Goal: Book appointment/travel/reservation

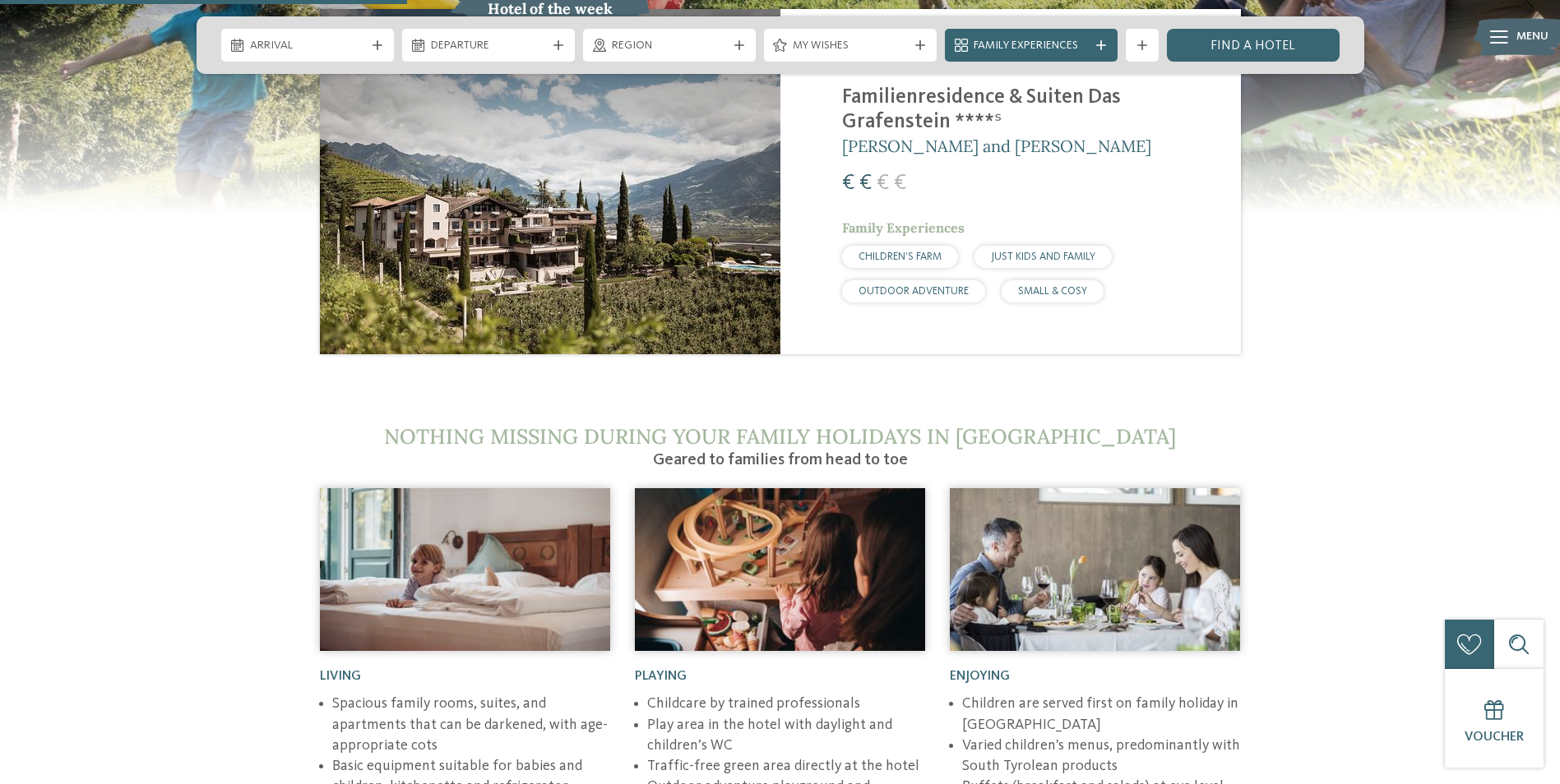
scroll to position [1973, 0]
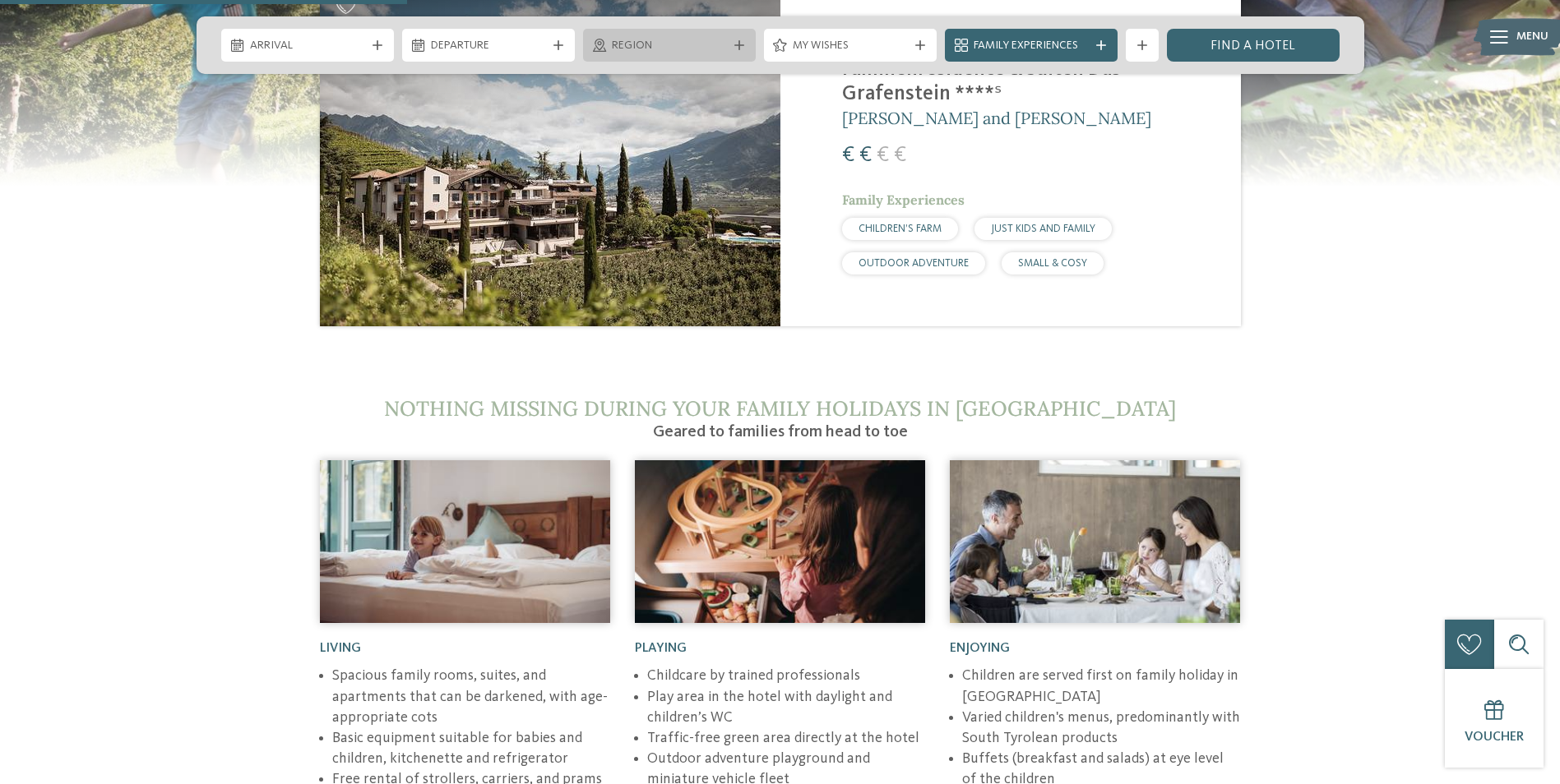
click at [664, 33] on div "Region" at bounding box center [669, 45] width 173 height 33
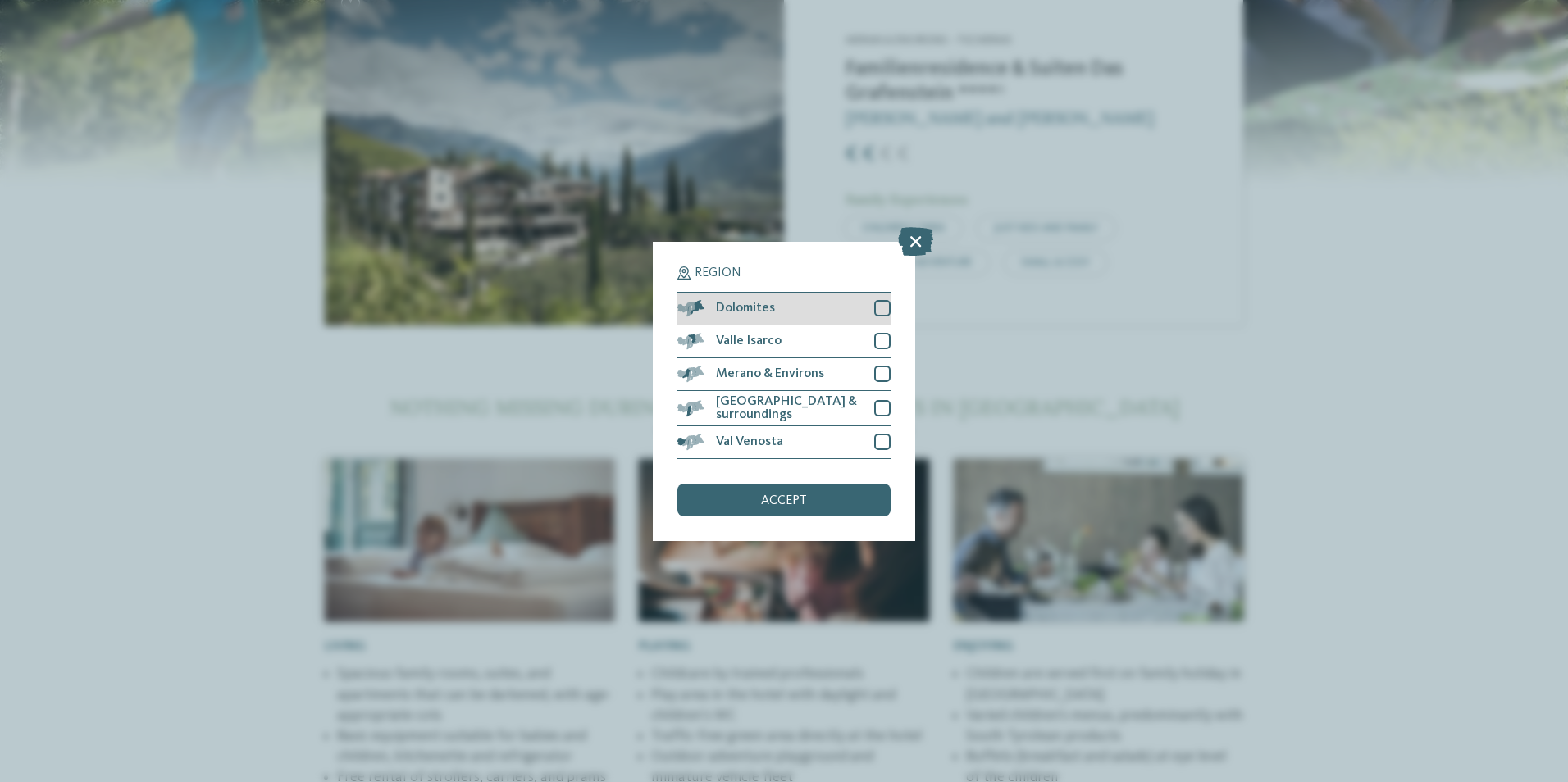
click at [883, 308] on div at bounding box center [883, 309] width 17 height 17
click at [885, 340] on div at bounding box center [883, 341] width 17 height 17
click at [884, 436] on div at bounding box center [883, 442] width 17 height 17
click at [883, 376] on div at bounding box center [883, 374] width 17 height 17
click at [882, 401] on div at bounding box center [883, 408] width 17 height 17
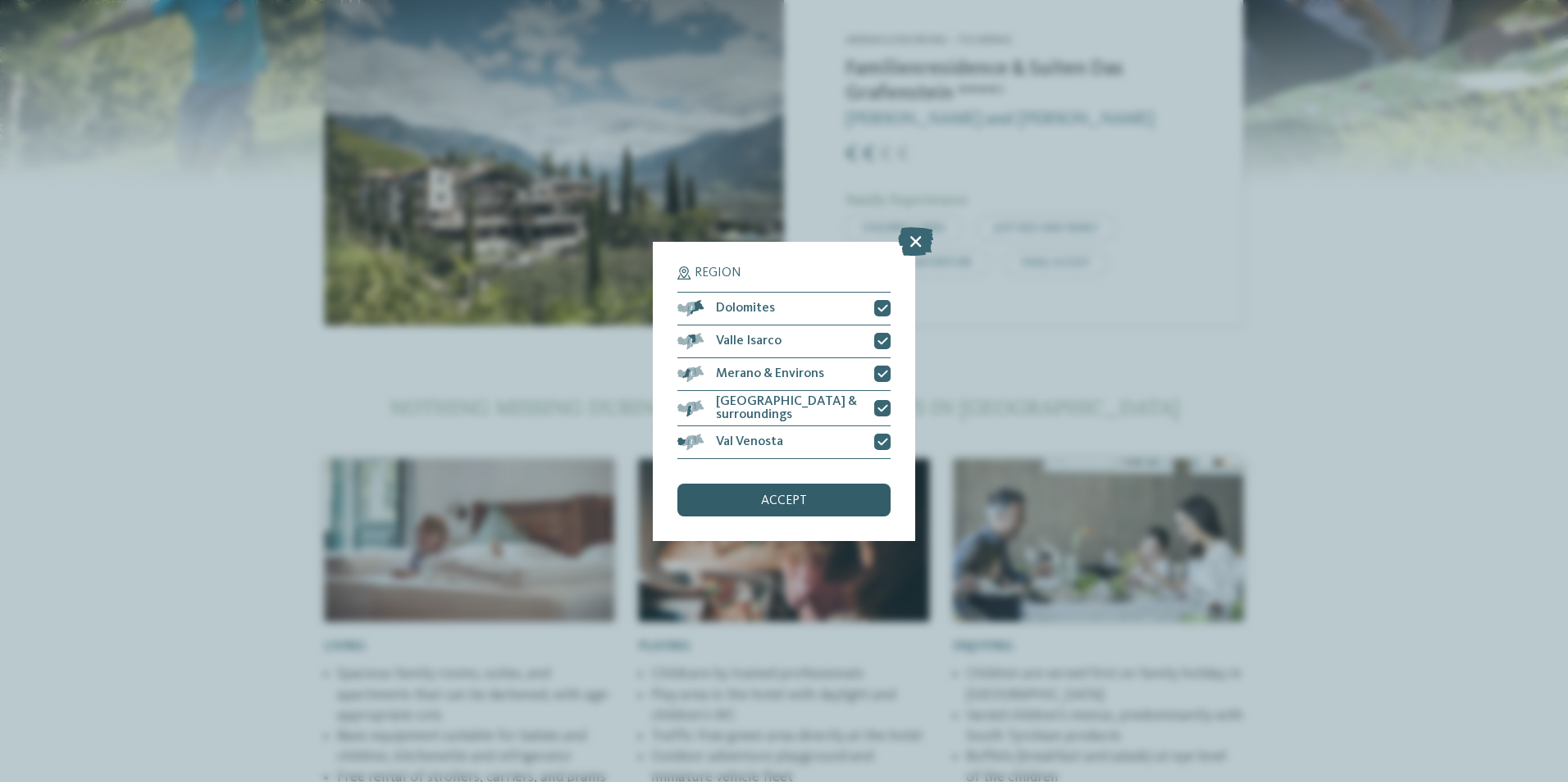
click at [820, 504] on div "accept" at bounding box center [783, 499] width 213 height 33
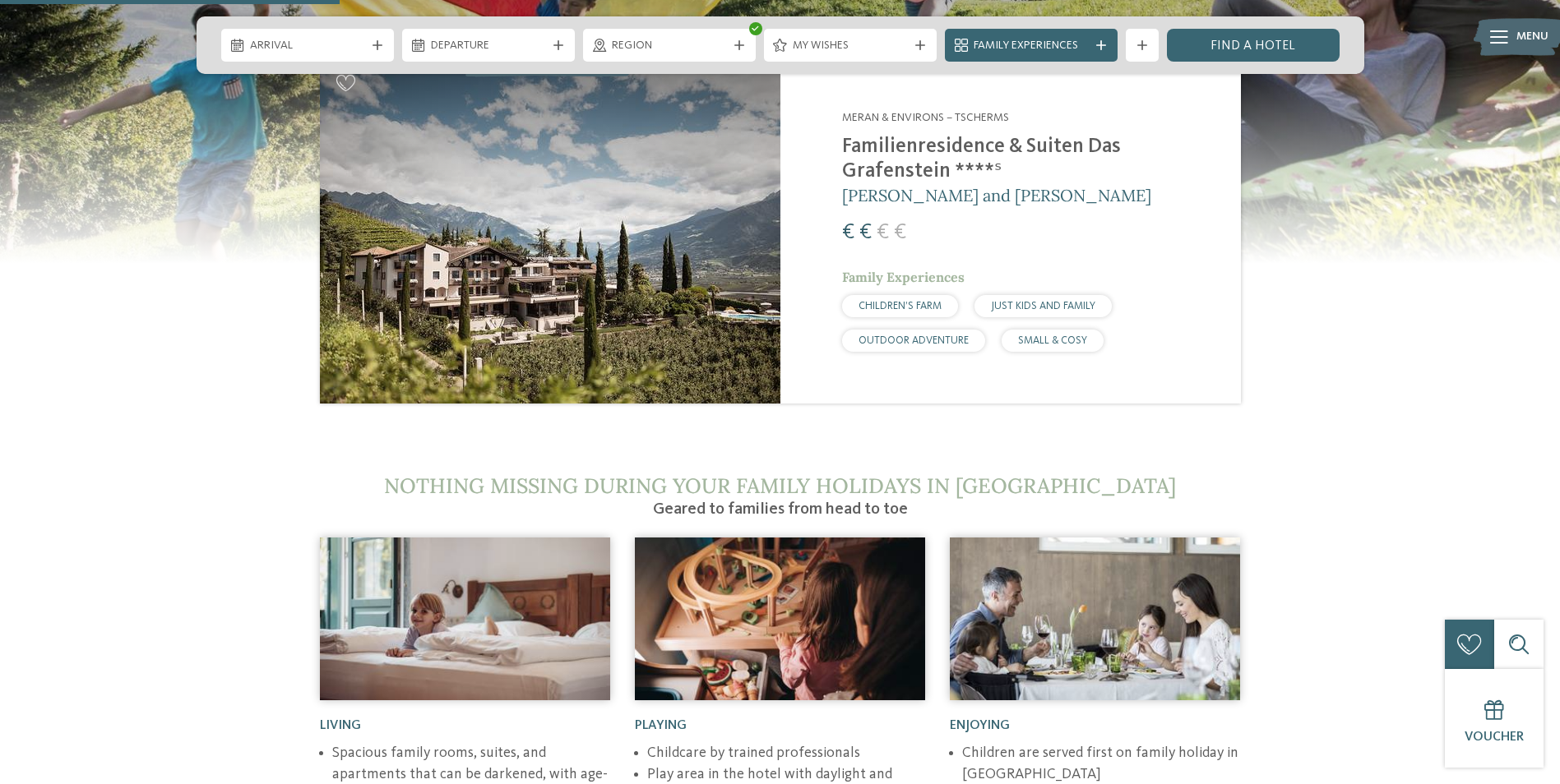
scroll to position [1644, 0]
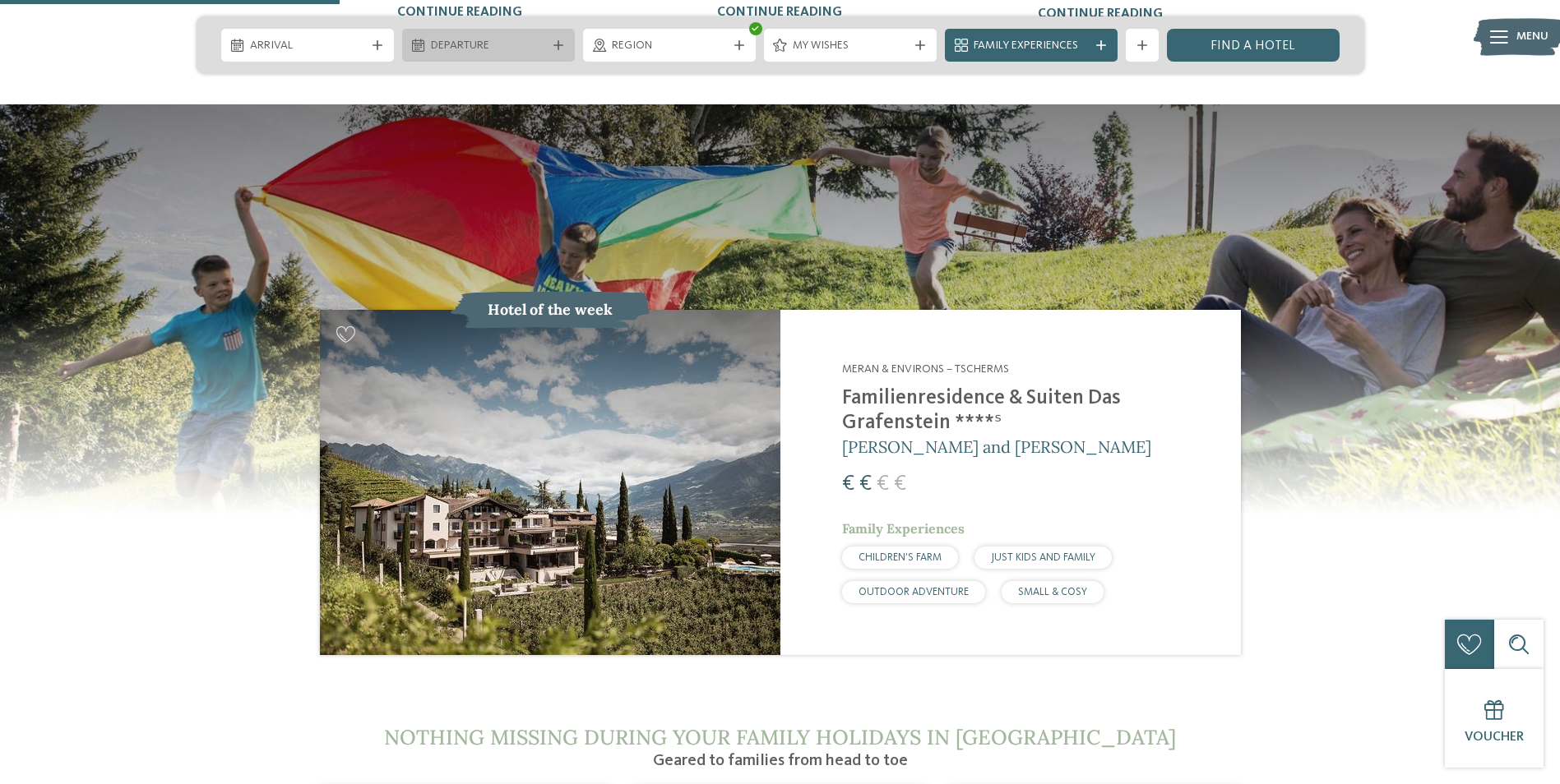
click at [492, 37] on div "Departure" at bounding box center [489, 45] width 123 height 18
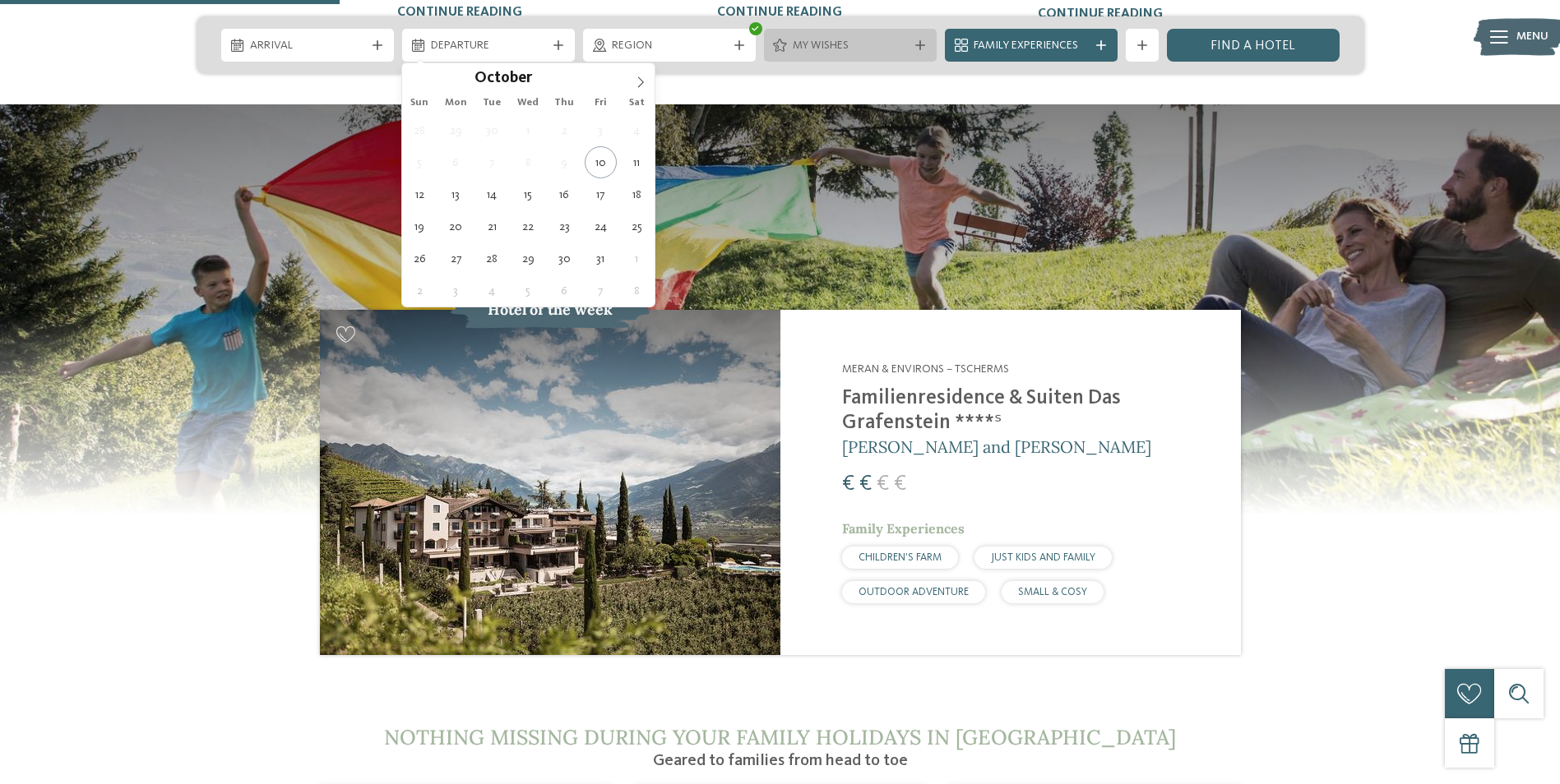
click at [911, 38] on div "My wishes" at bounding box center [850, 45] width 123 height 18
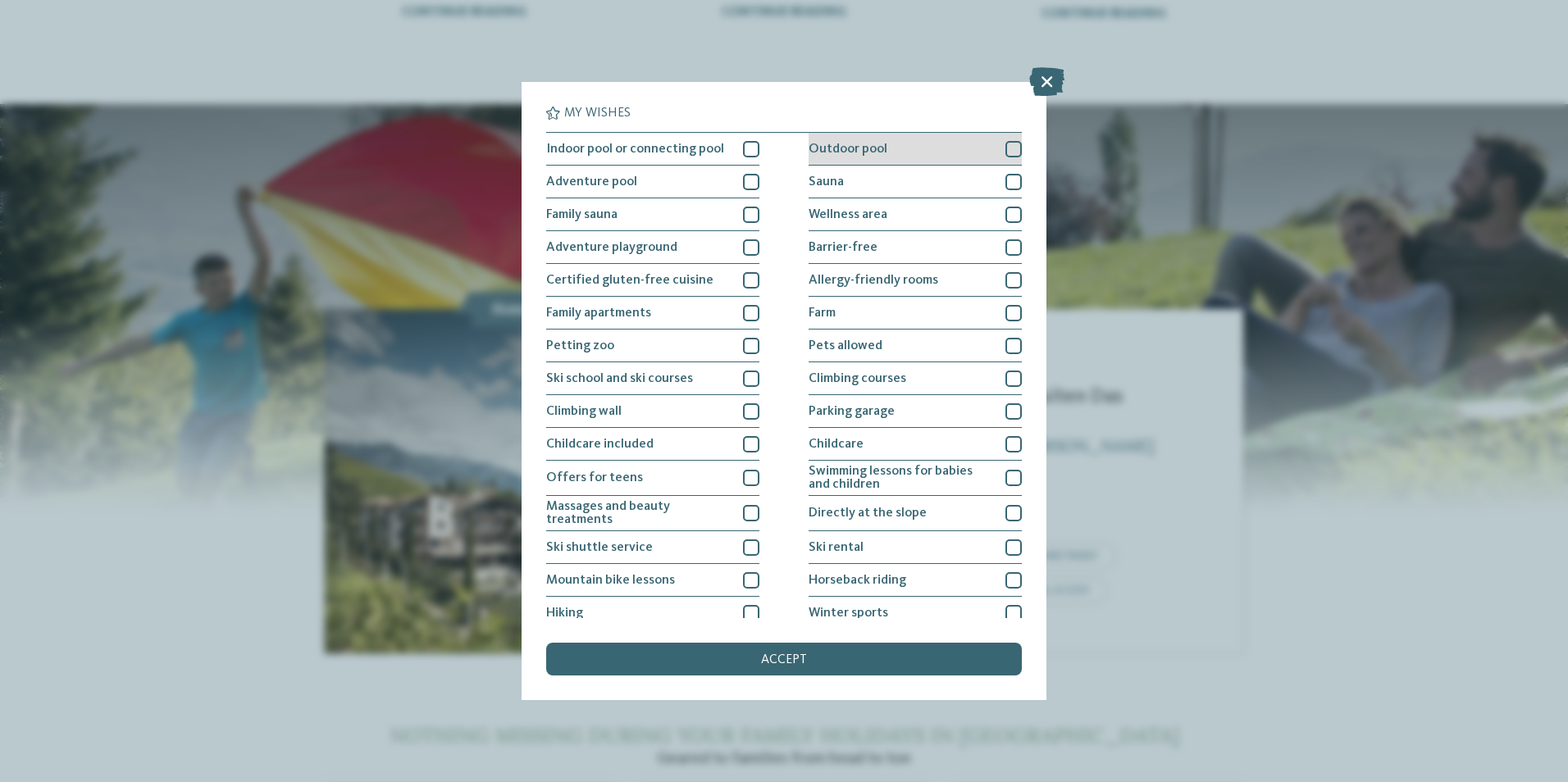
click at [1005, 148] on div at bounding box center [1014, 150] width 17 height 17
click at [1005, 155] on div at bounding box center [1014, 150] width 17 height 17
click at [1041, 89] on icon at bounding box center [1047, 81] width 35 height 29
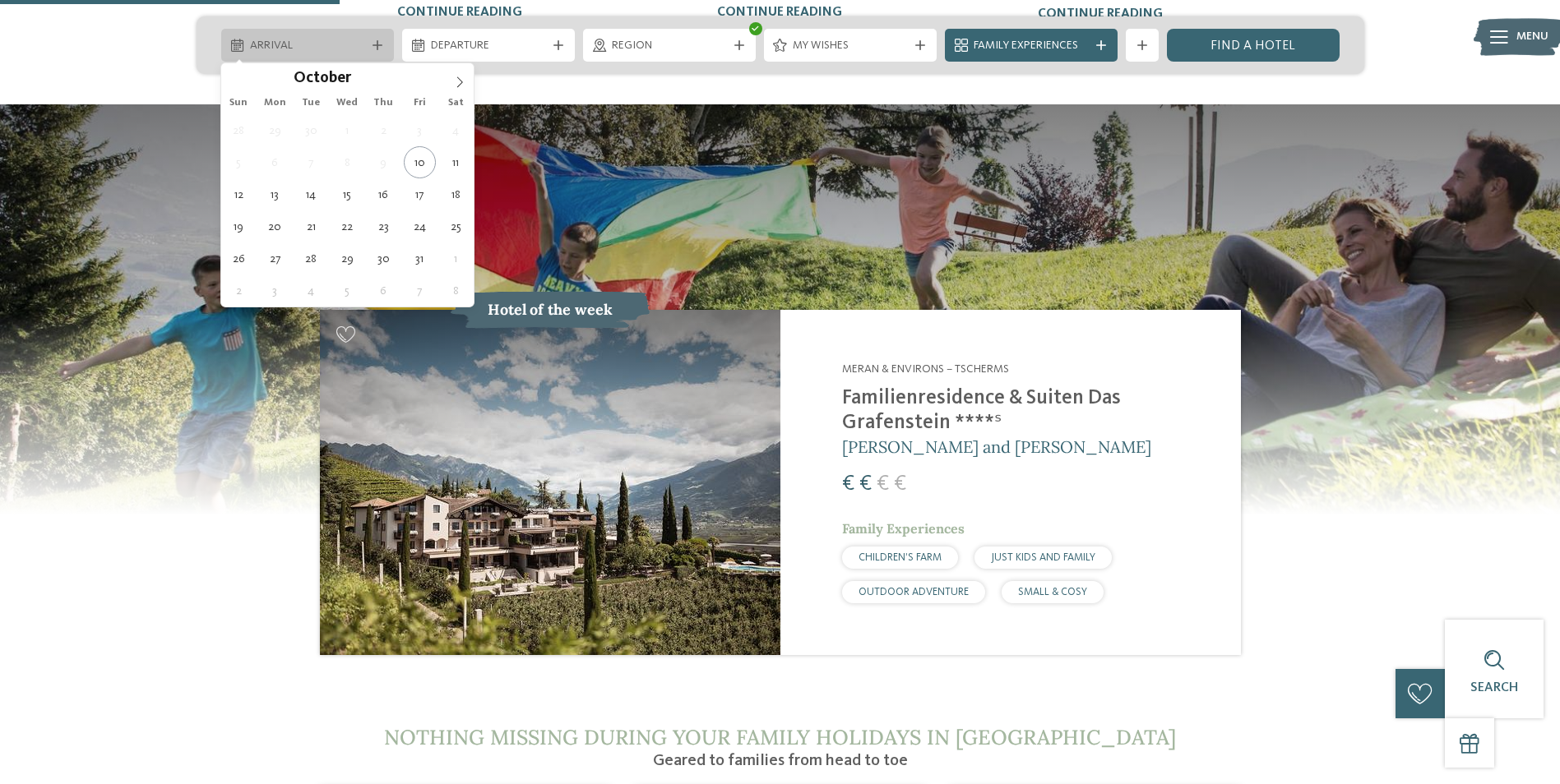
click at [369, 48] on div at bounding box center [378, 45] width 17 height 10
click at [472, 78] on span at bounding box center [460, 77] width 28 height 28
click at [462, 77] on icon at bounding box center [460, 82] width 11 height 11
type input "****"
click at [462, 77] on icon at bounding box center [460, 82] width 11 height 11
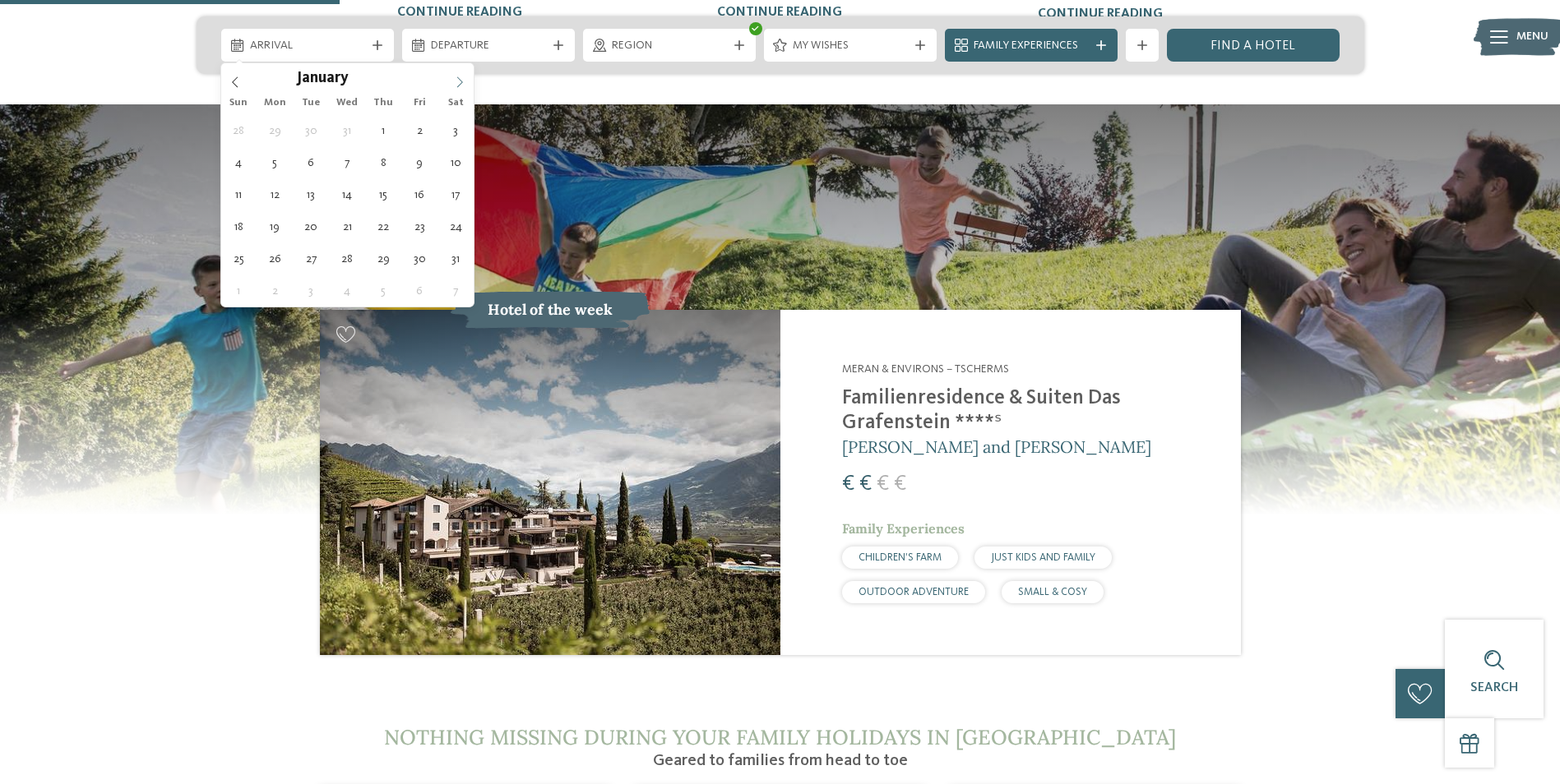
click at [462, 77] on icon at bounding box center [460, 82] width 11 height 11
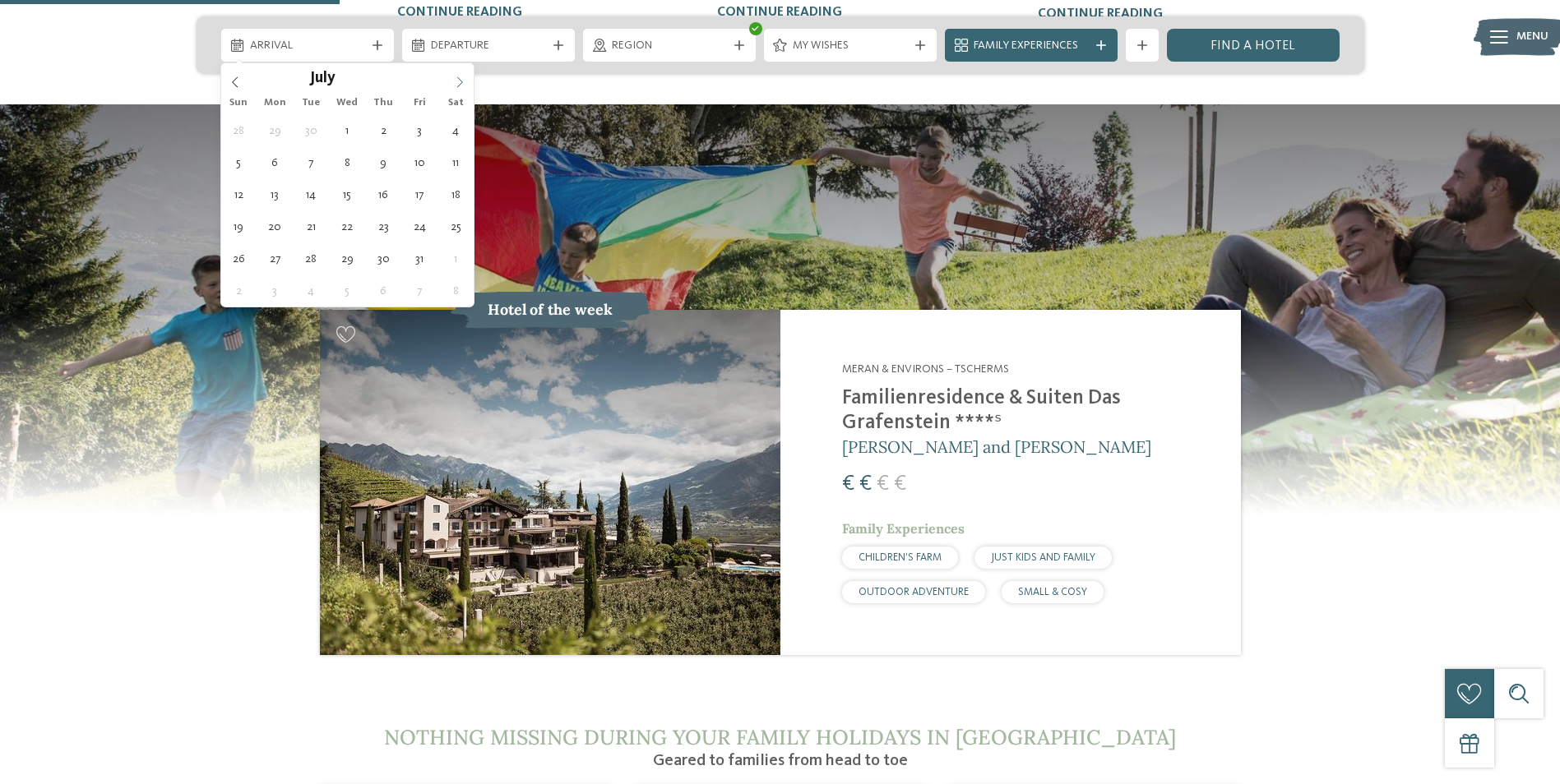
click at [462, 77] on icon at bounding box center [460, 82] width 11 height 11
click at [235, 77] on icon at bounding box center [235, 82] width 11 height 11
type div "19.07.2026"
type input "****"
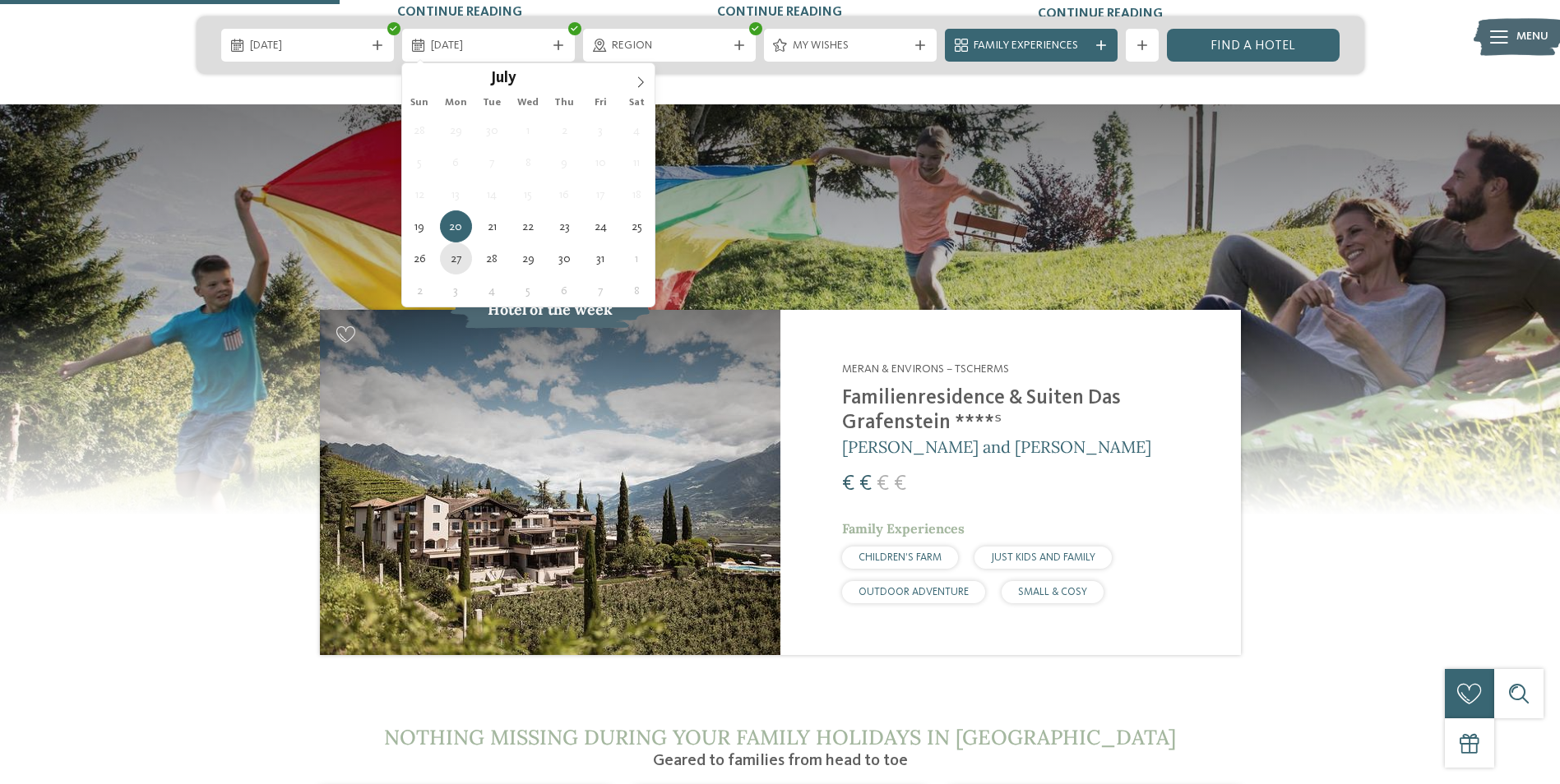
type div "27.07.2026"
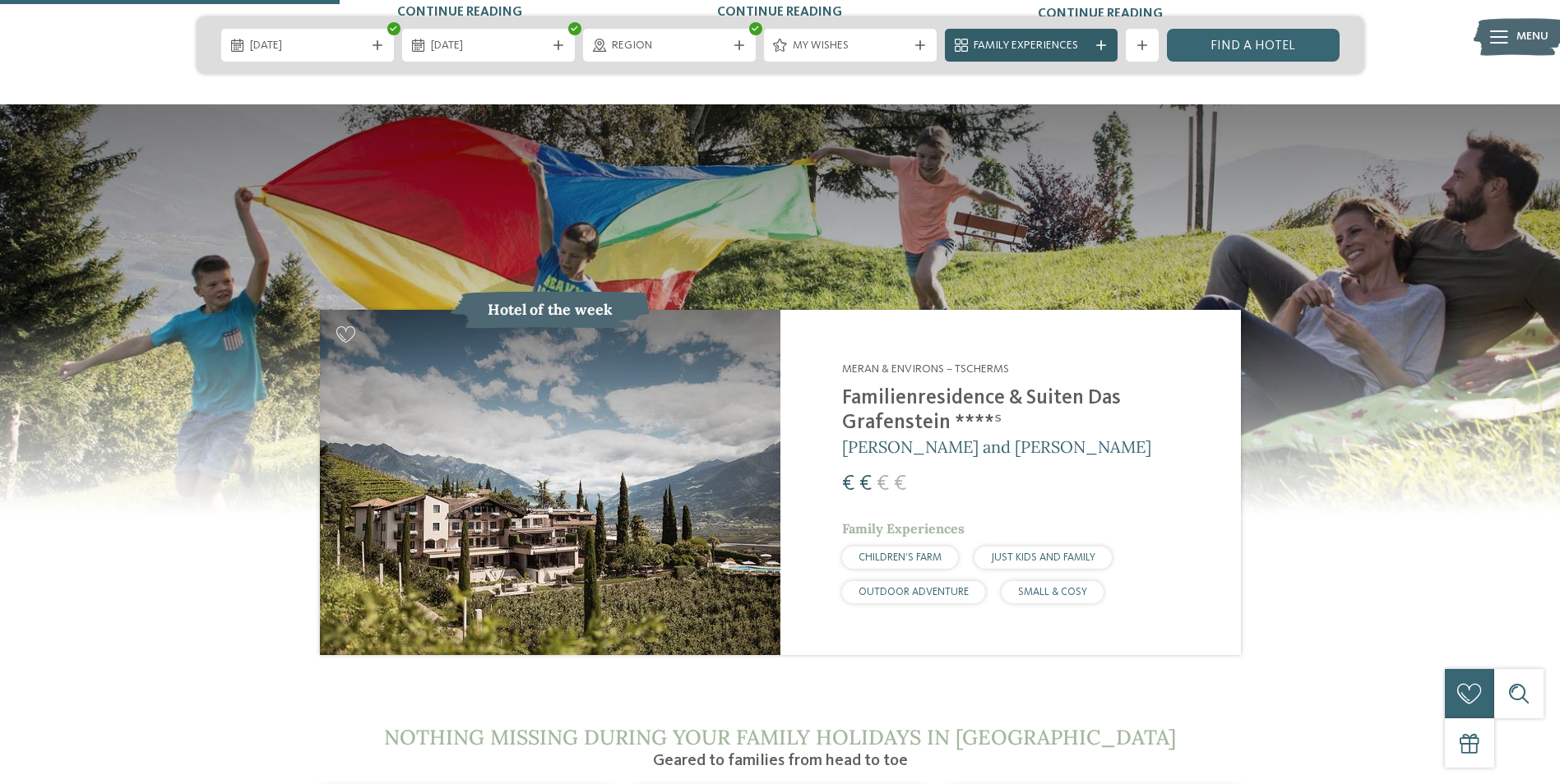
click at [1095, 38] on div "Family Experiences" at bounding box center [1030, 45] width 173 height 33
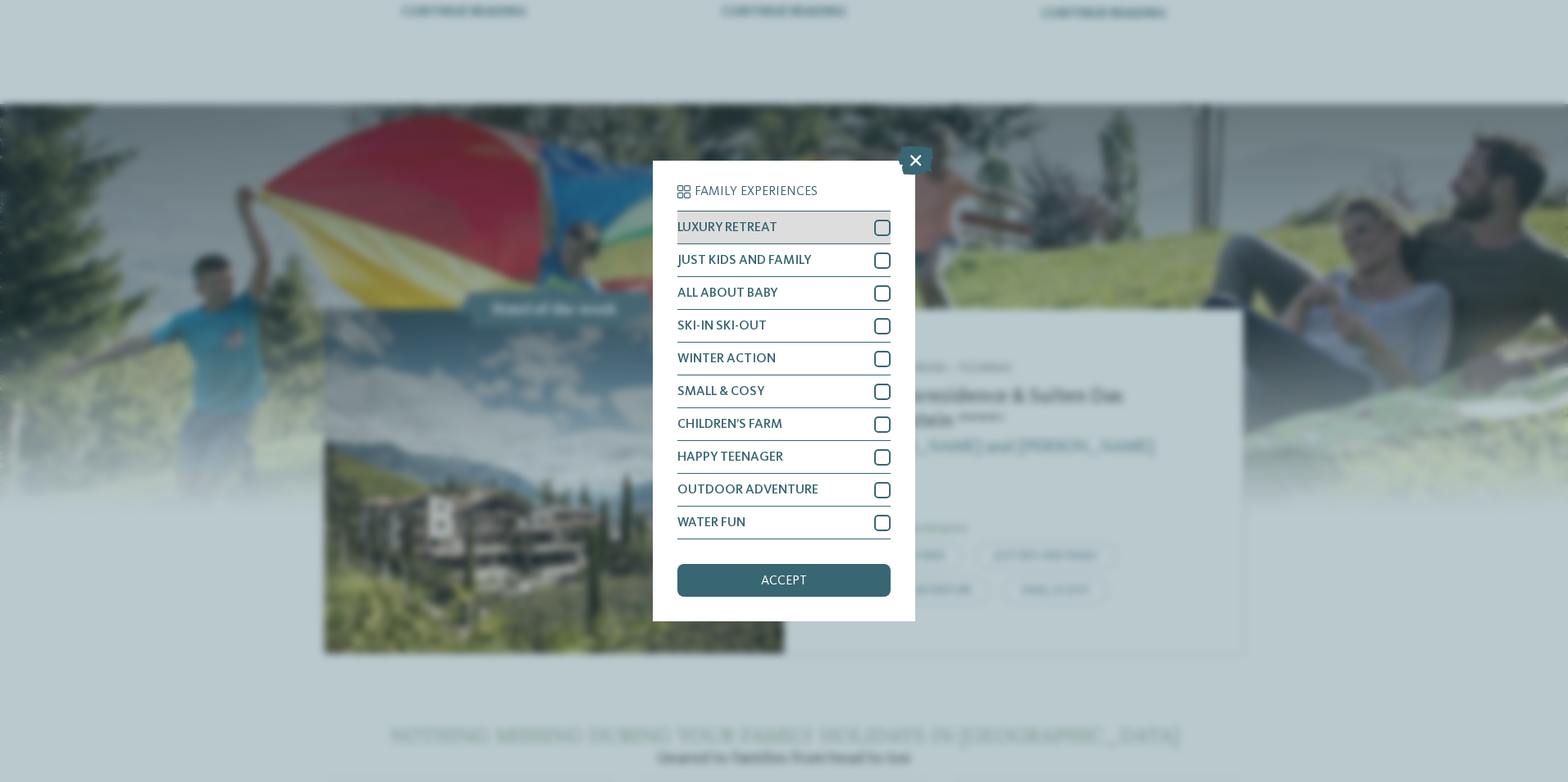
click at [878, 219] on div at bounding box center [883, 228] width 17 height 17
click at [885, 259] on div at bounding box center [883, 261] width 17 height 17
click at [881, 420] on div at bounding box center [883, 425] width 17 height 17
click at [880, 490] on div at bounding box center [883, 491] width 17 height 17
click at [885, 523] on div at bounding box center [883, 524] width 17 height 17
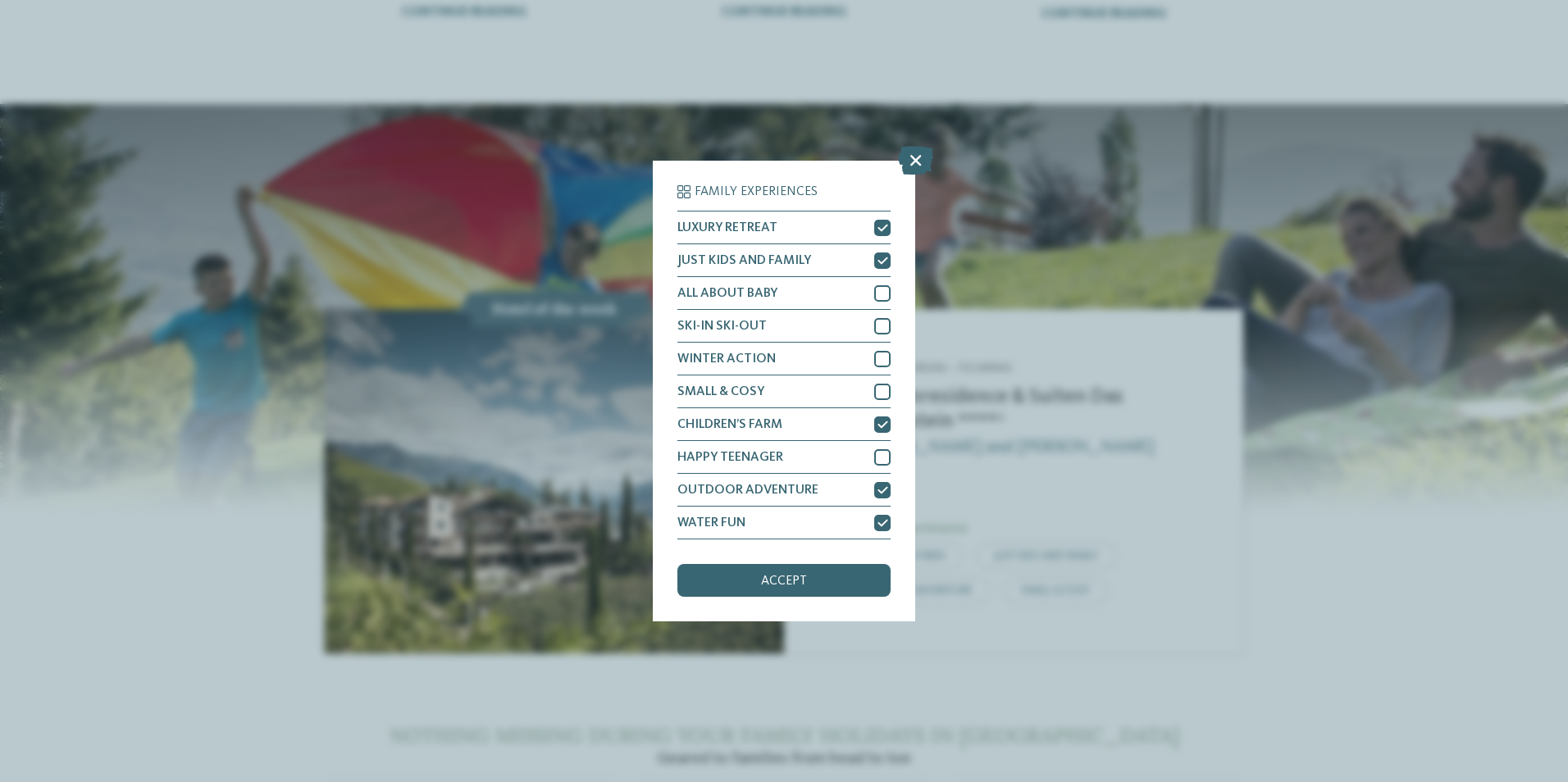
click at [856, 558] on div "Family Experiences LUXURY RETREAT JUST KIDS AND FAMILY ALL ABOUT BABY" at bounding box center [783, 391] width 213 height 412
click at [854, 583] on div "accept" at bounding box center [783, 580] width 213 height 33
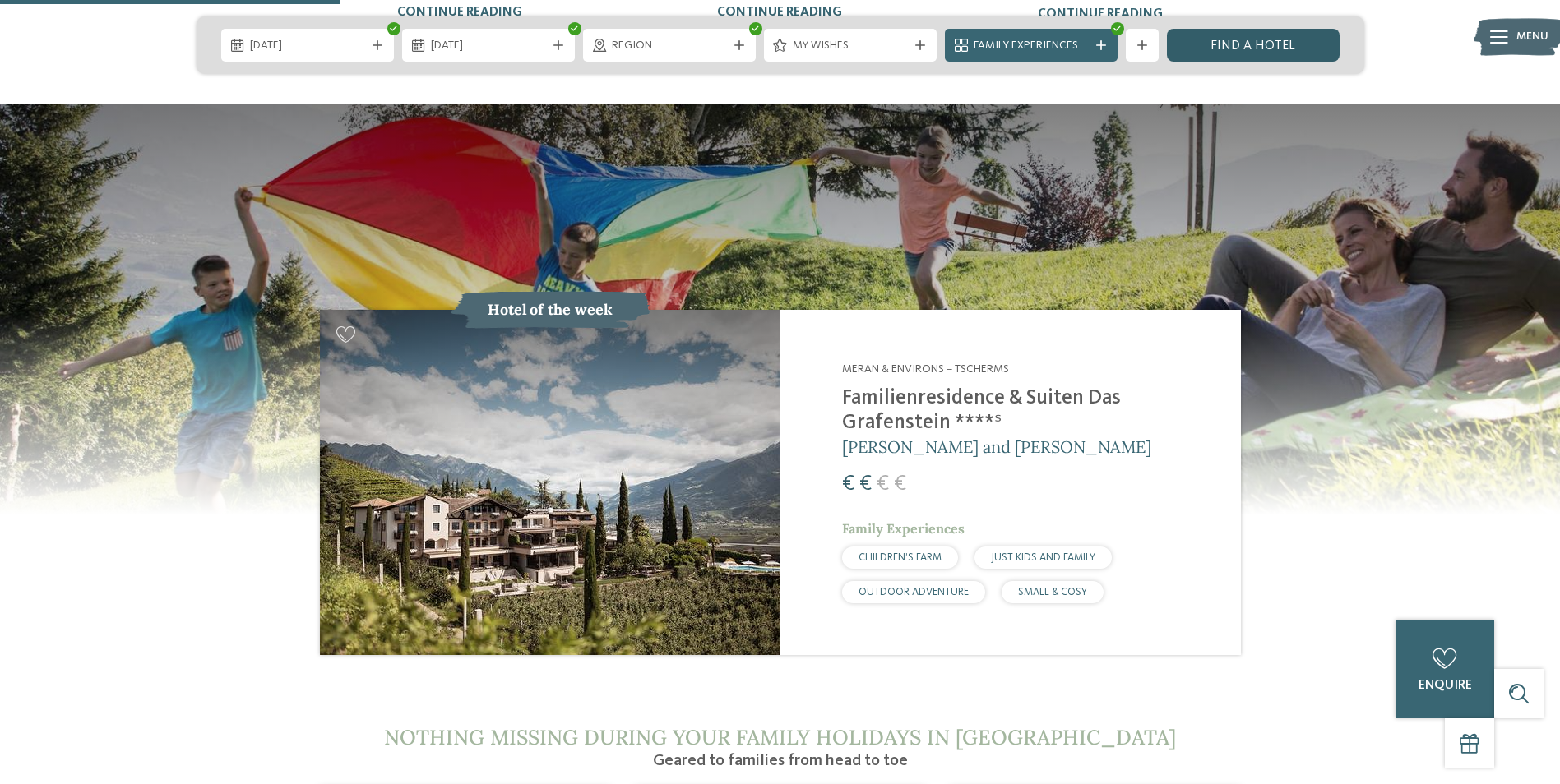
click at [1317, 43] on link "Find a hotel" at bounding box center [1252, 45] width 173 height 33
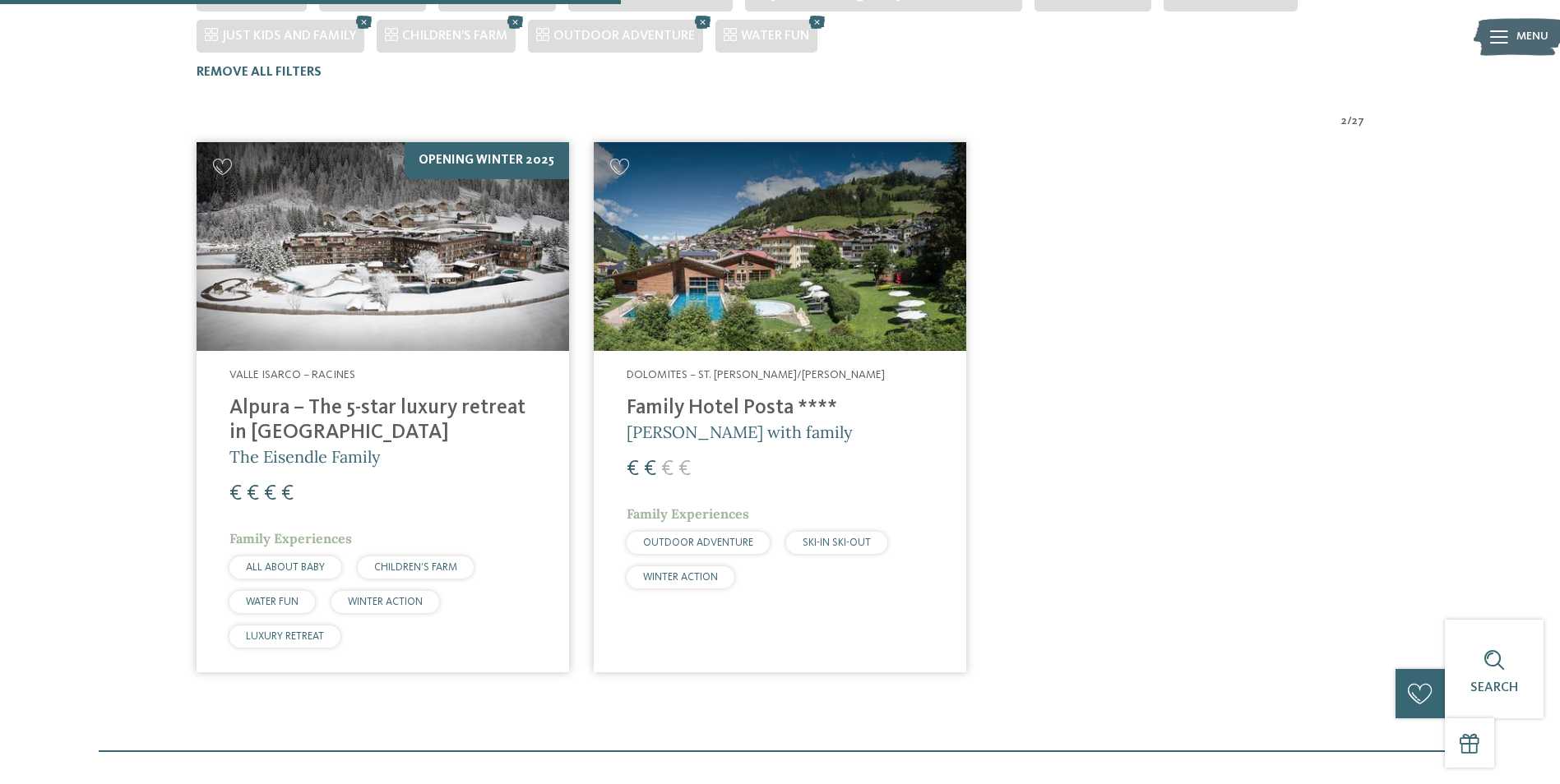
click at [487, 222] on img at bounding box center [382, 247] width 372 height 210
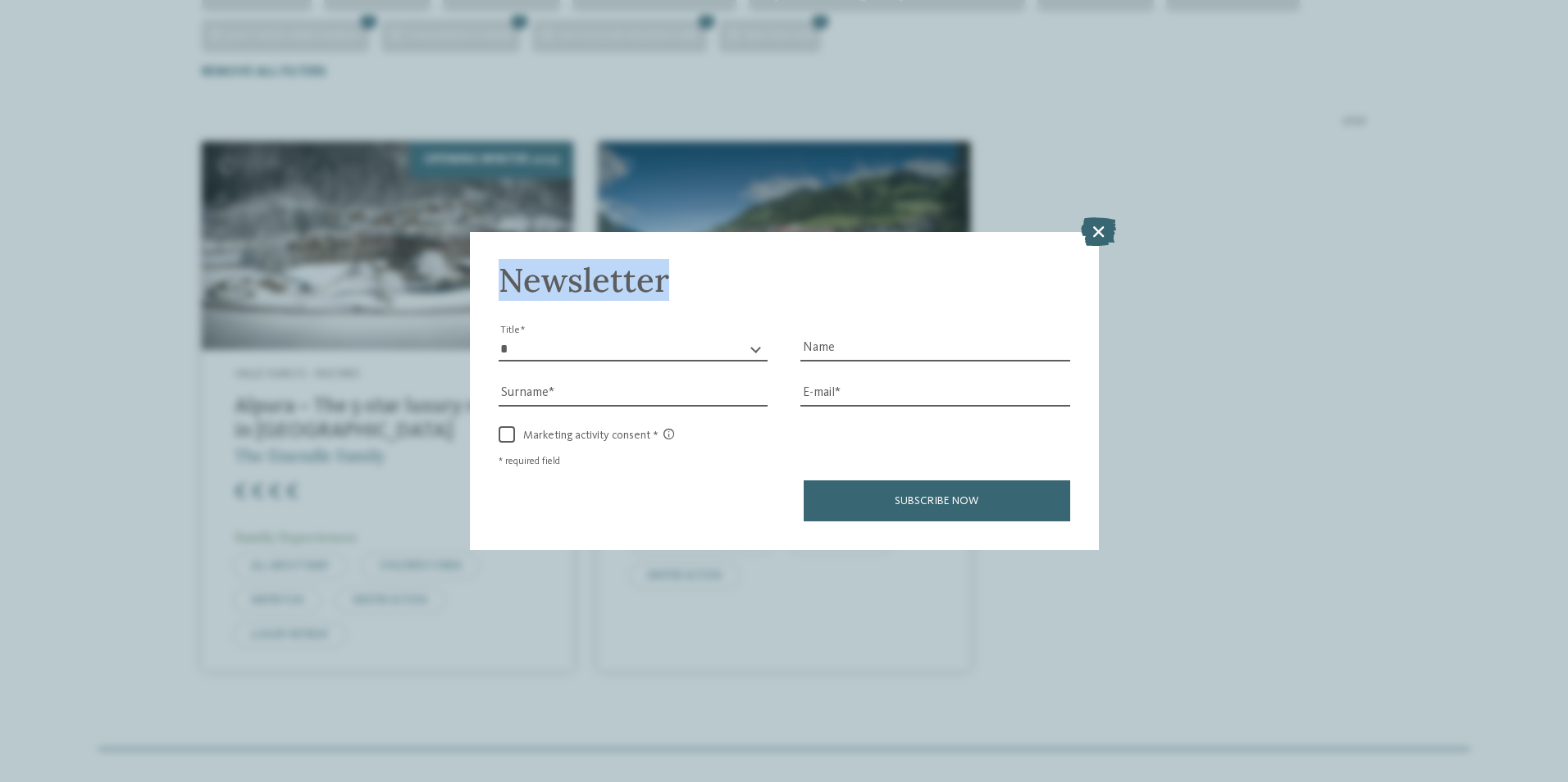
click at [1094, 219] on div "Newsletter * ** ** ****** ** Title Name Surname E-mail link link" at bounding box center [784, 391] width 1568 height 782
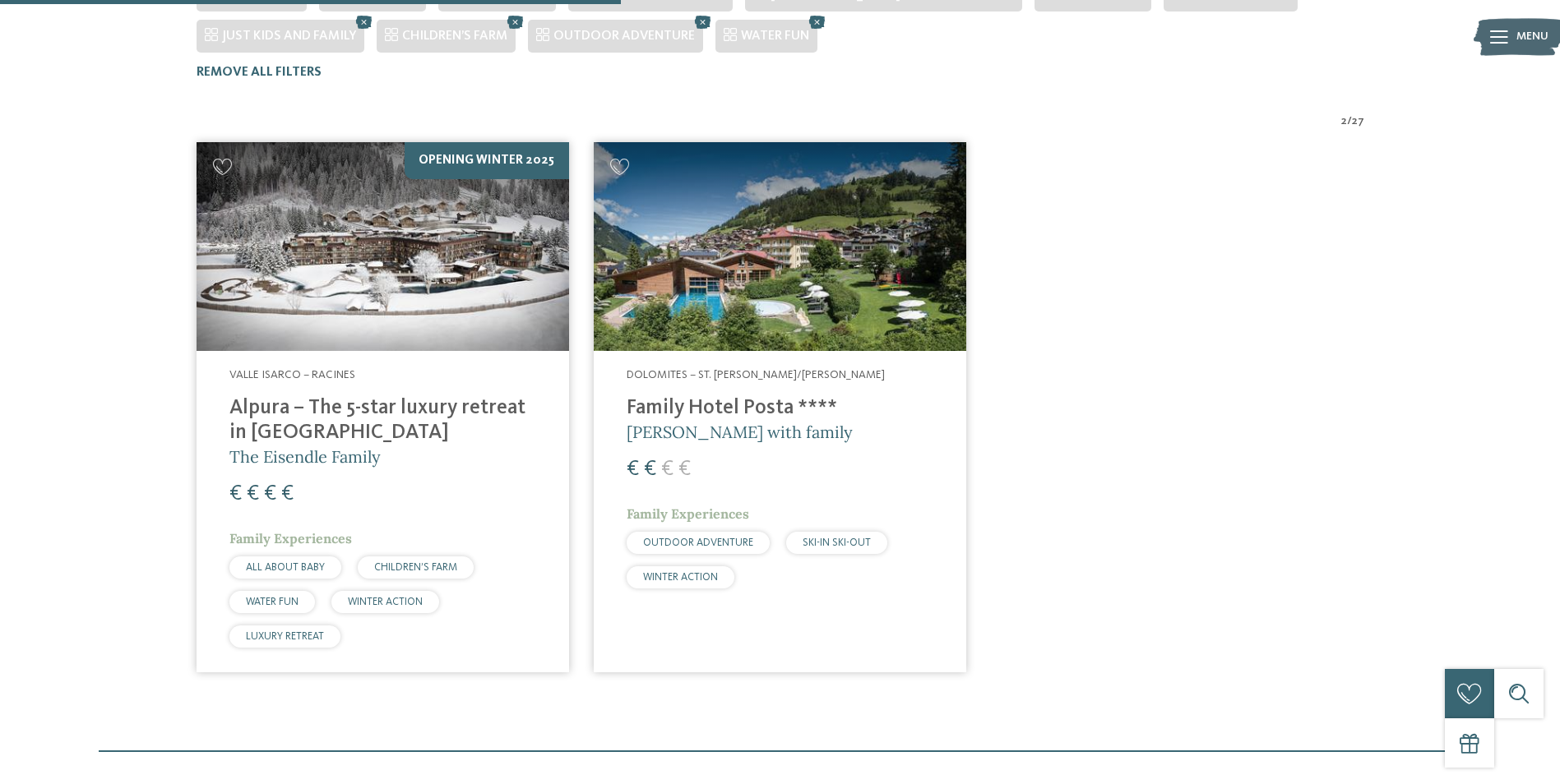
click at [741, 261] on img at bounding box center [780, 247] width 372 height 210
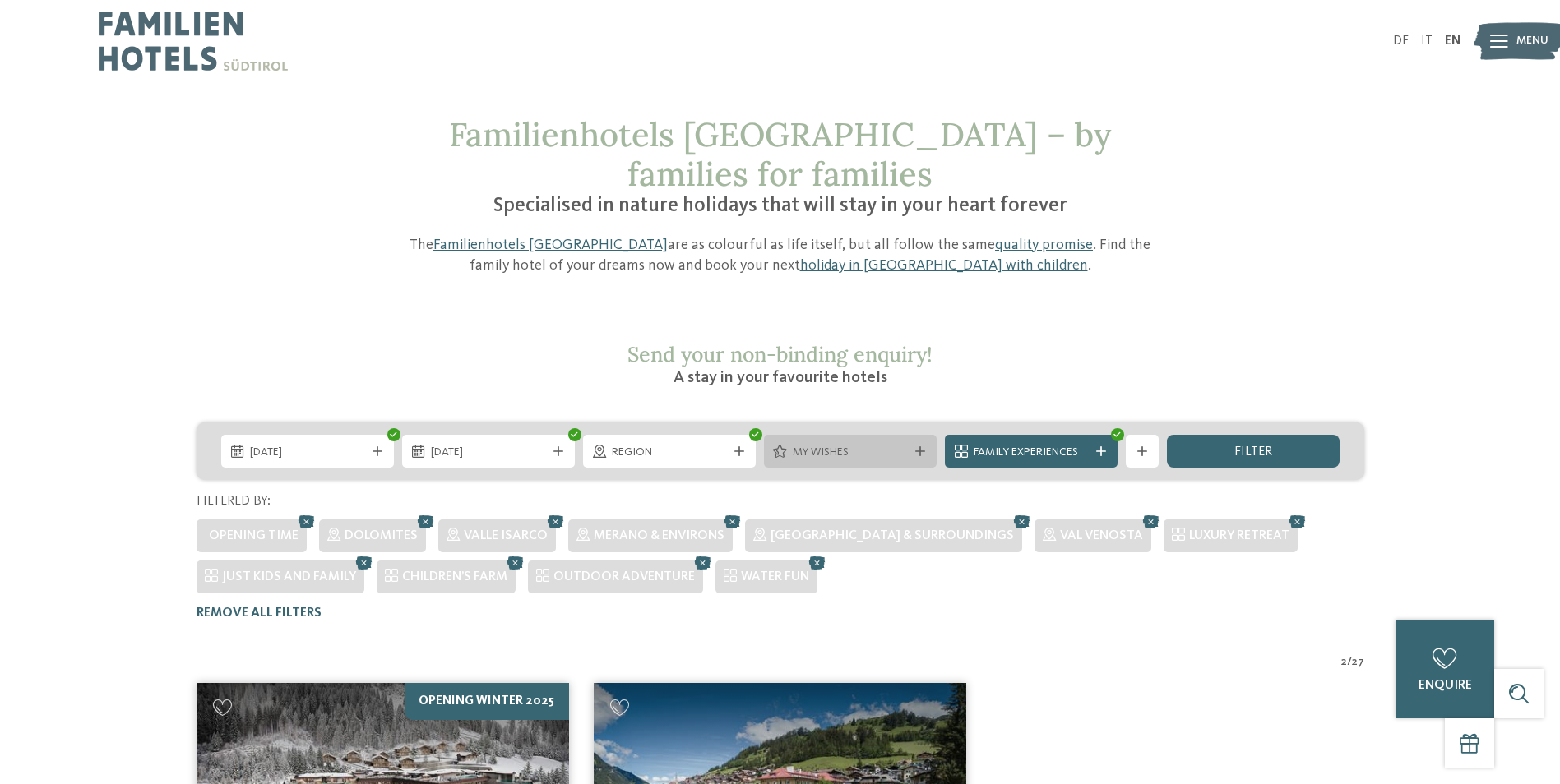
click at [923, 447] on icon at bounding box center [919, 451] width 10 height 10
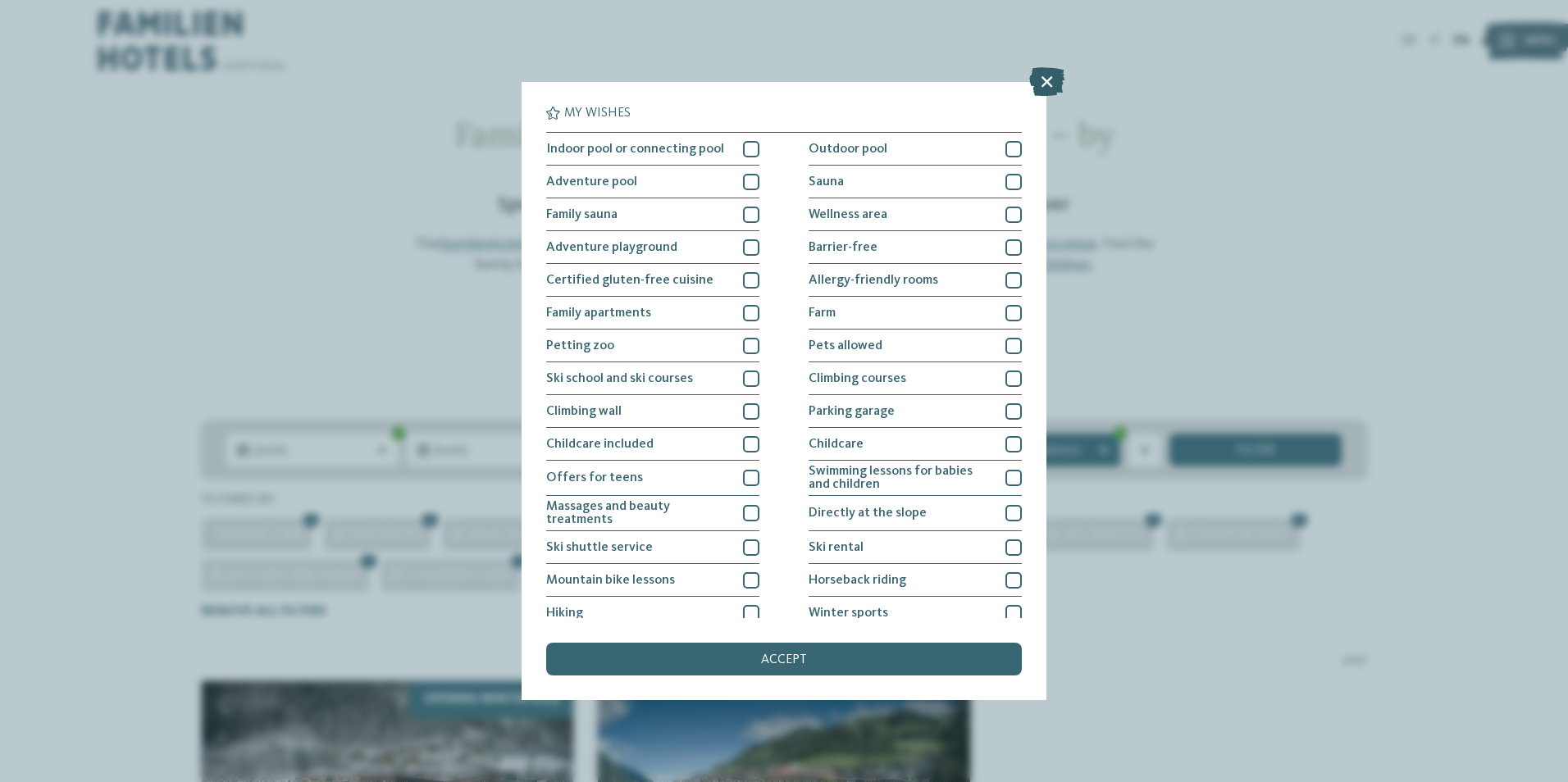
click at [1040, 91] on icon at bounding box center [1047, 81] width 35 height 29
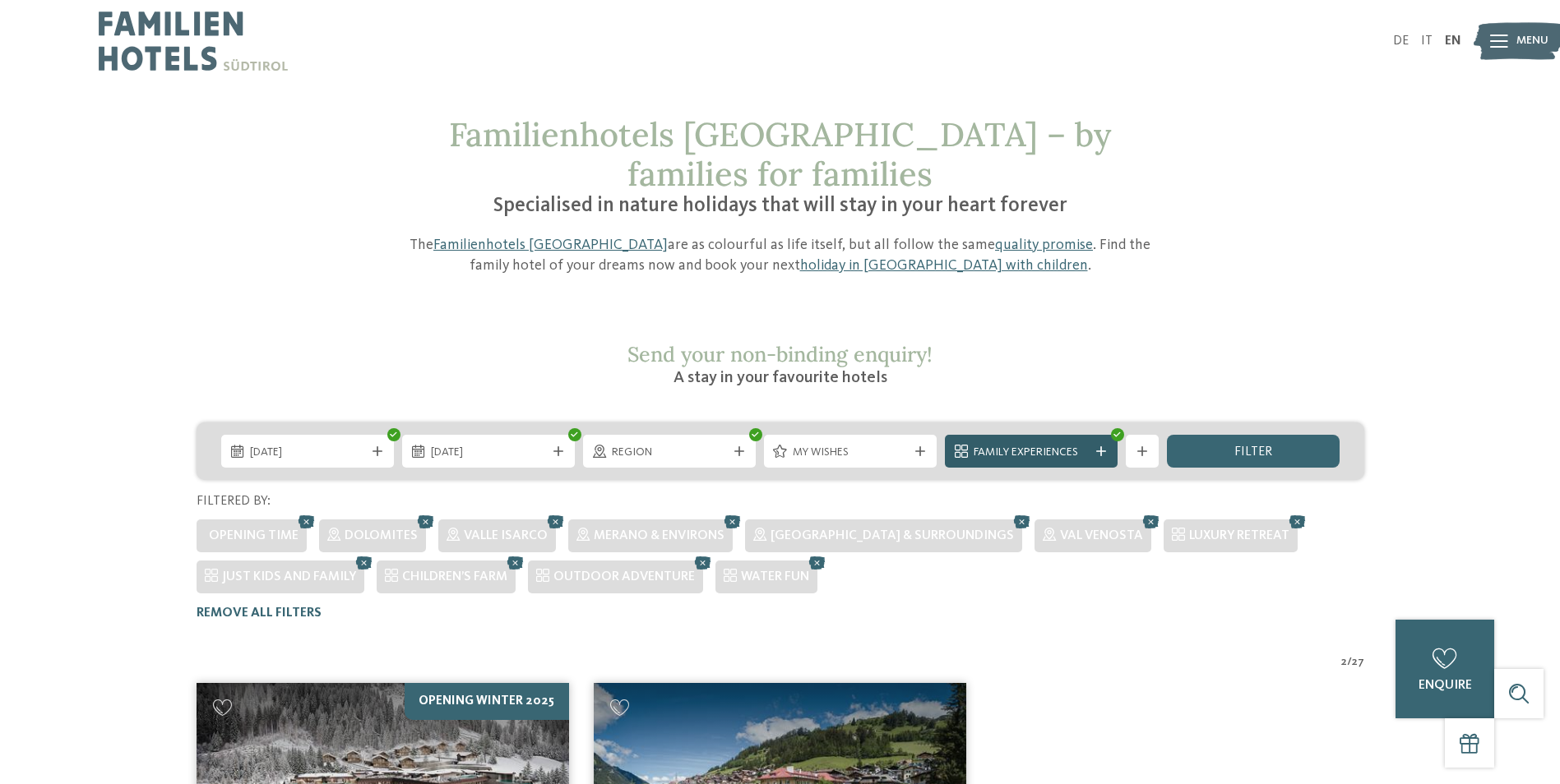
click at [1100, 434] on div "Family Experiences" at bounding box center [1030, 450] width 173 height 33
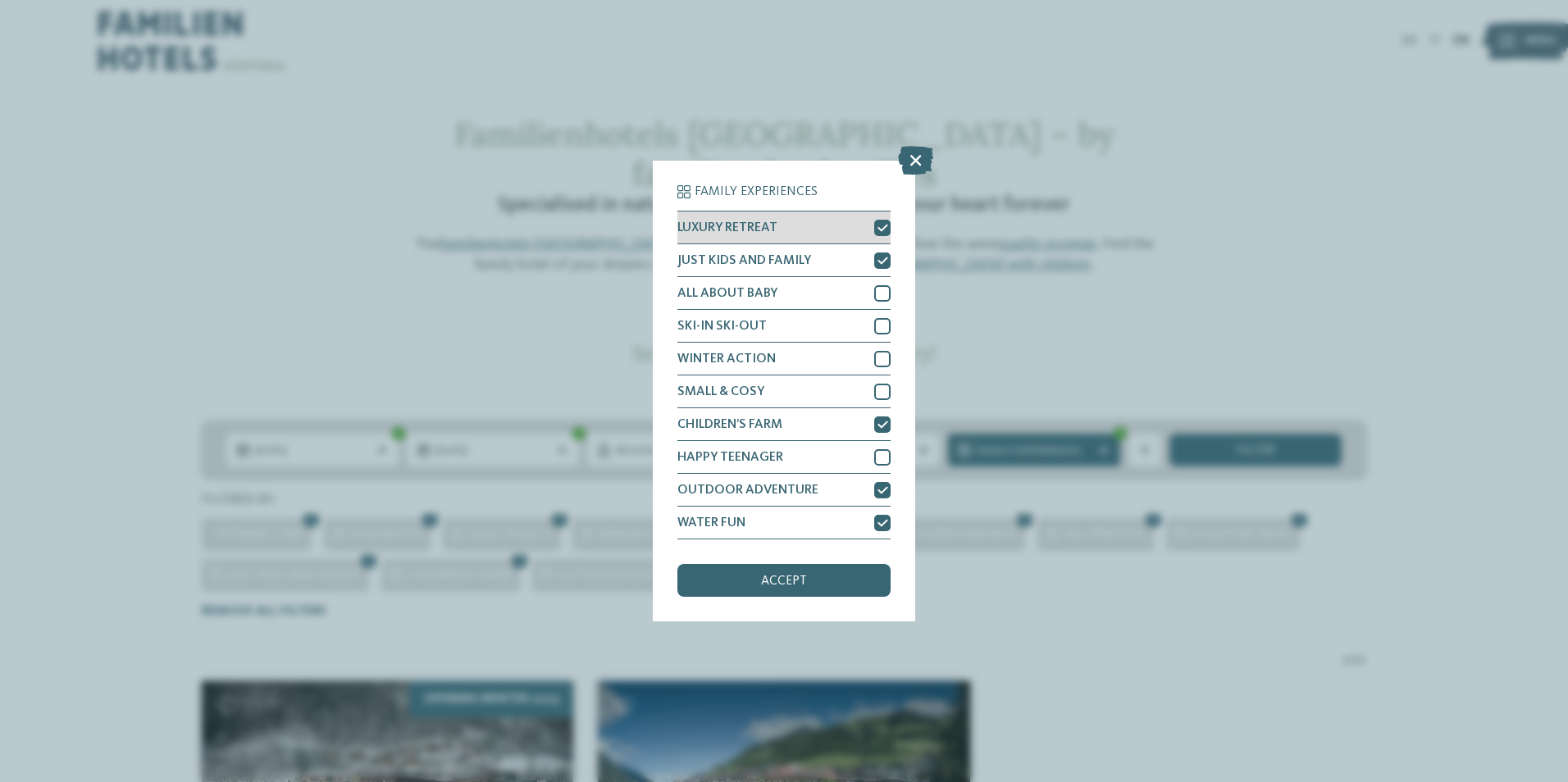
click at [881, 224] on div at bounding box center [883, 228] width 17 height 17
click at [887, 256] on icon at bounding box center [883, 260] width 10 height 10
click at [886, 427] on icon at bounding box center [883, 425] width 10 height 10
click at [877, 497] on div at bounding box center [883, 491] width 17 height 17
click at [878, 523] on icon at bounding box center [883, 523] width 10 height 10
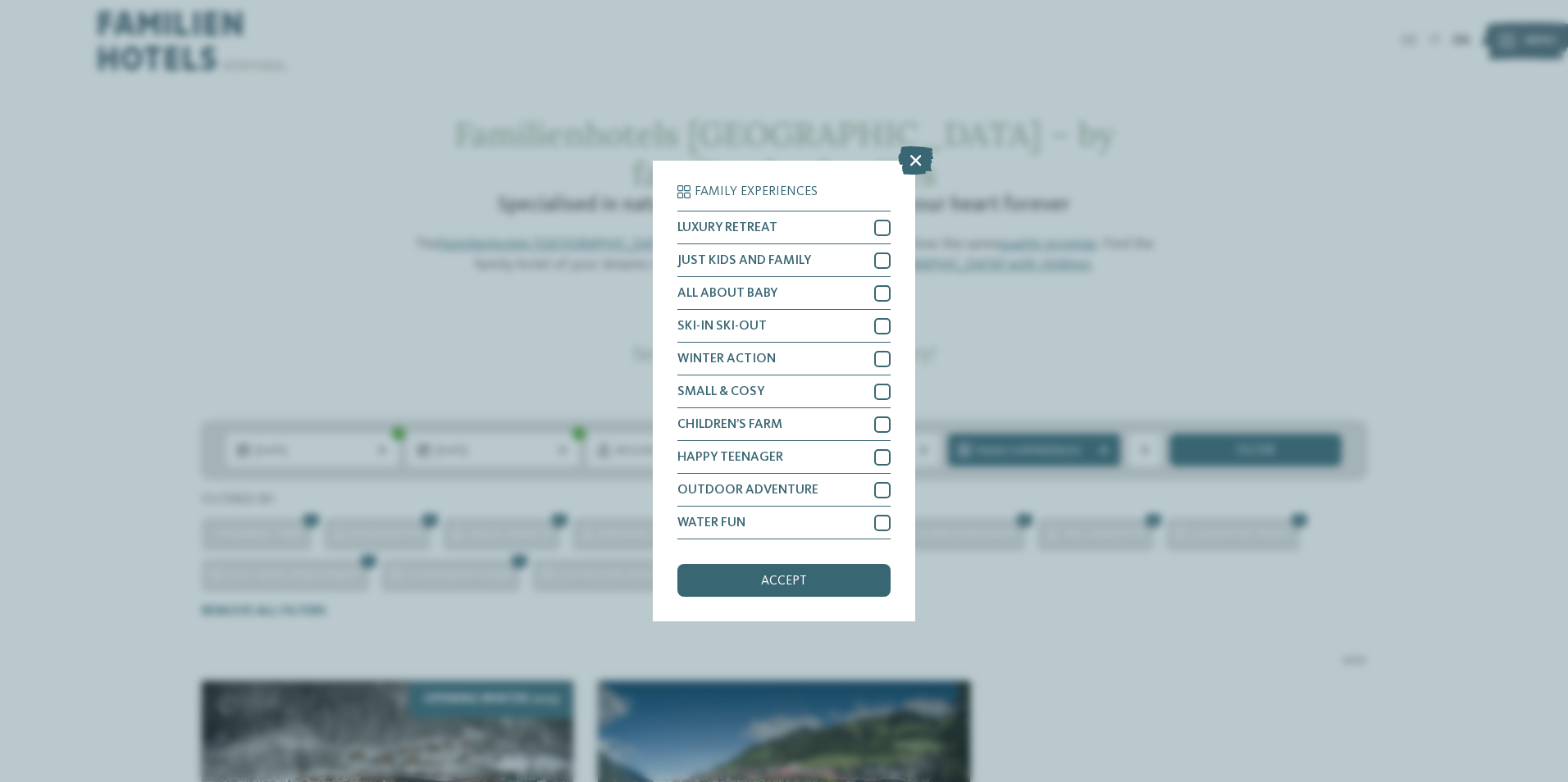
drag, startPoint x: 831, startPoint y: 586, endPoint x: 841, endPoint y: 586, distance: 10.0
click at [831, 587] on div "accept" at bounding box center [783, 580] width 213 height 33
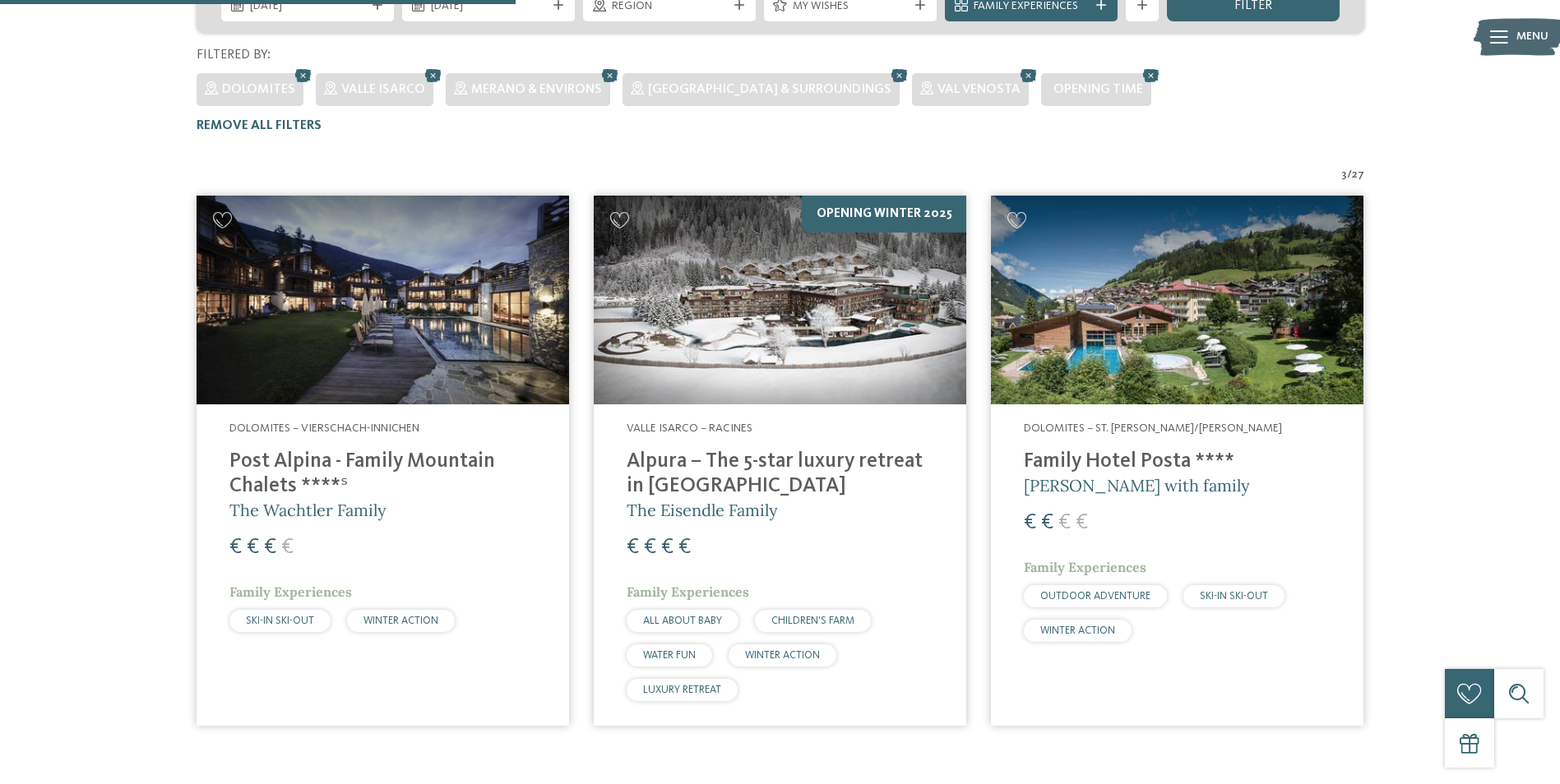
scroll to position [418, 0]
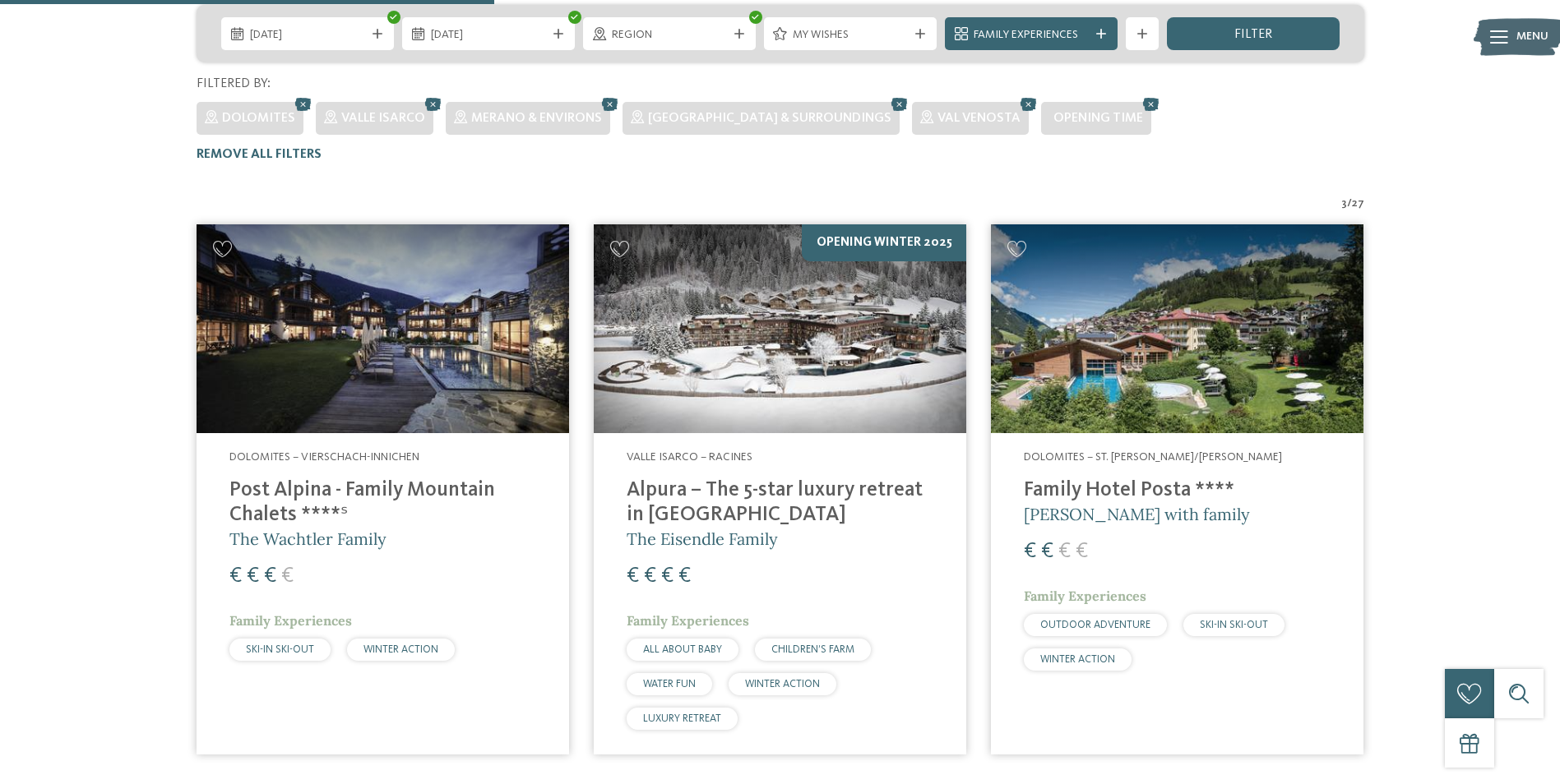
drag, startPoint x: 483, startPoint y: 276, endPoint x: 527, endPoint y: 270, distance: 44.4
click at [484, 274] on img at bounding box center [382, 329] width 372 height 210
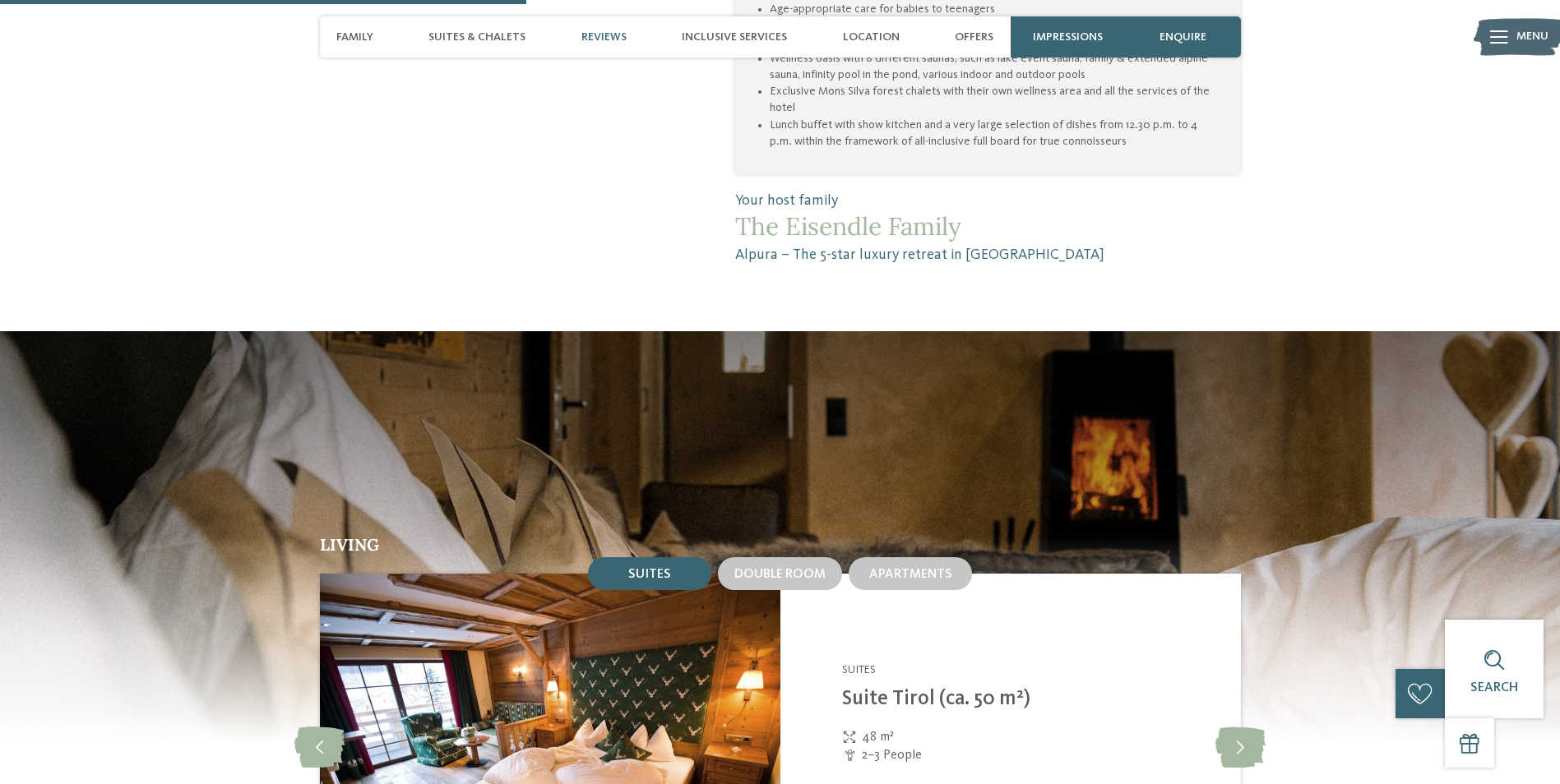
scroll to position [1726, 0]
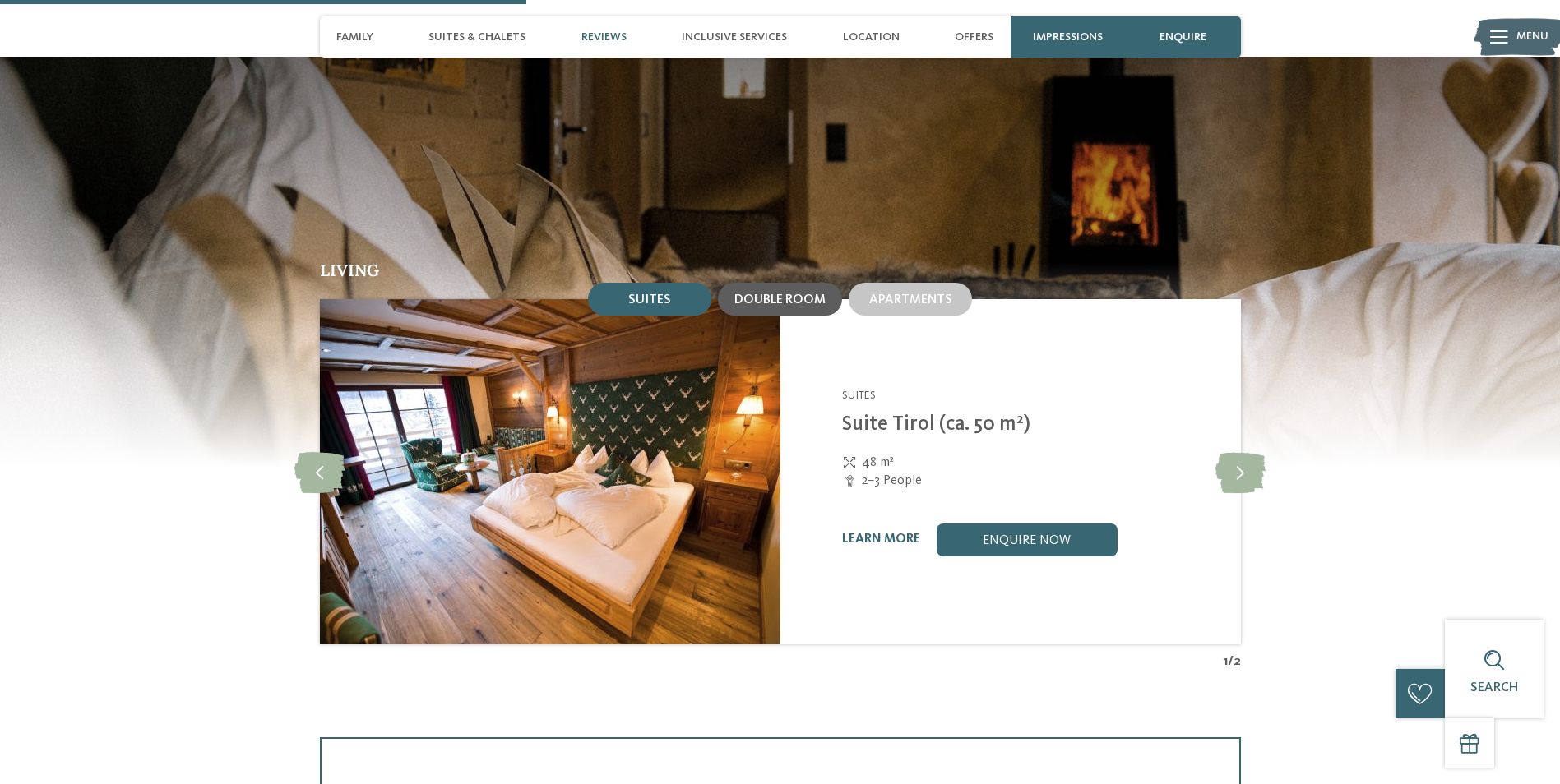
click at [750, 282] on div "Double room" at bounding box center [780, 298] width 124 height 33
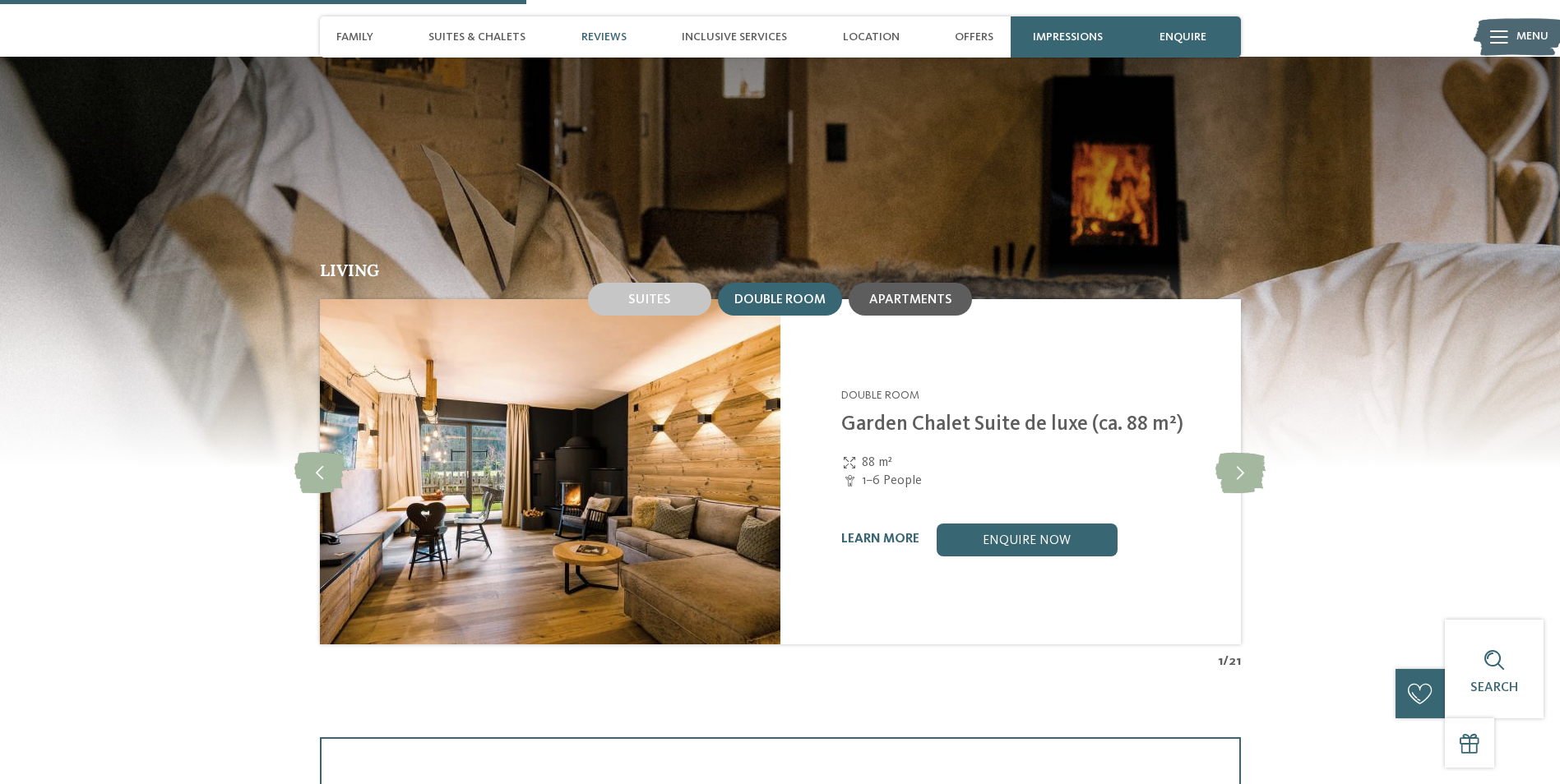
click at [908, 282] on div "Apartments" at bounding box center [910, 298] width 123 height 33
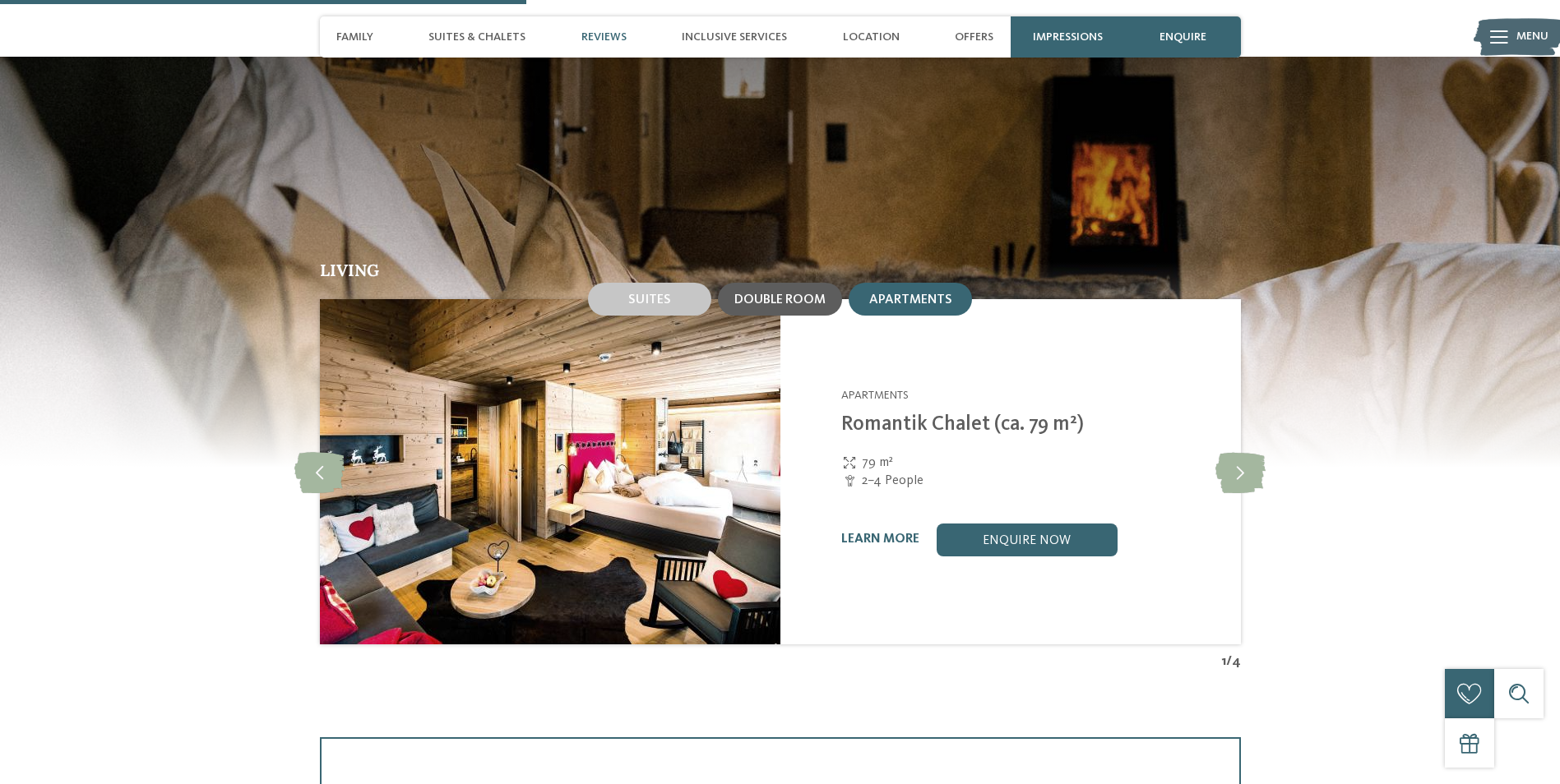
click at [780, 282] on div "Double room" at bounding box center [780, 298] width 124 height 33
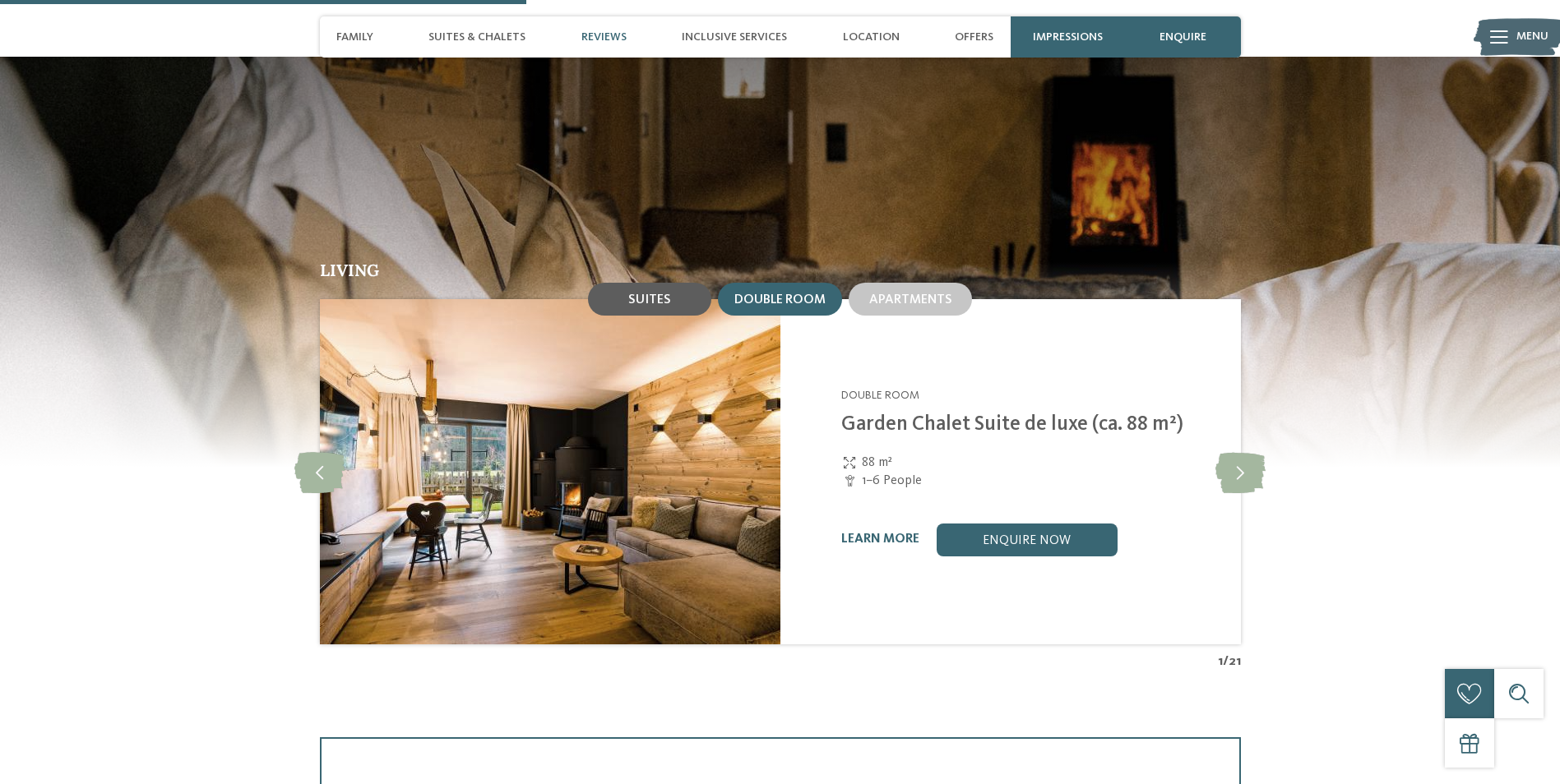
click at [643, 294] on span "Suites" at bounding box center [650, 300] width 43 height 13
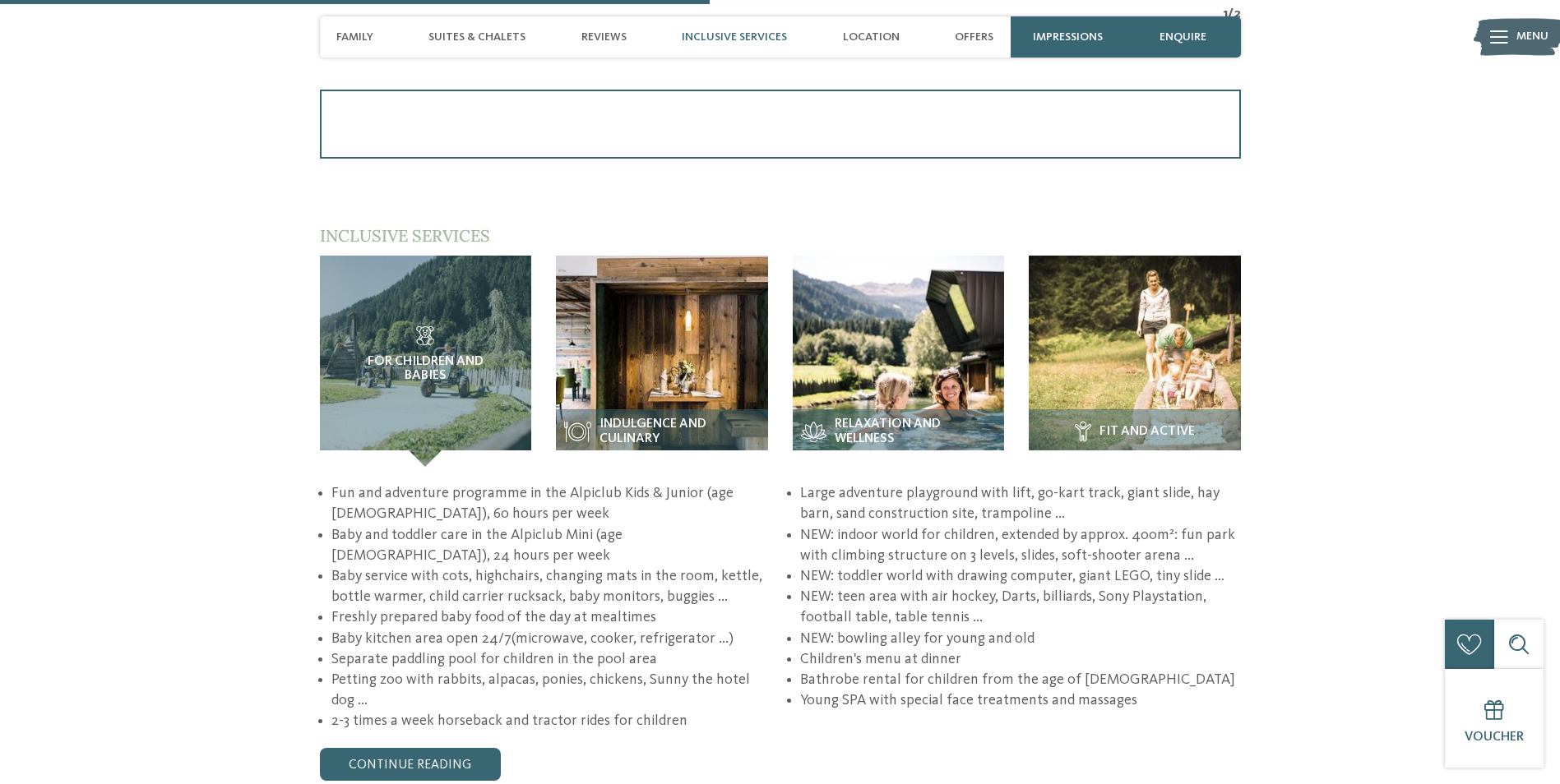
scroll to position [2384, 0]
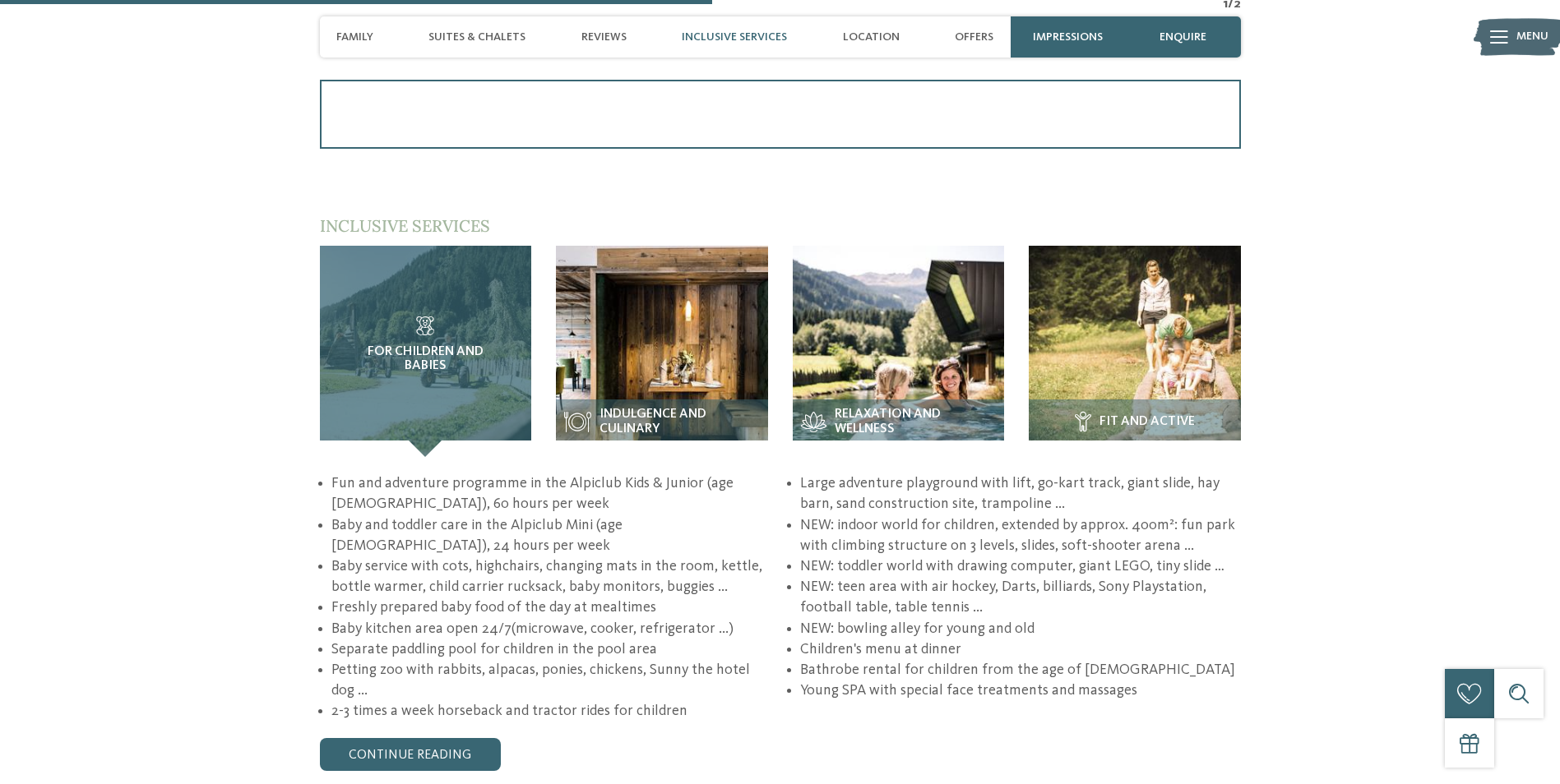
click at [436, 348] on div "For children and babies" at bounding box center [426, 352] width 213 height 213
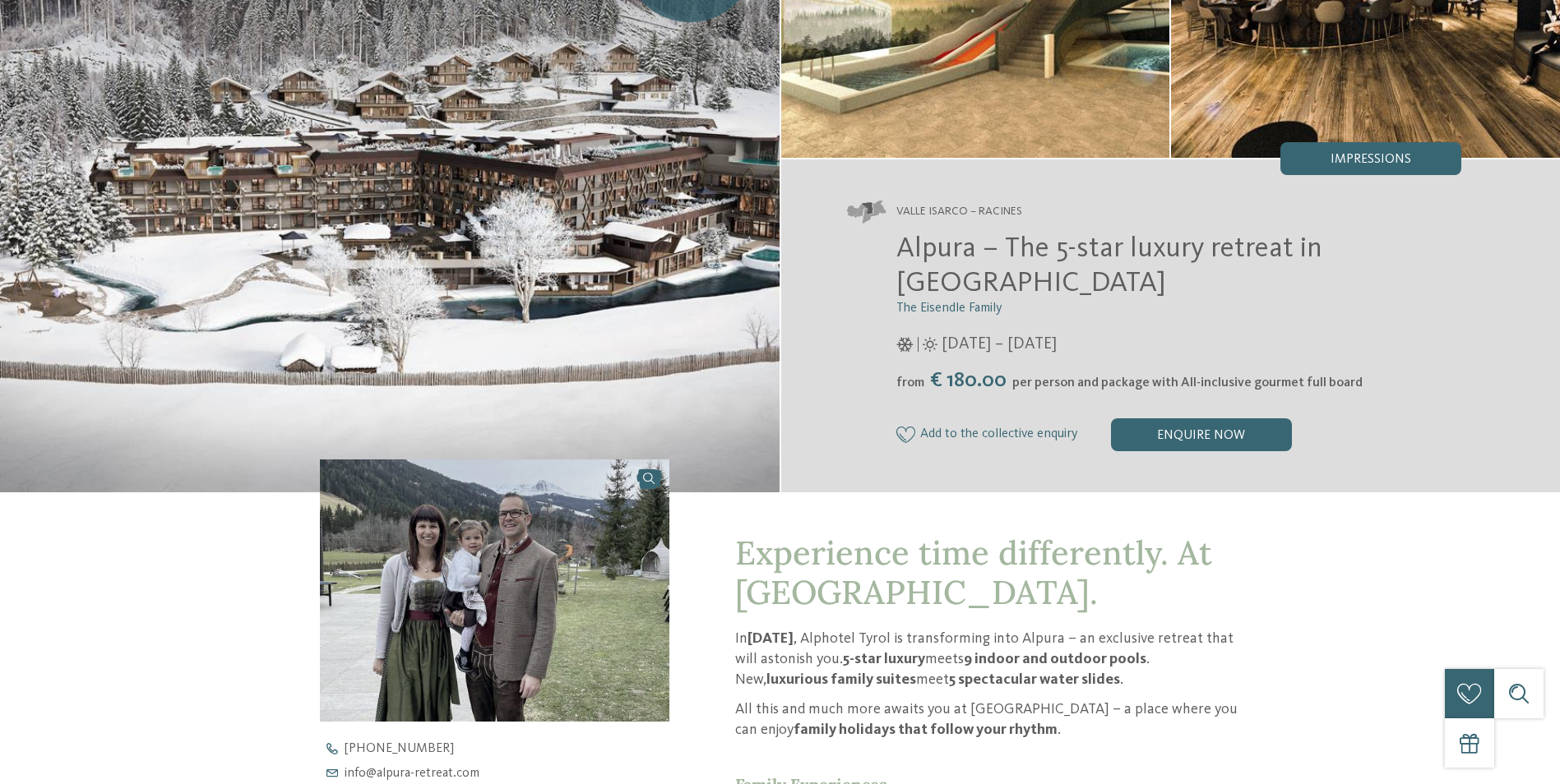
scroll to position [0, 0]
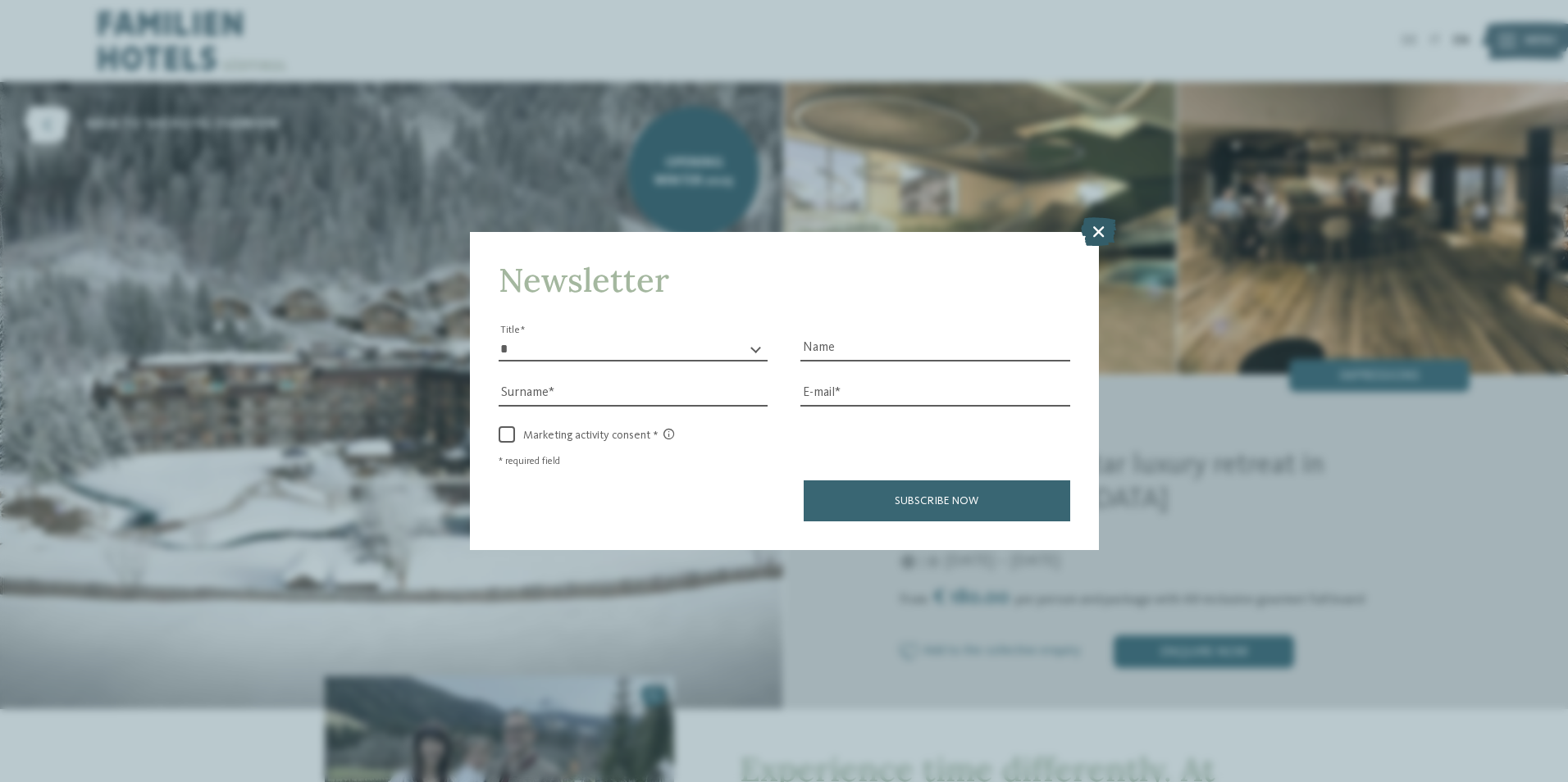
click at [1097, 230] on icon at bounding box center [1098, 231] width 35 height 29
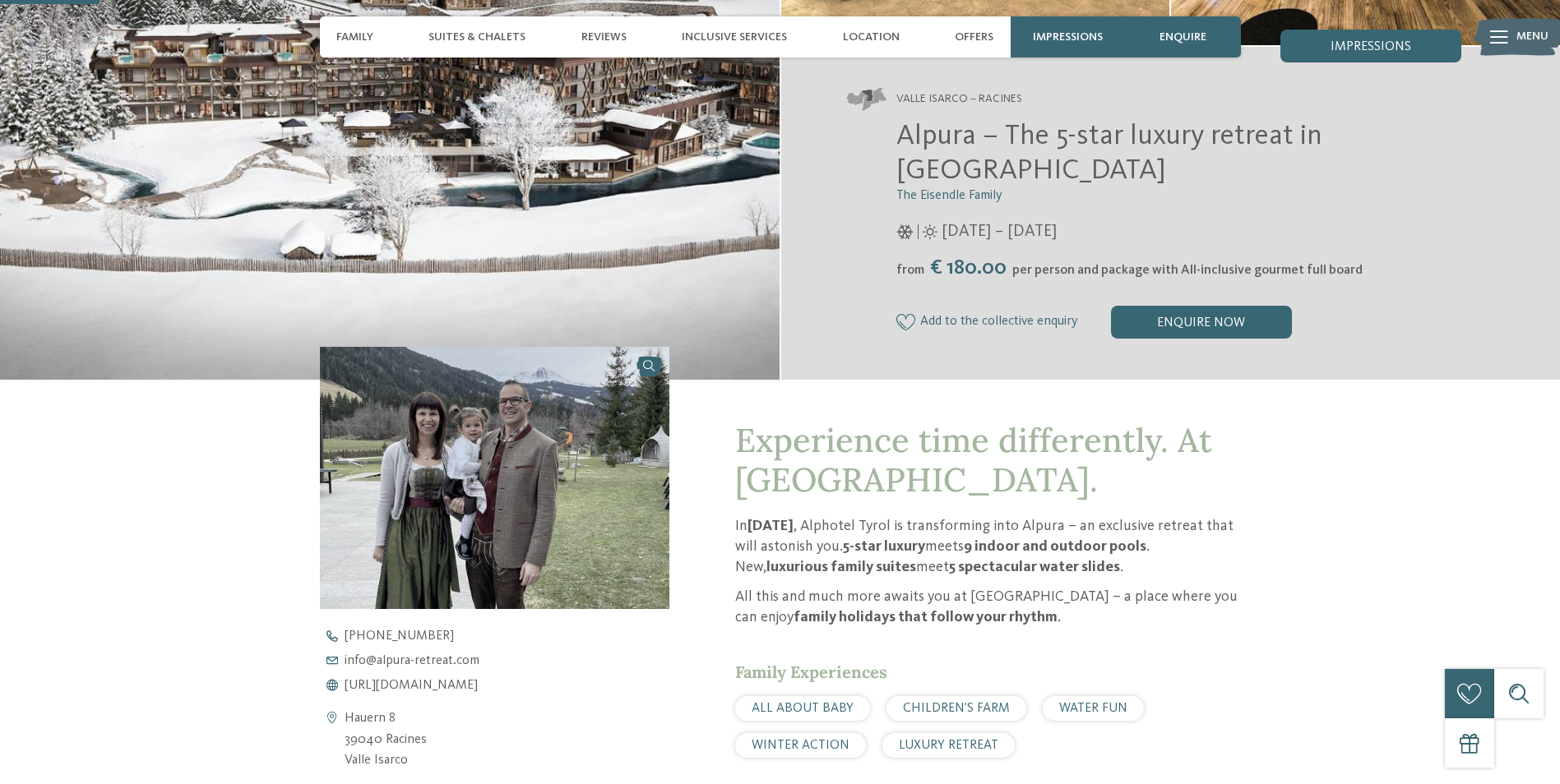
scroll to position [411, 0]
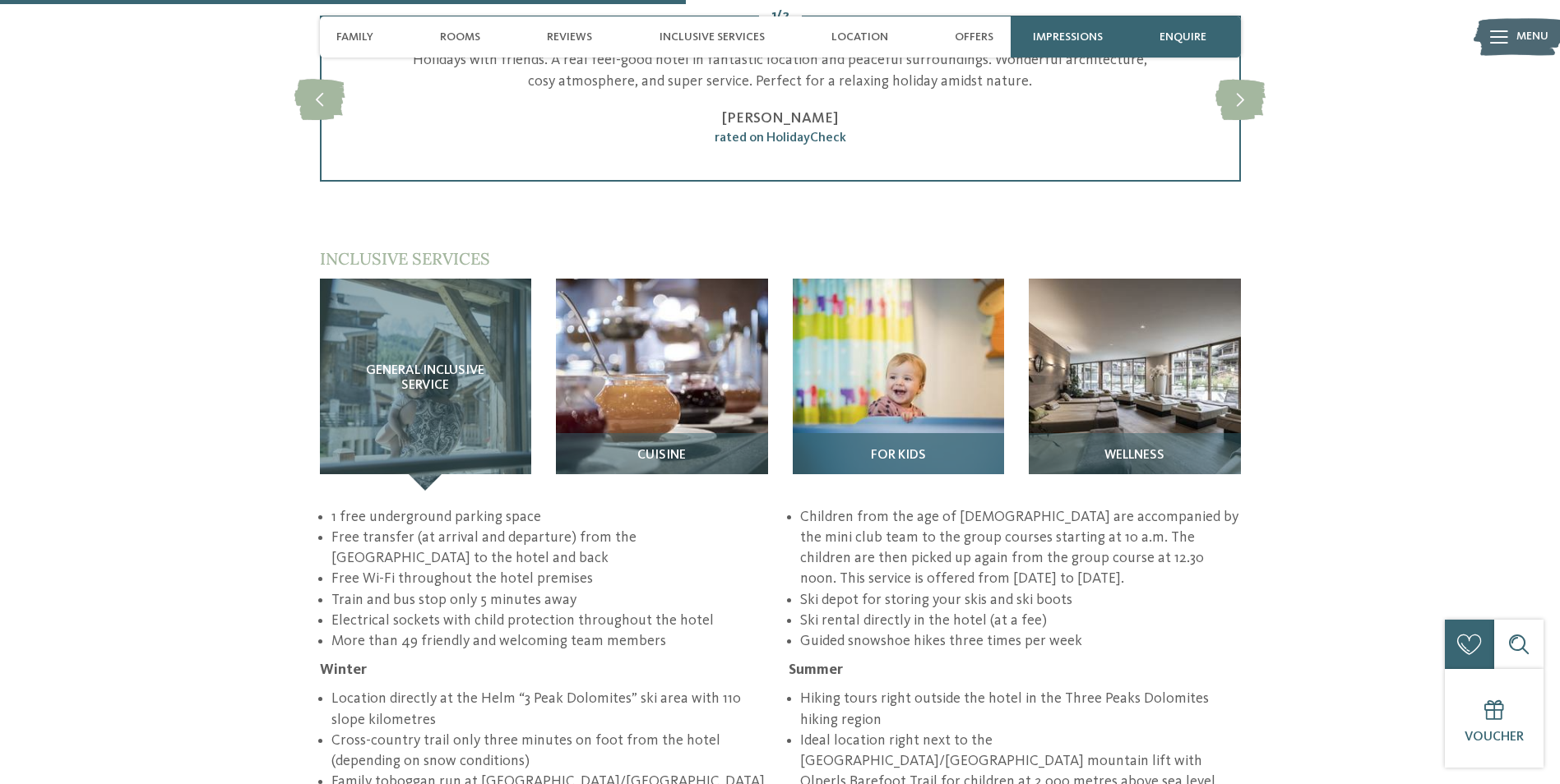
scroll to position [2384, 0]
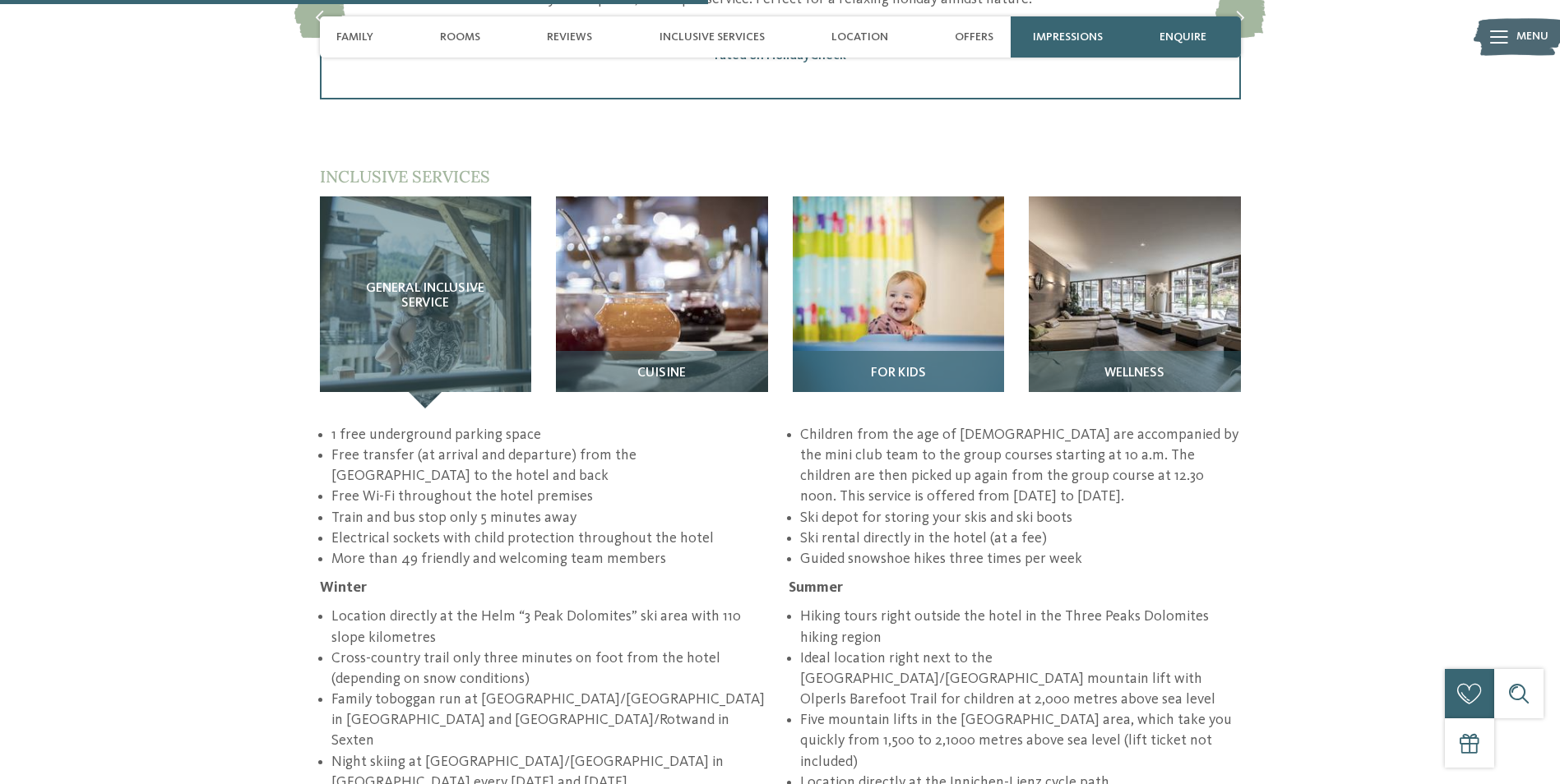
click at [925, 351] on div "For kids" at bounding box center [899, 380] width 213 height 58
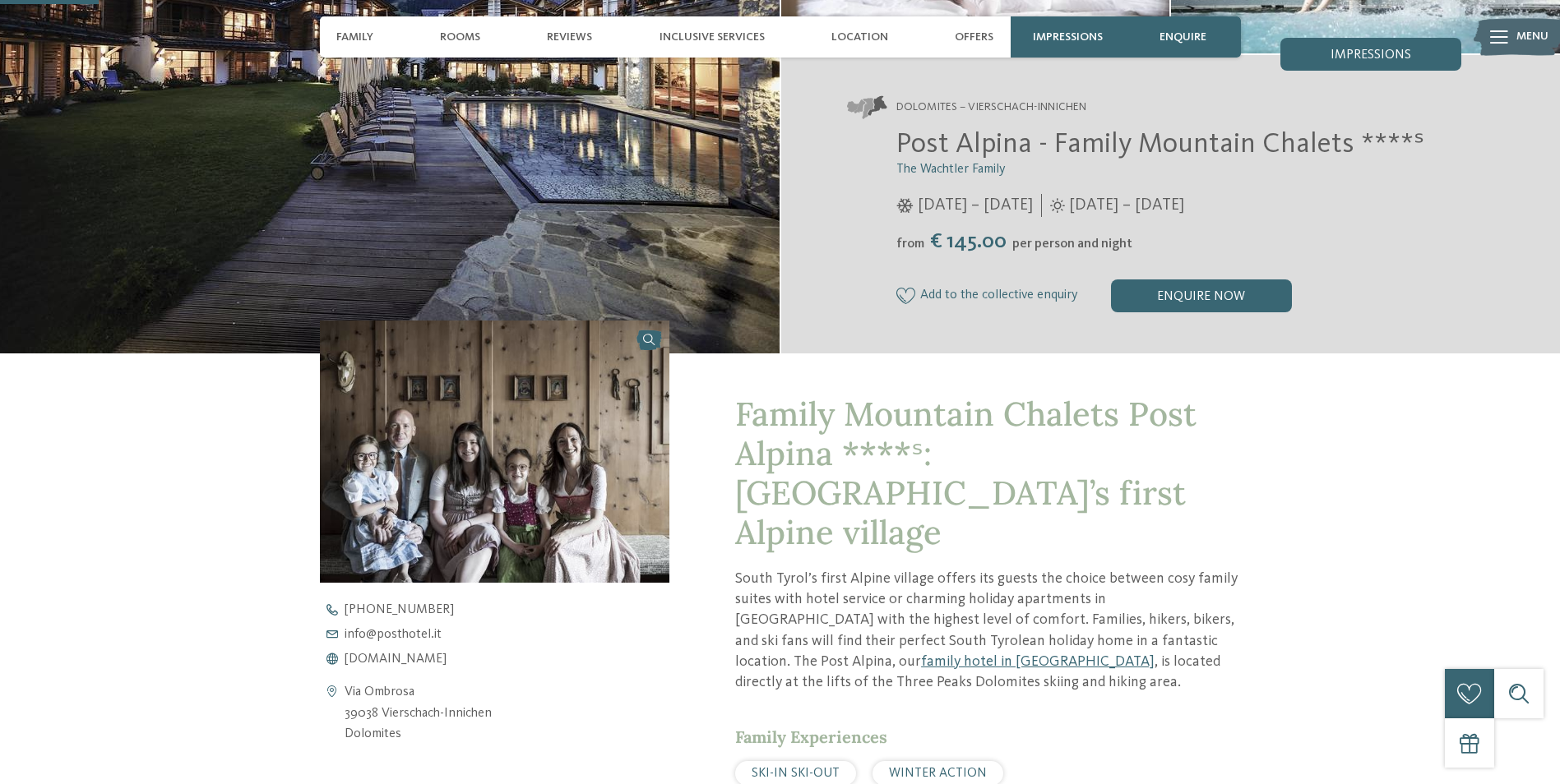
scroll to position [411, 0]
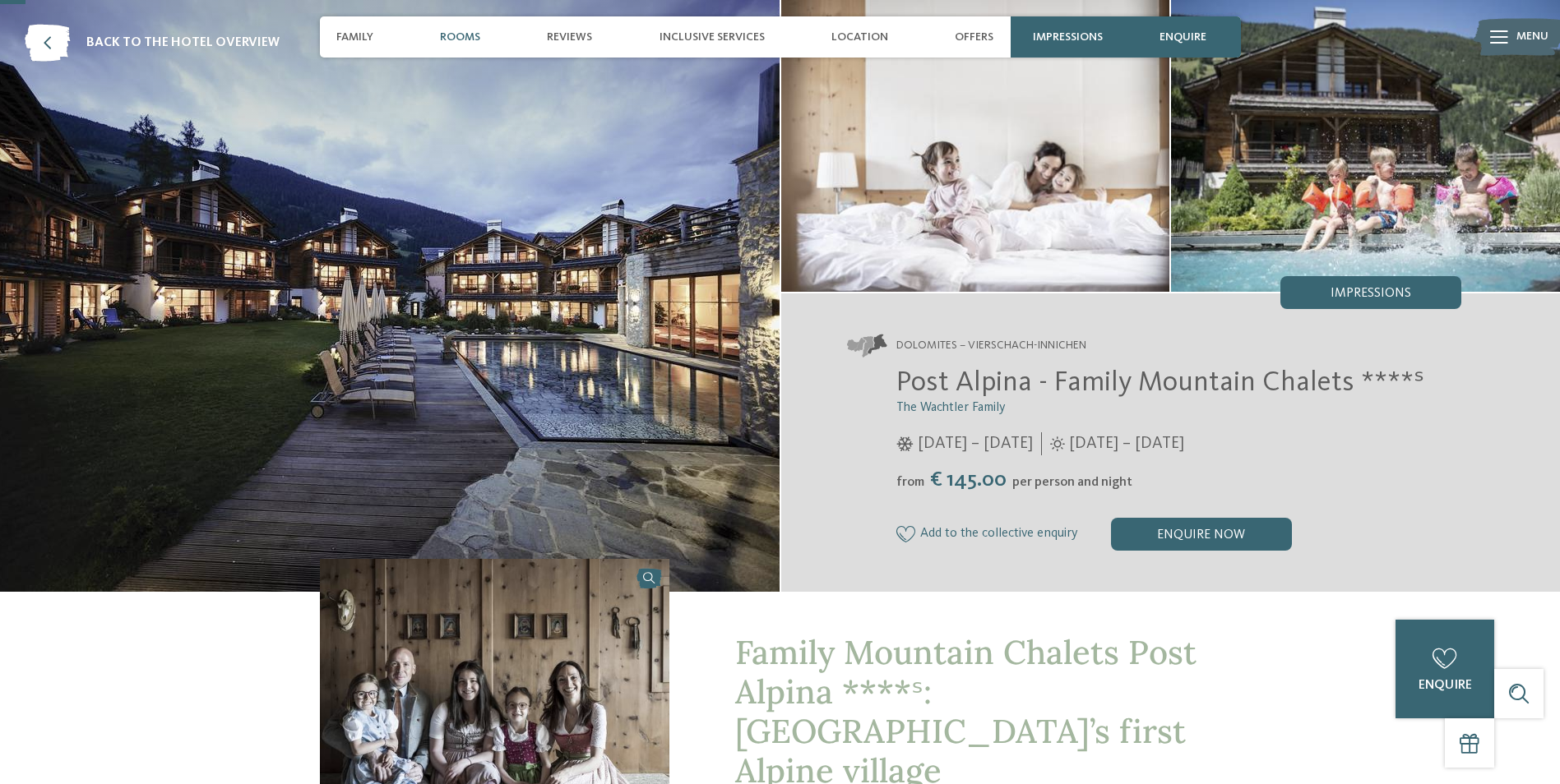
click at [473, 34] on span "Rooms" at bounding box center [460, 37] width 40 height 14
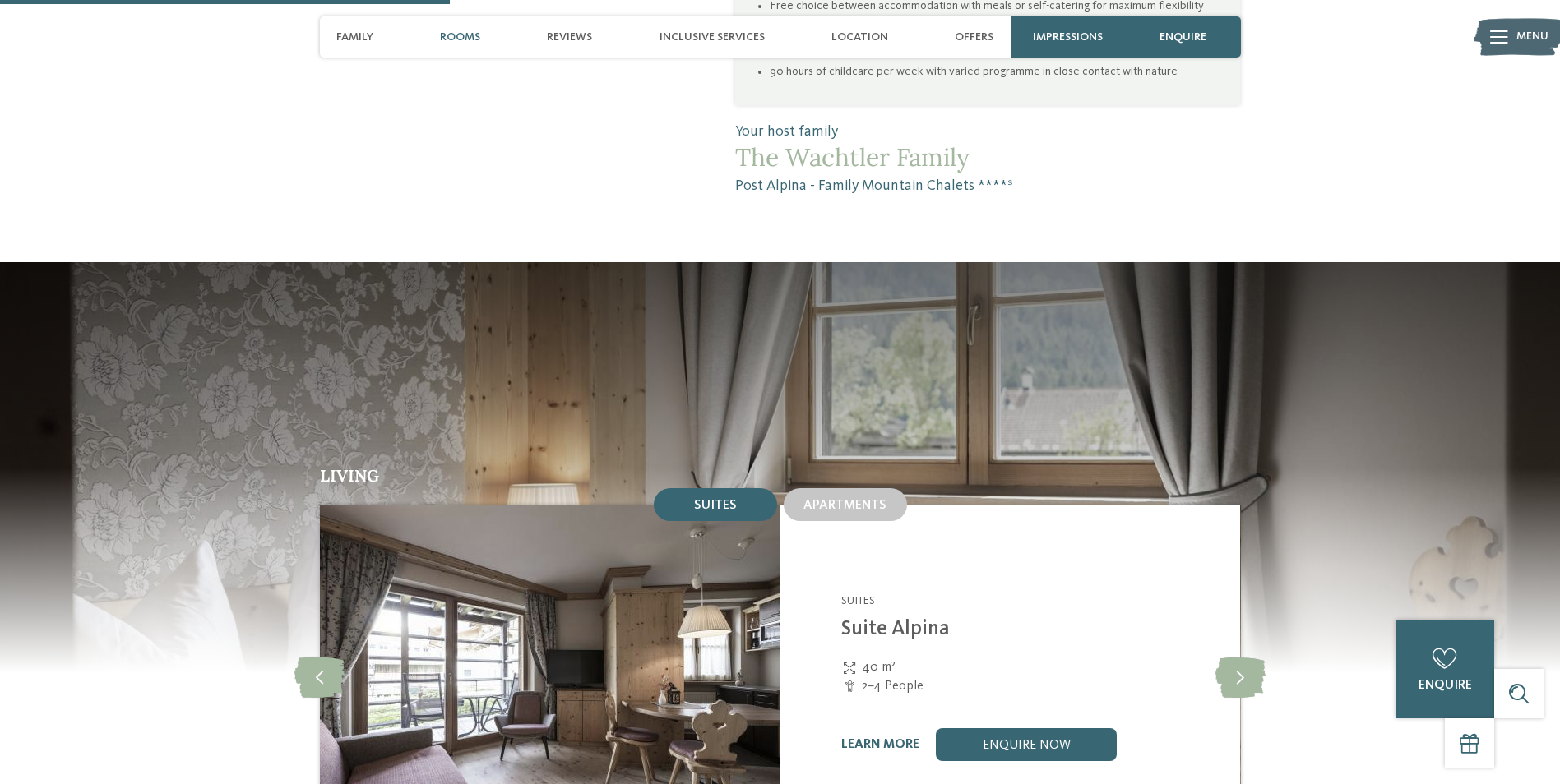
scroll to position [1492, 0]
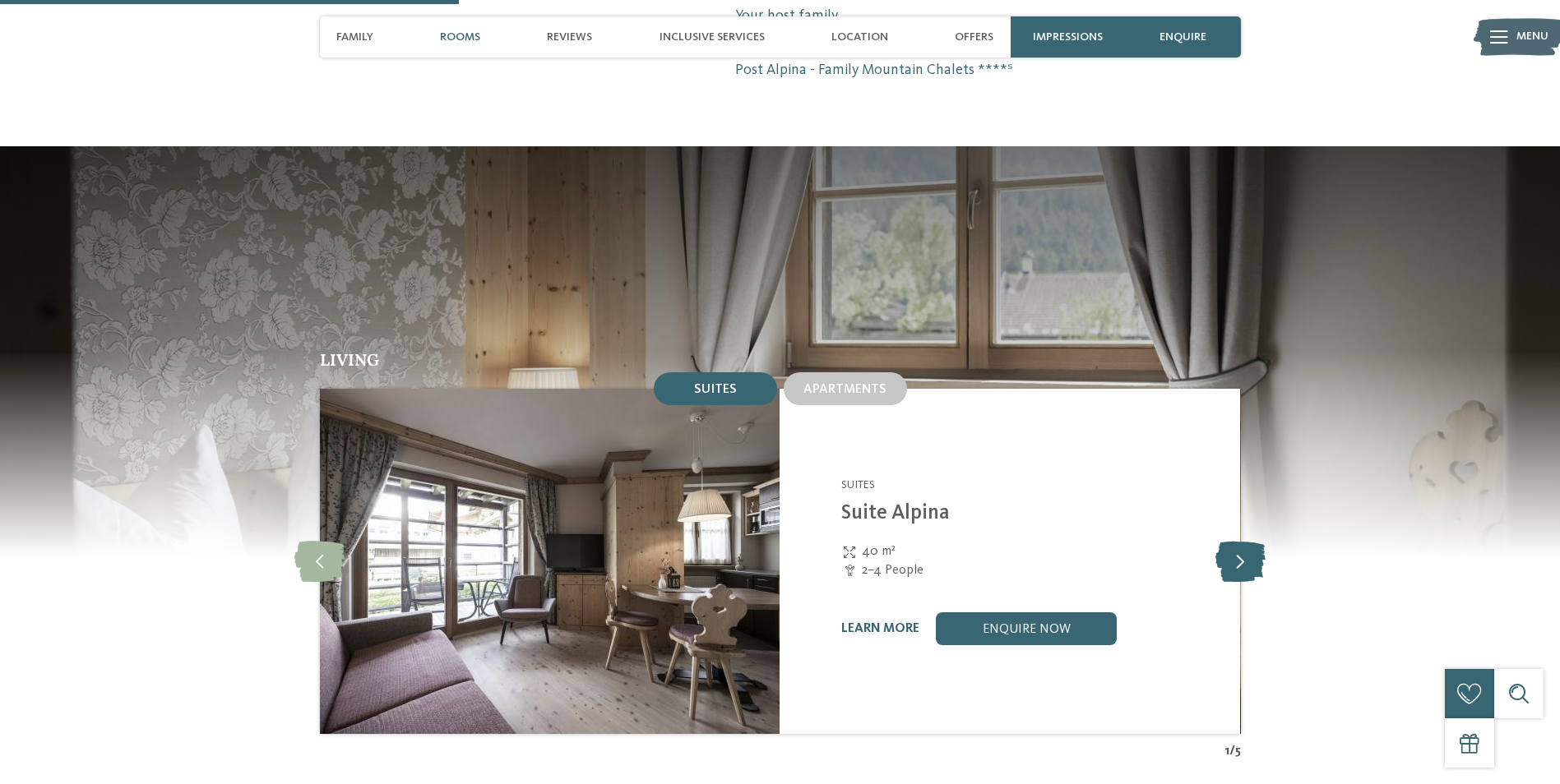
click at [1244, 541] on icon at bounding box center [1240, 561] width 50 height 41
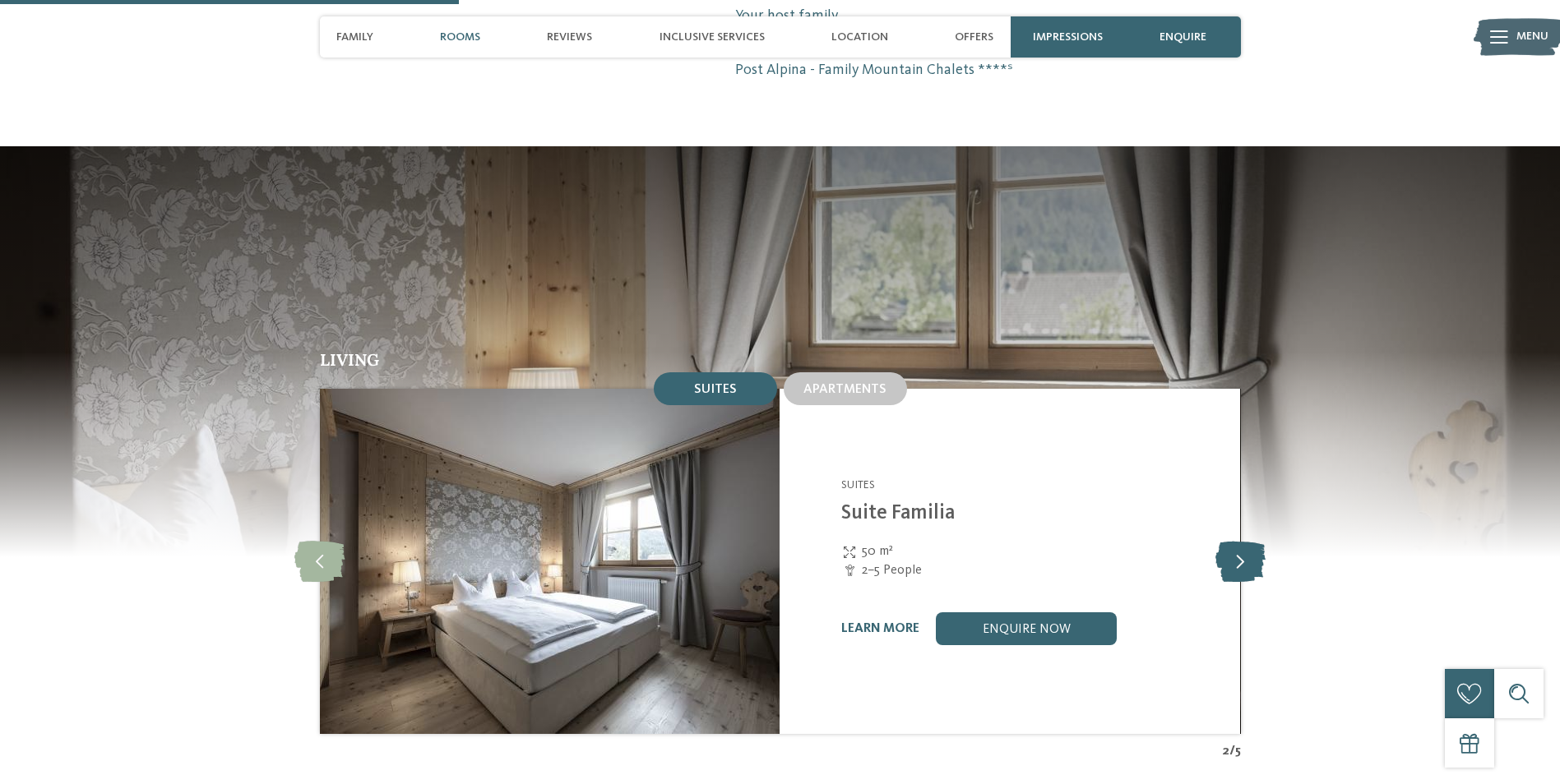
click at [1244, 541] on icon at bounding box center [1240, 561] width 50 height 41
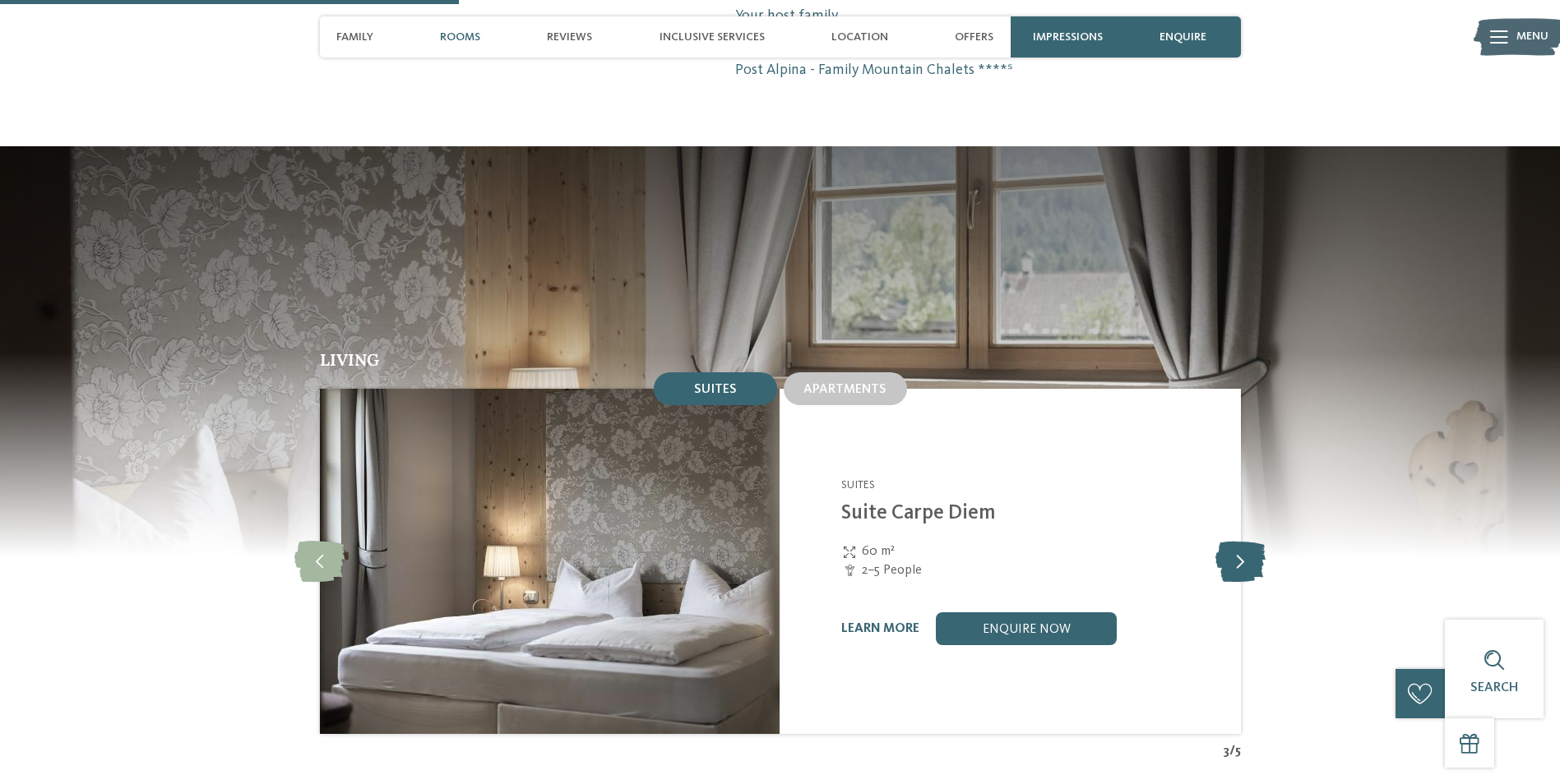
click at [1244, 541] on icon at bounding box center [1240, 561] width 50 height 41
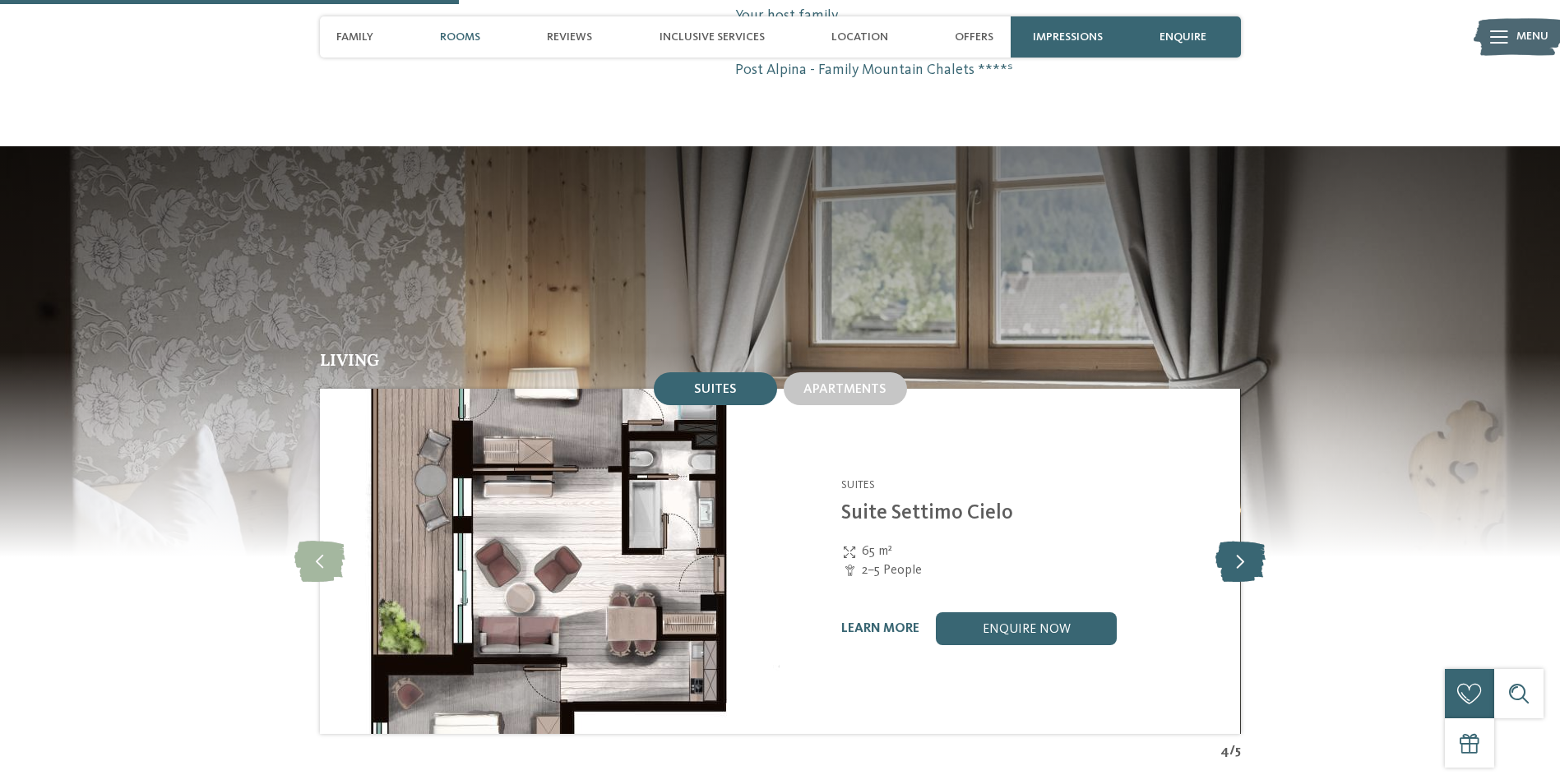
click at [1242, 541] on icon at bounding box center [1240, 561] width 50 height 41
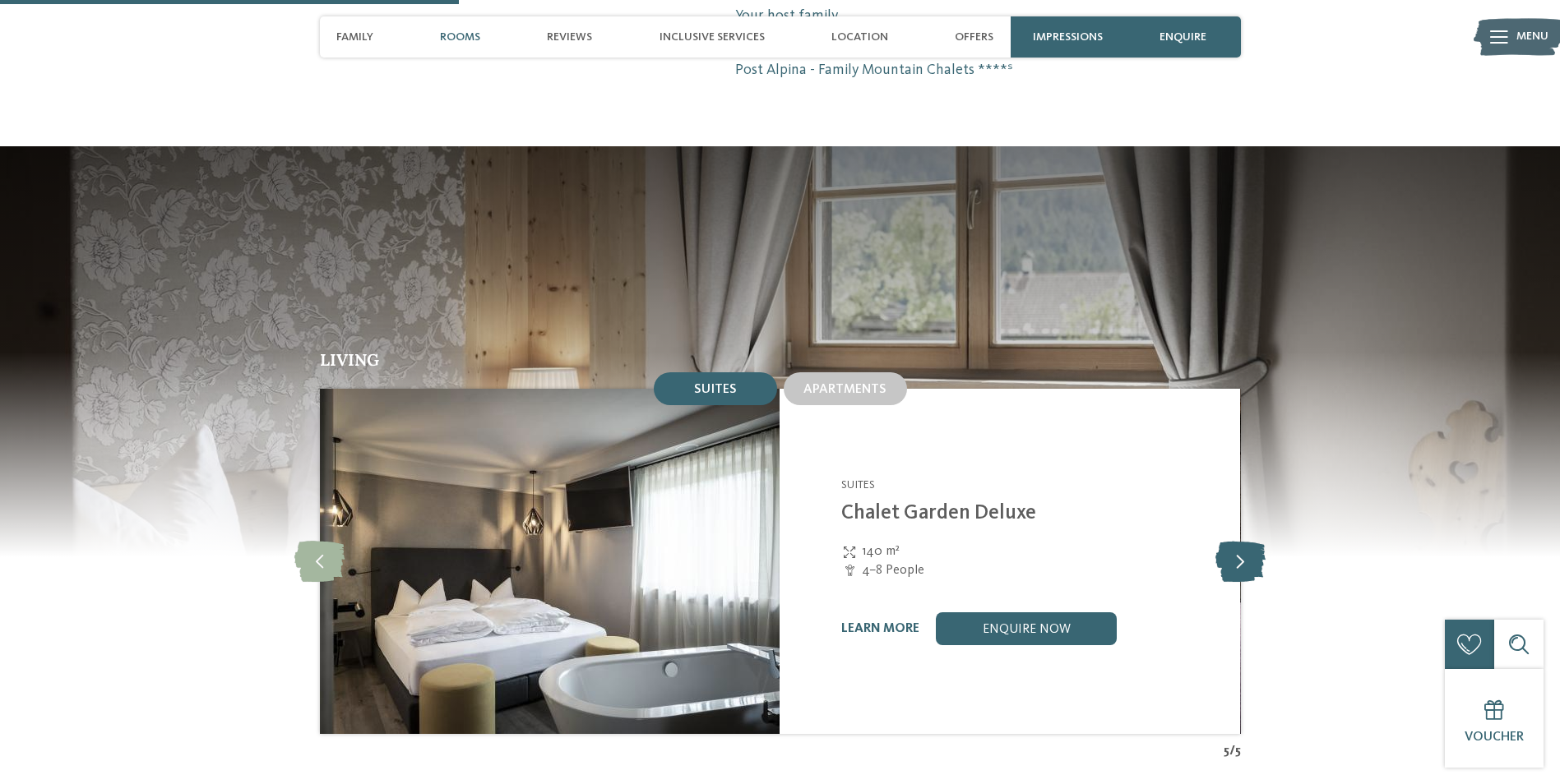
click at [1242, 541] on icon at bounding box center [1240, 561] width 50 height 41
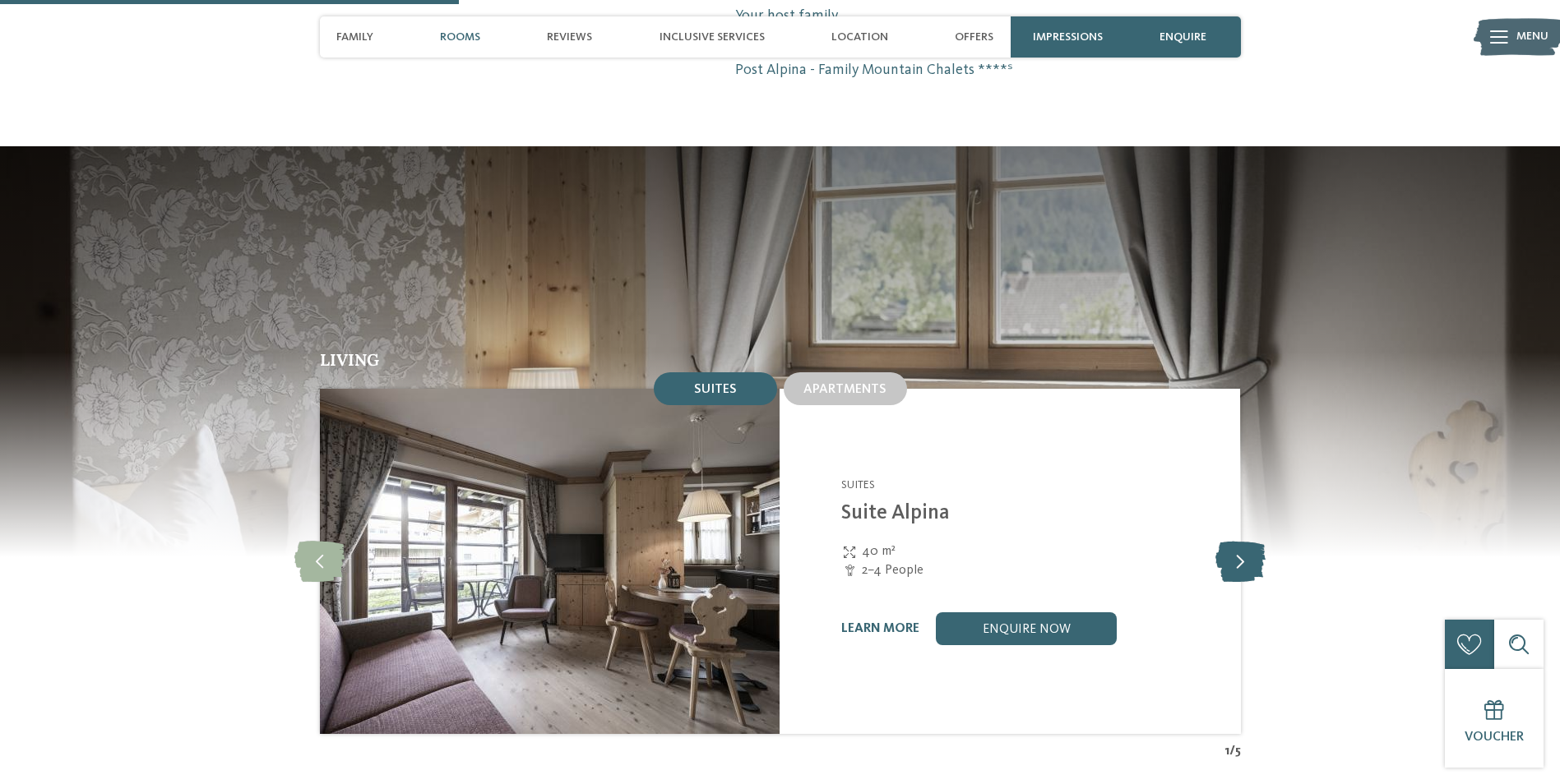
click at [1242, 541] on icon at bounding box center [1240, 561] width 50 height 41
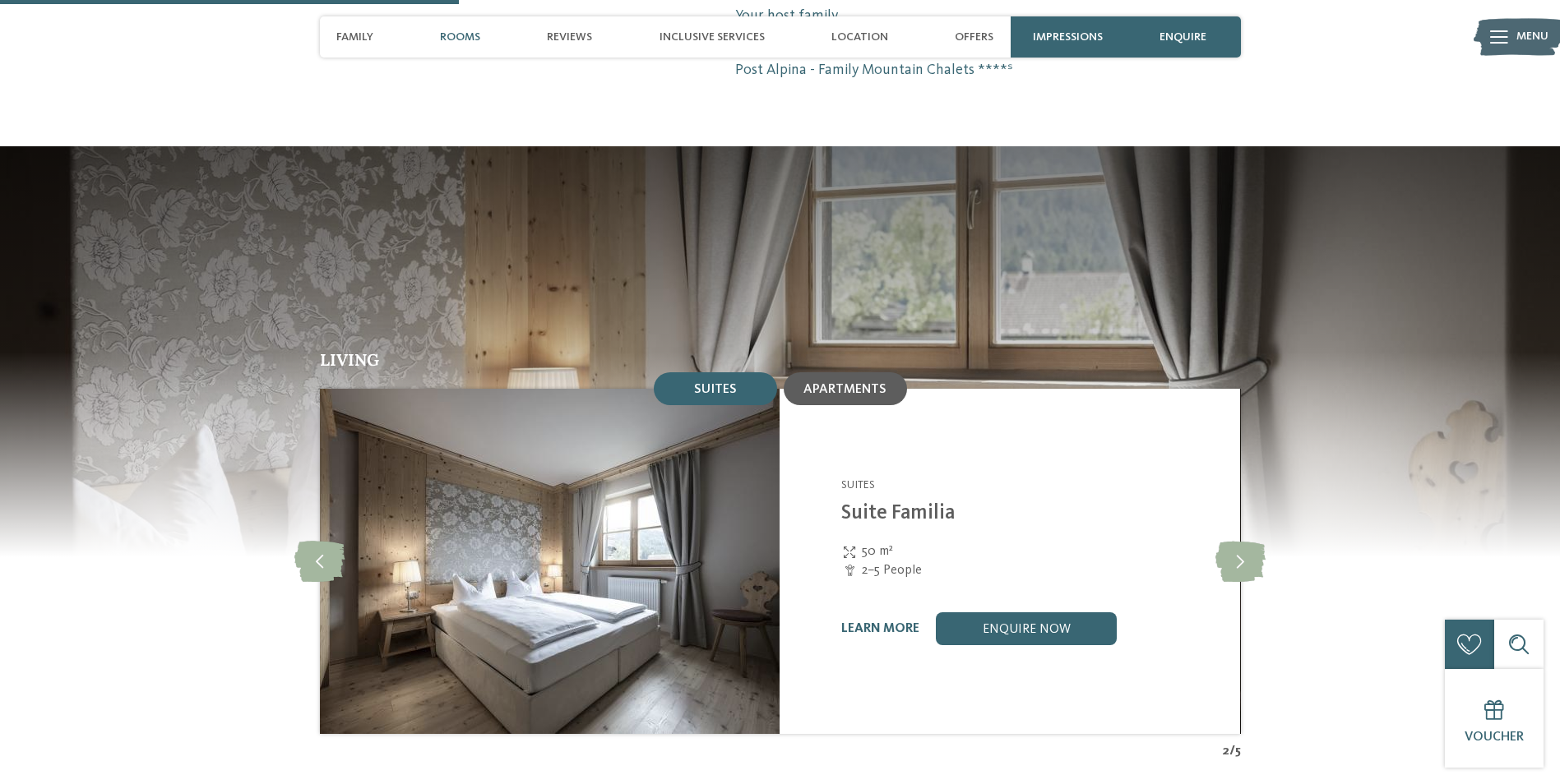
click at [880, 383] on span "Apartments" at bounding box center [845, 390] width 83 height 13
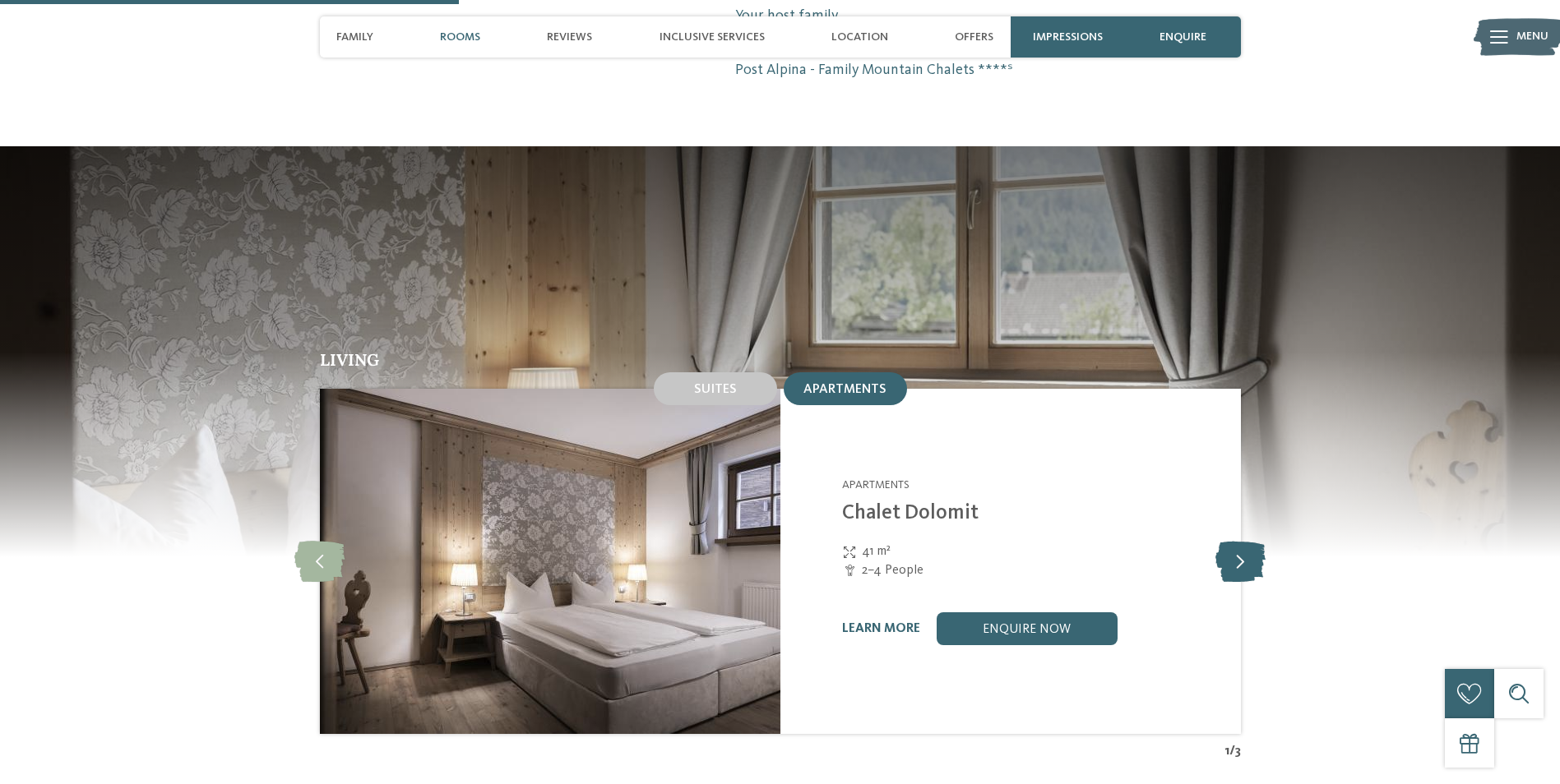
click at [1237, 541] on icon at bounding box center [1240, 561] width 50 height 41
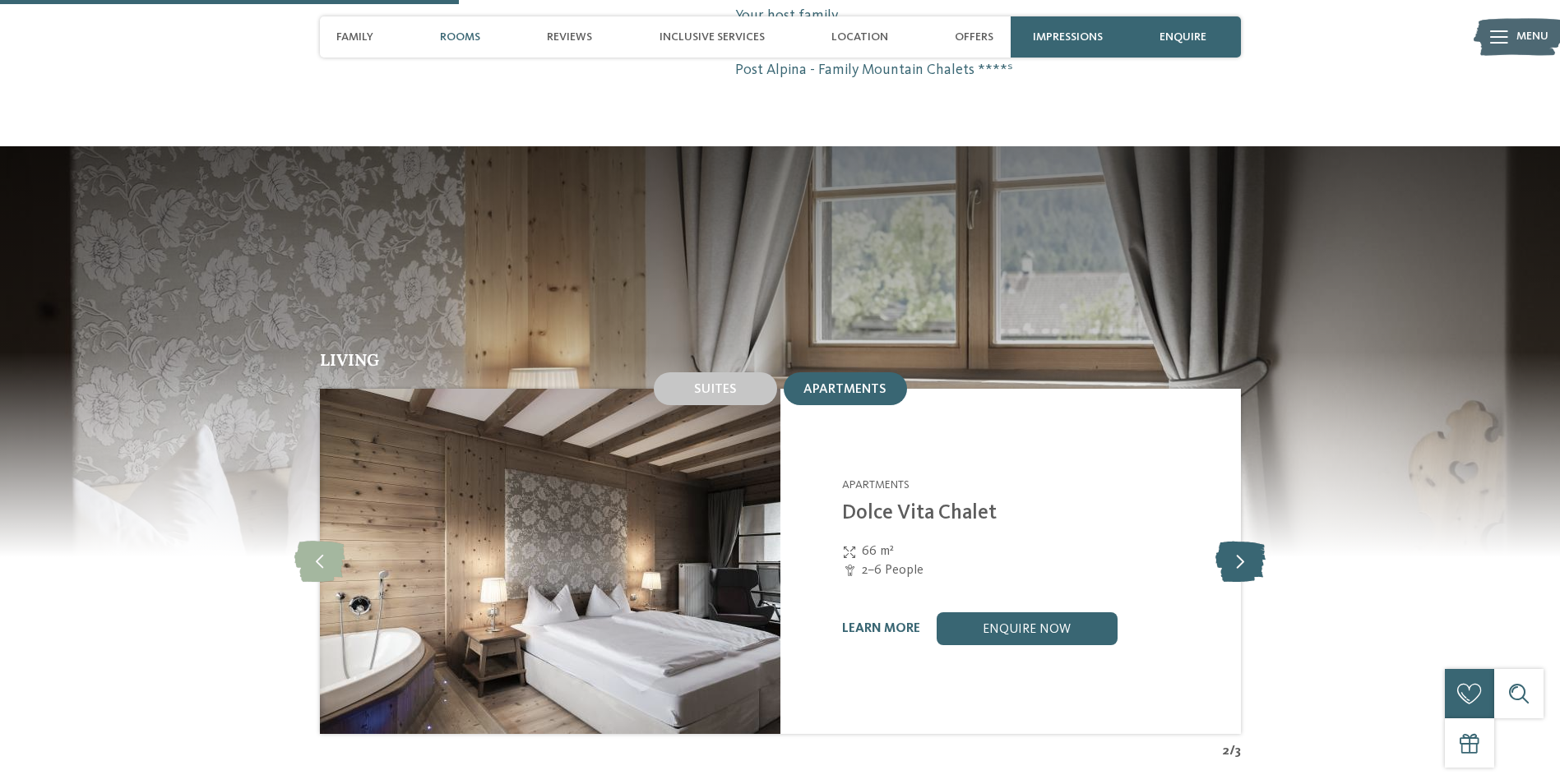
click at [1237, 541] on icon at bounding box center [1240, 561] width 50 height 41
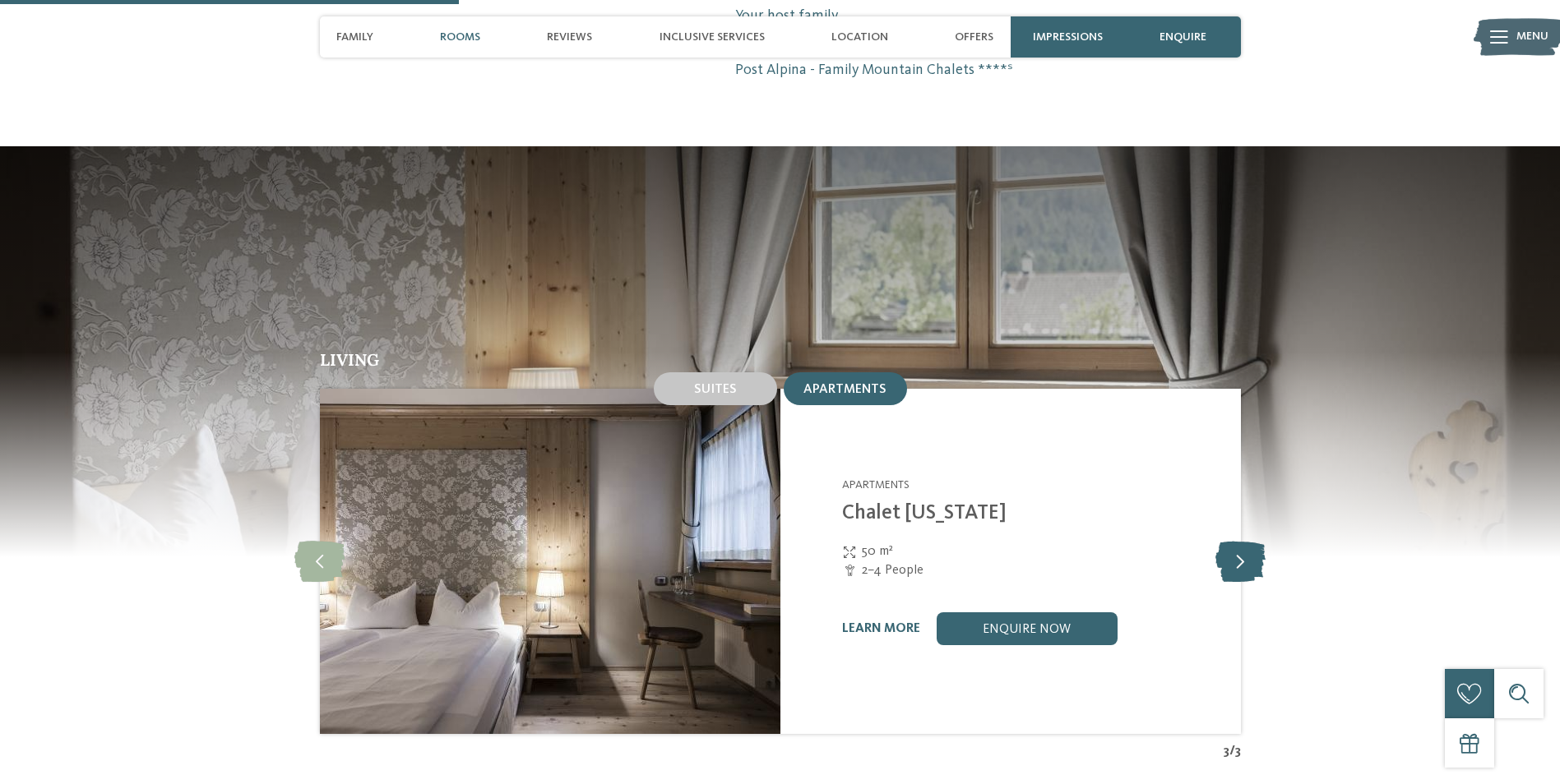
click at [1237, 541] on icon at bounding box center [1240, 561] width 50 height 41
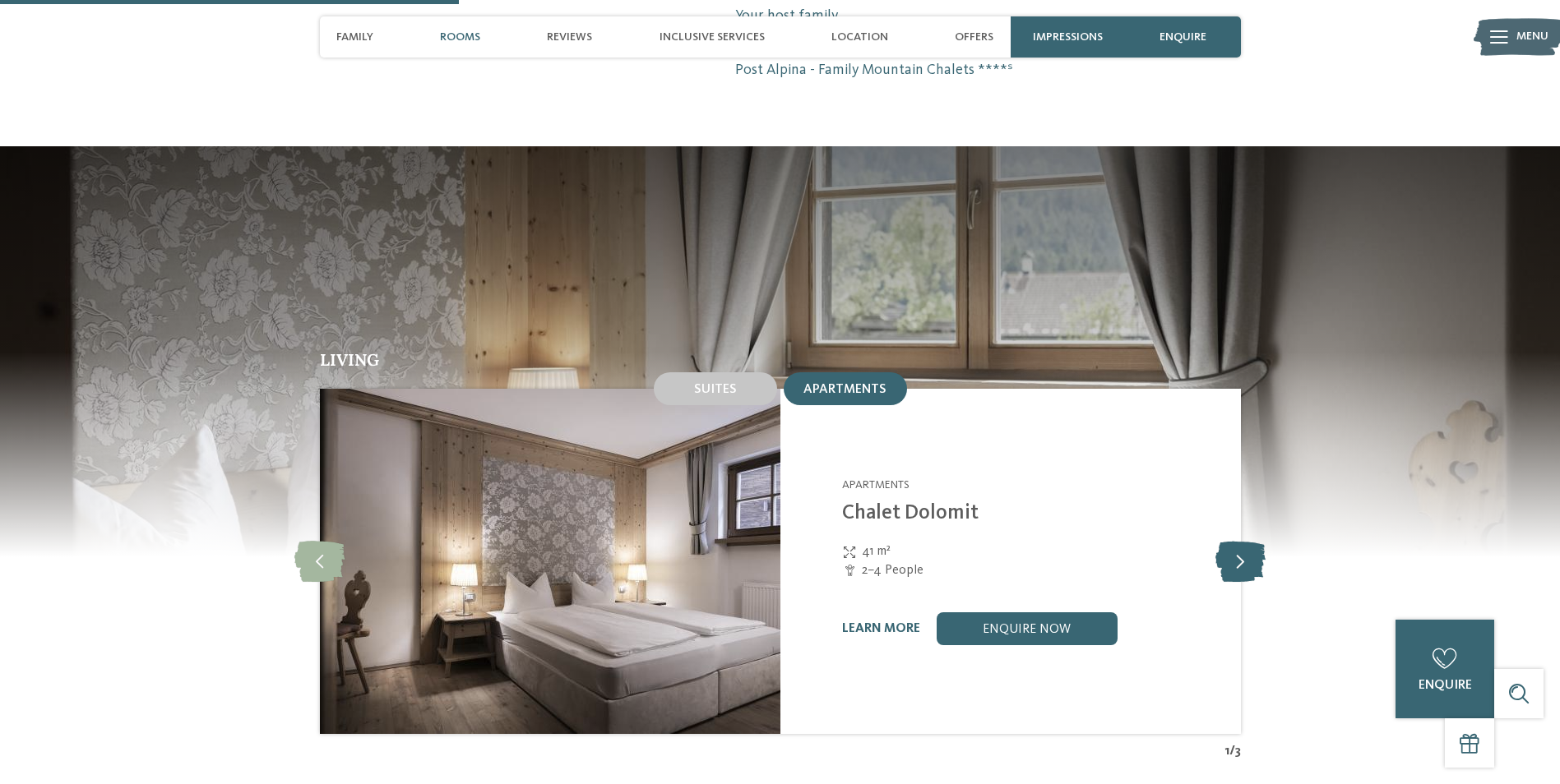
click at [1237, 541] on icon at bounding box center [1240, 561] width 50 height 41
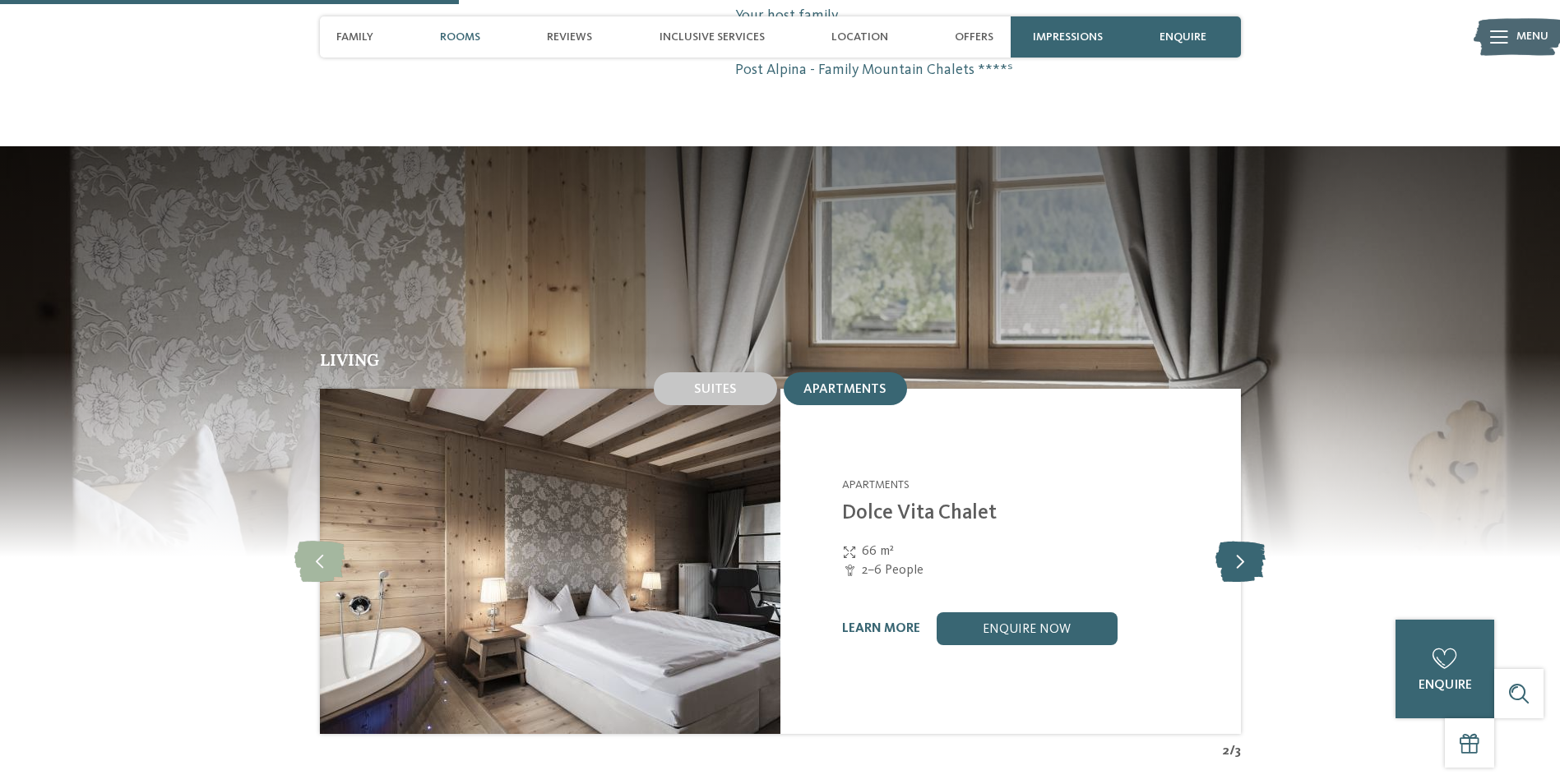
click at [1237, 541] on icon at bounding box center [1240, 561] width 50 height 41
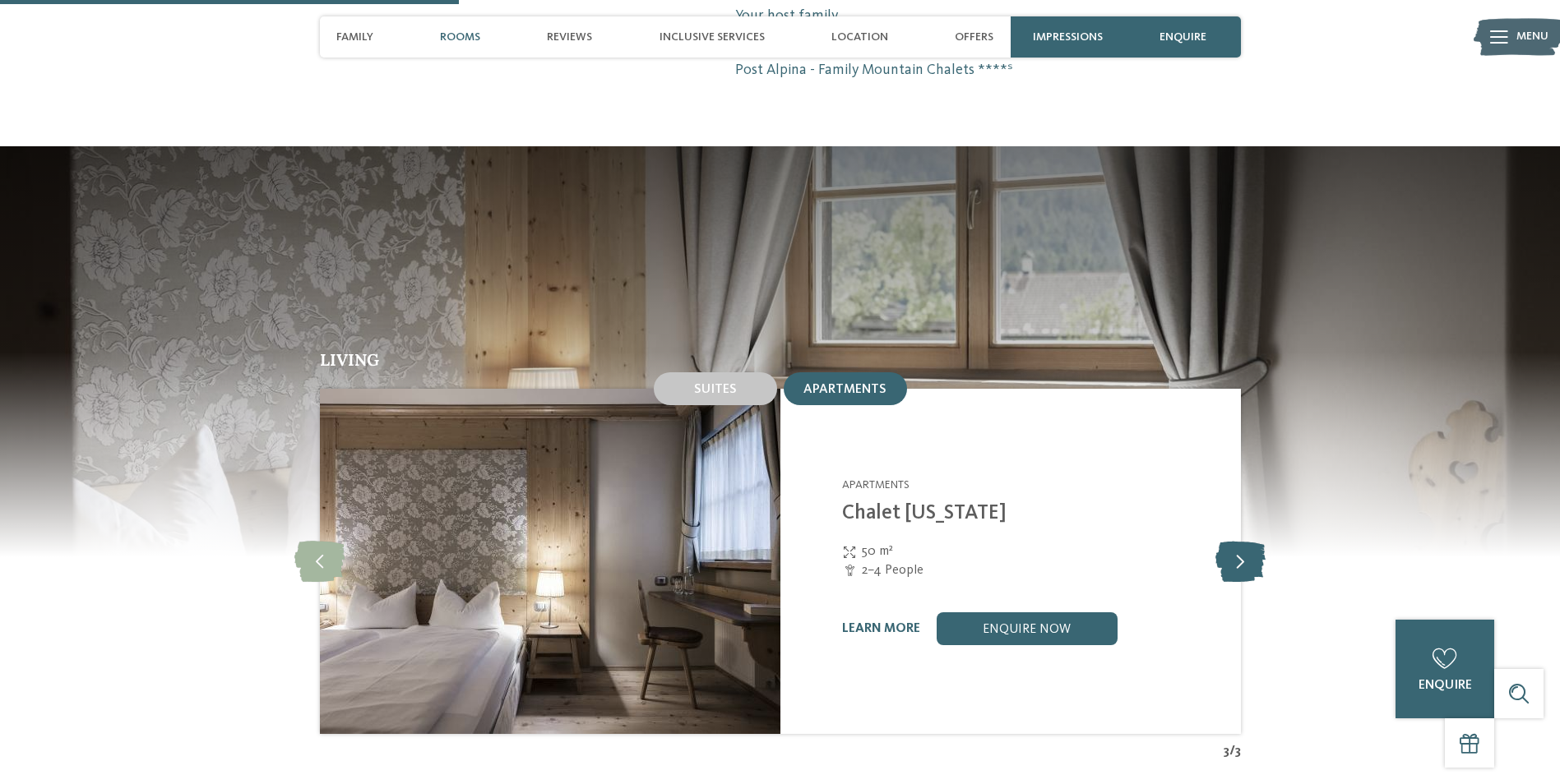
click at [1237, 541] on icon at bounding box center [1240, 561] width 50 height 41
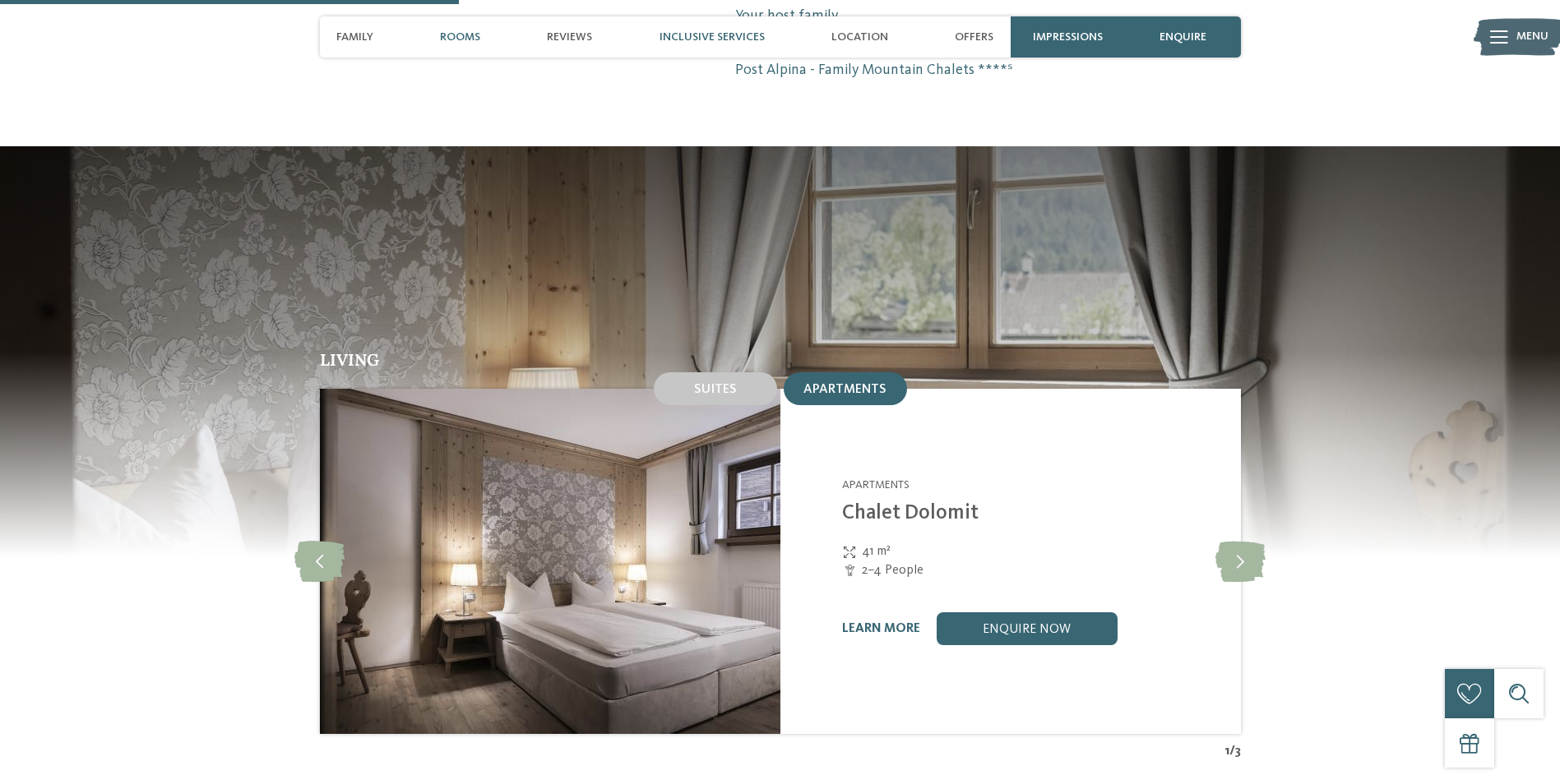
click at [688, 38] on span "Inclusive services" at bounding box center [711, 37] width 105 height 14
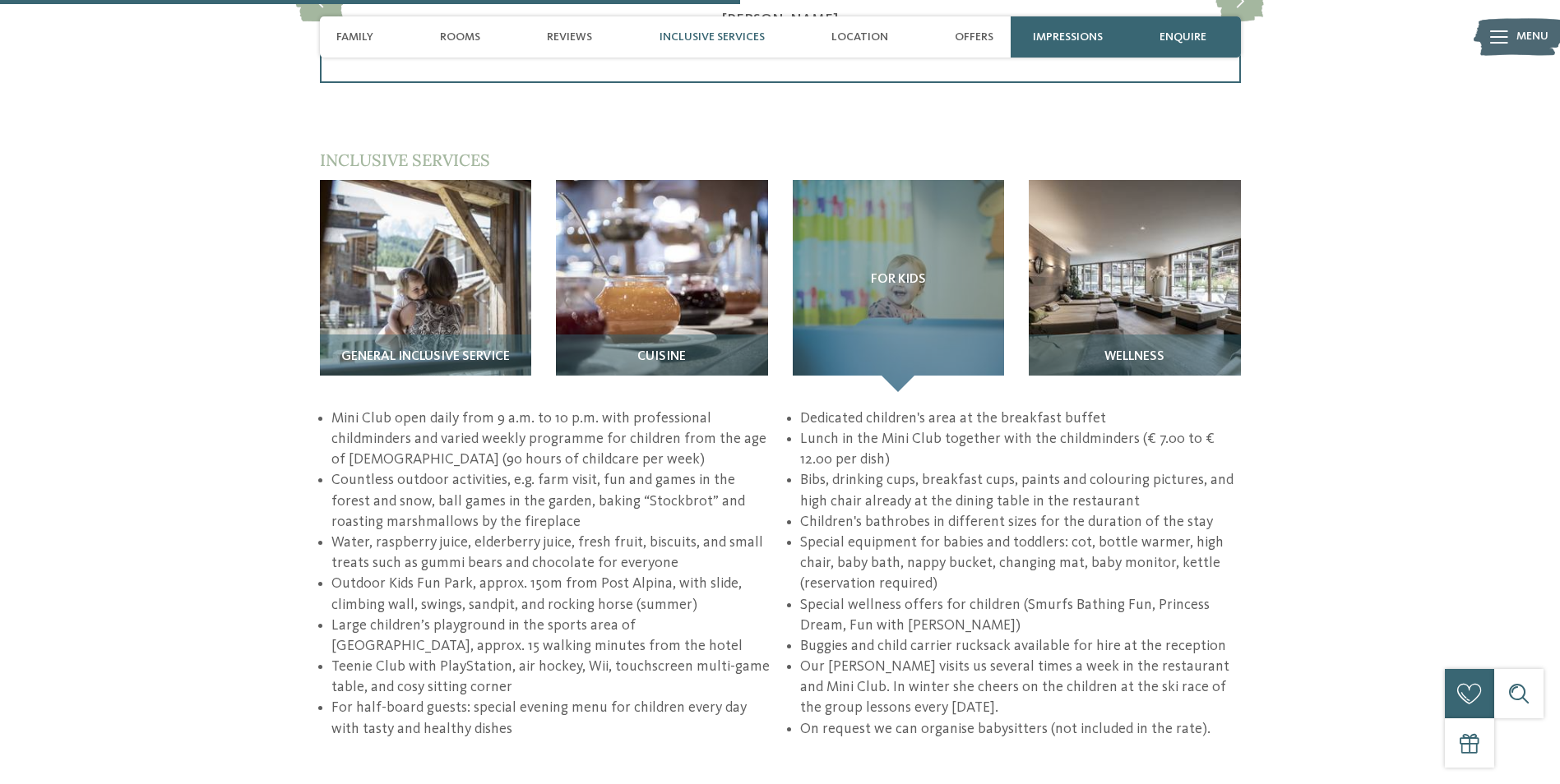
scroll to position [2403, 0]
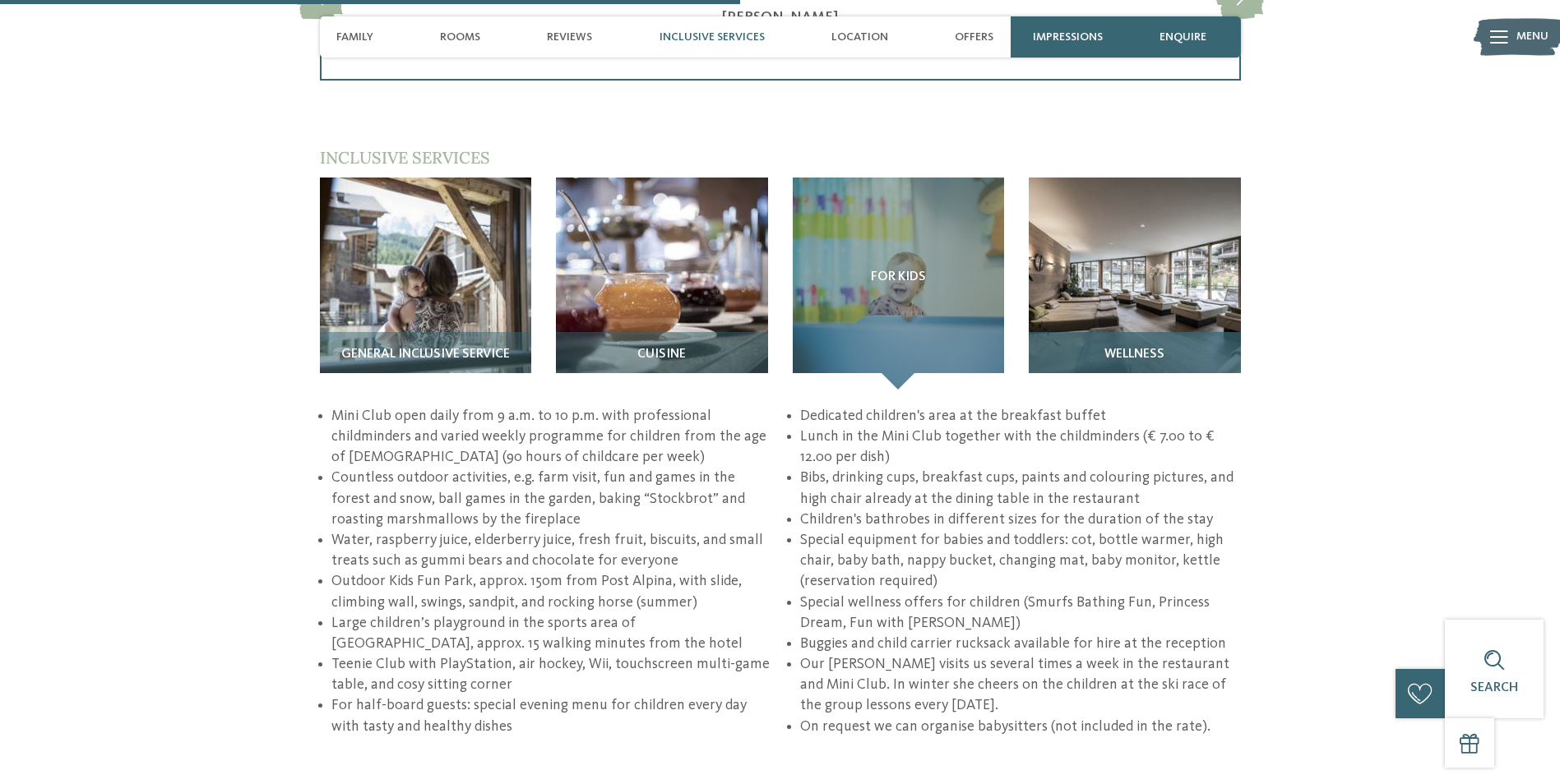
click at [1097, 252] on img at bounding box center [1135, 283] width 213 height 213
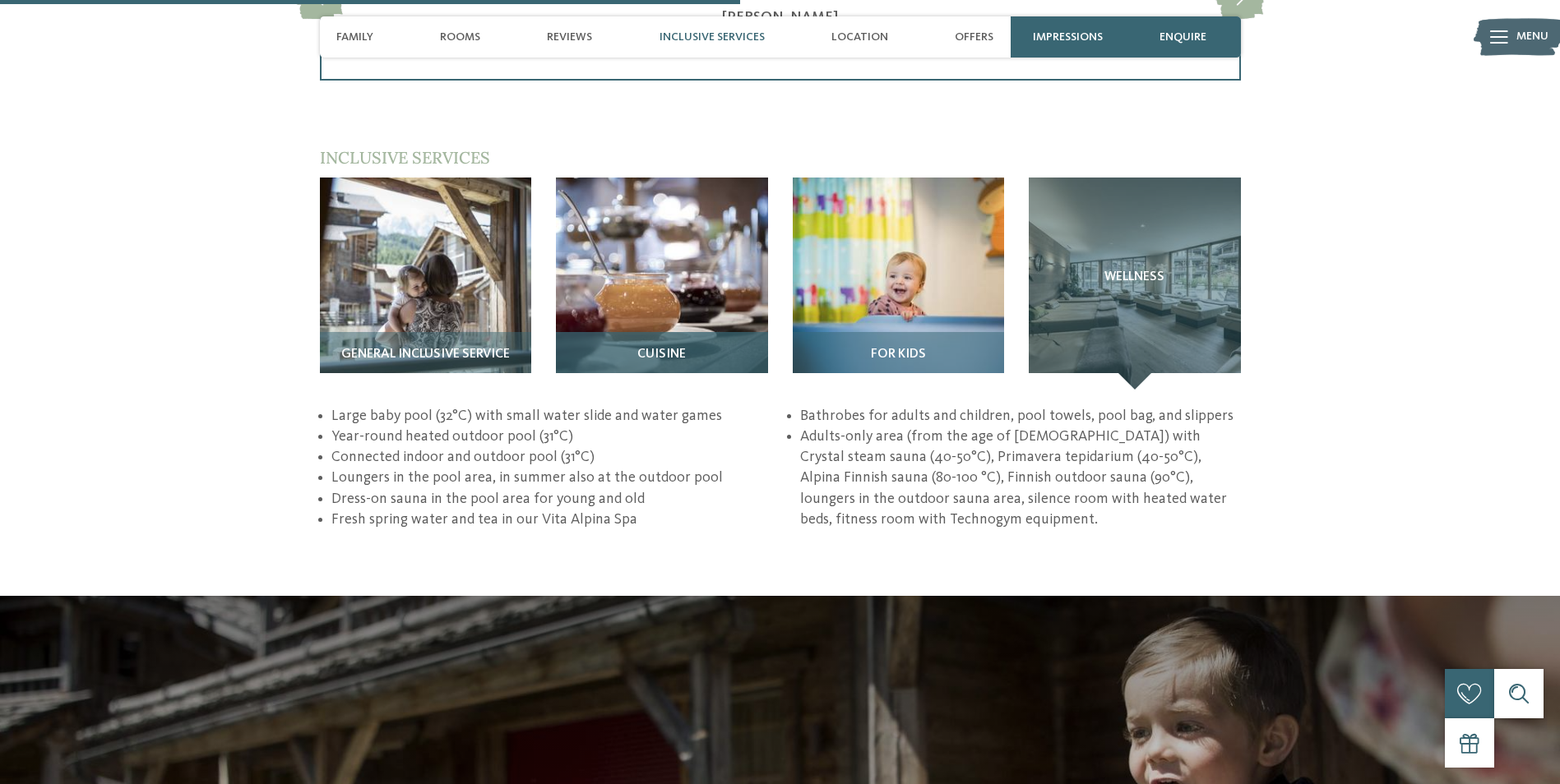
click at [662, 181] on img at bounding box center [662, 283] width 213 height 213
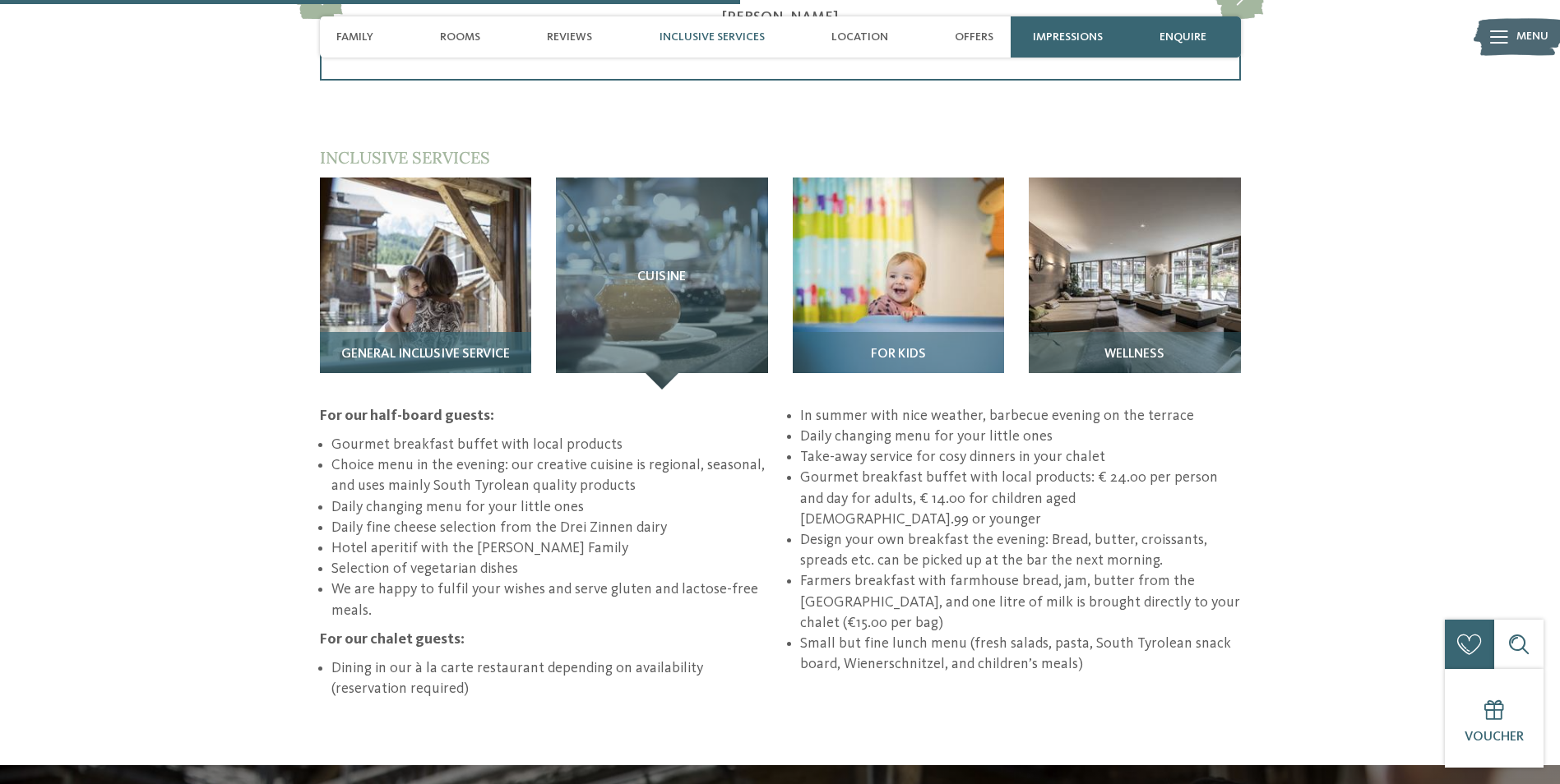
click at [451, 182] on img at bounding box center [426, 283] width 213 height 213
